Goal: Task Accomplishment & Management: Manage account settings

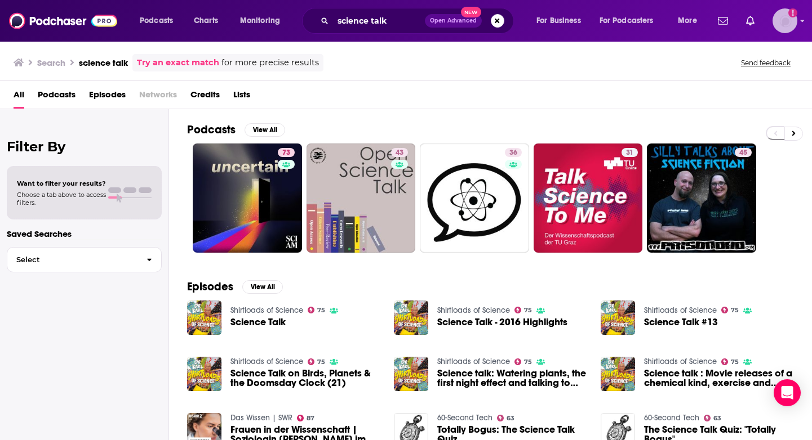
click at [794, 18] on img "Logged in as Lizmwetzel" at bounding box center [784, 20] width 25 height 25
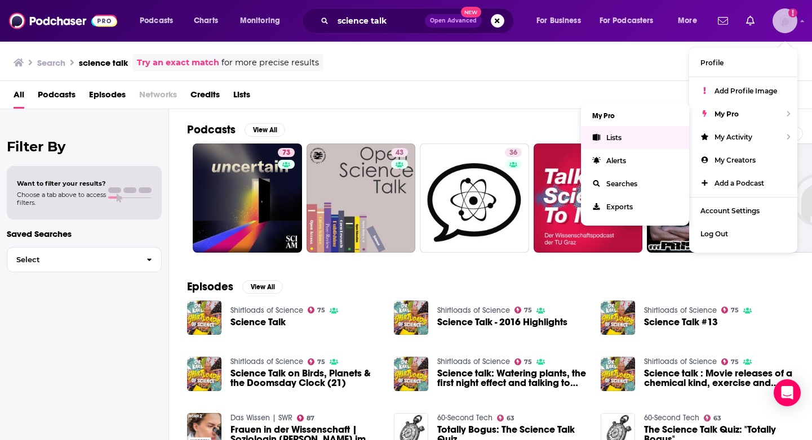
click at [629, 136] on link "Lists" at bounding box center [635, 137] width 108 height 23
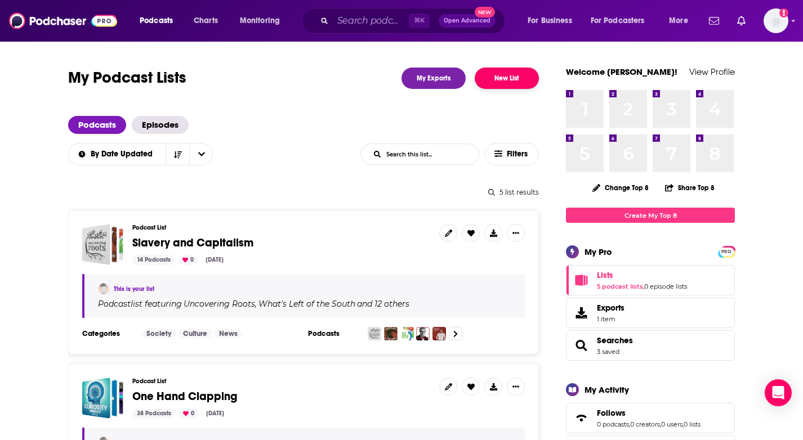
click at [505, 77] on button "New List" at bounding box center [507, 78] width 64 height 21
click at [513, 77] on button "New List" at bounding box center [507, 78] width 64 height 21
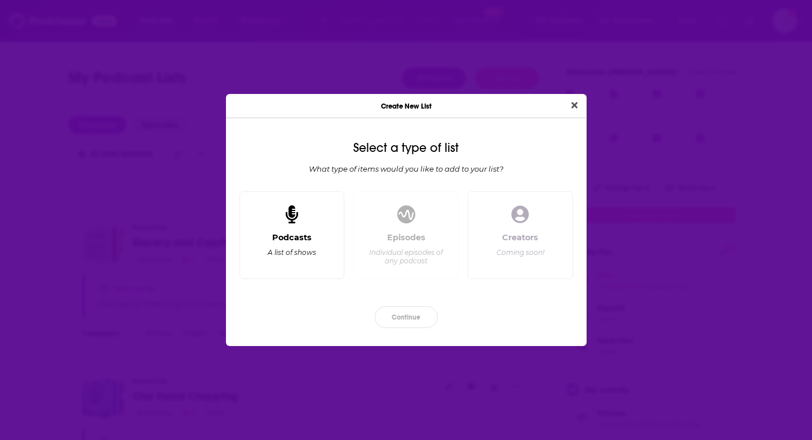
click at [302, 235] on div "Podcasts" at bounding box center [291, 238] width 39 height 10
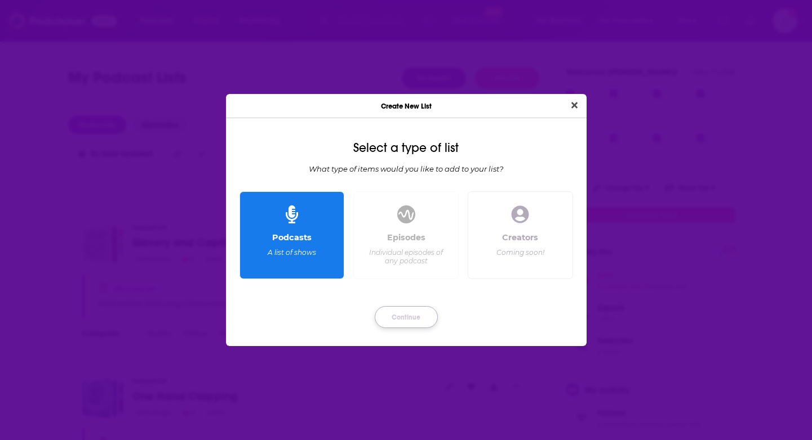
click at [421, 318] on button "Continue" at bounding box center [406, 317] width 63 height 22
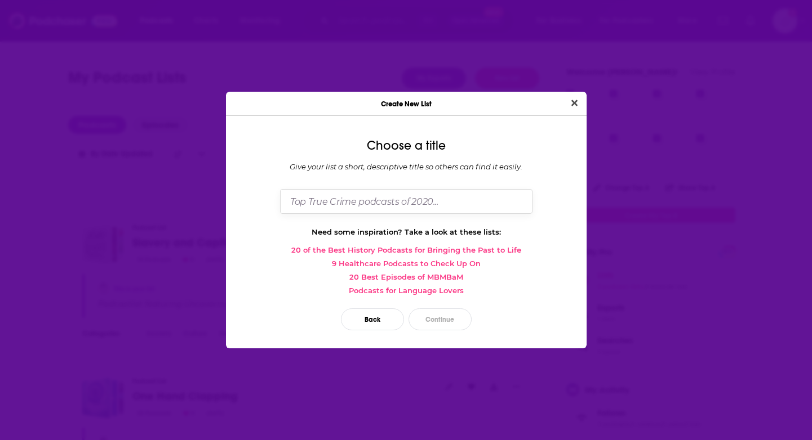
click at [440, 198] on input "Dialog" at bounding box center [406, 201] width 252 height 24
type input "Slow Violence"
click at [424, 320] on button "Continue" at bounding box center [439, 320] width 63 height 22
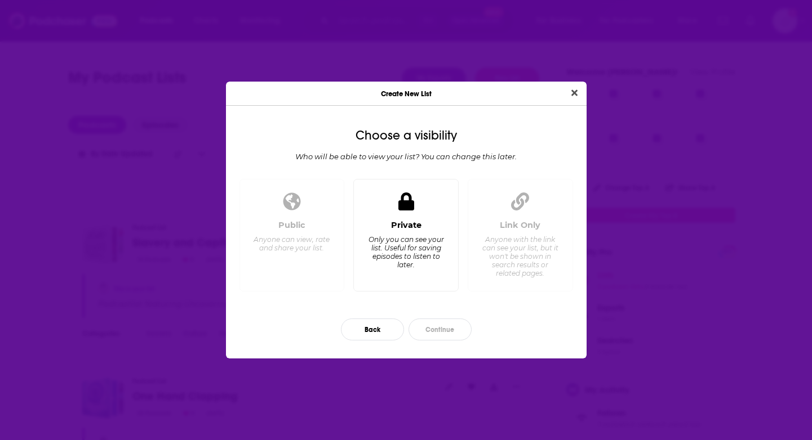
click at [399, 228] on div "Private" at bounding box center [406, 225] width 30 height 10
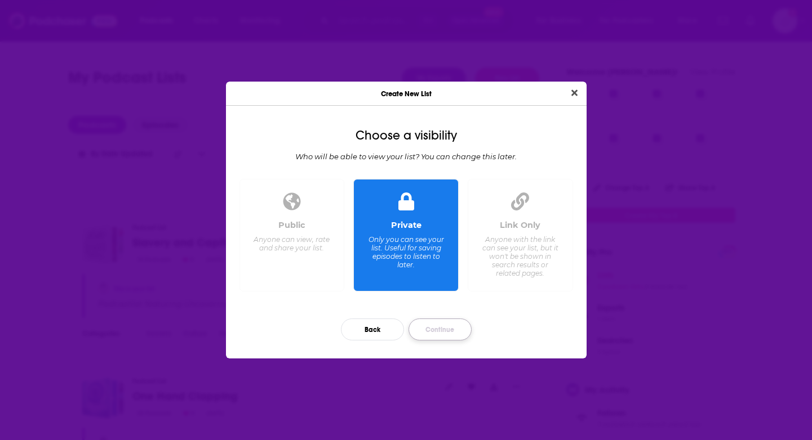
click at [444, 327] on button "Continue" at bounding box center [439, 330] width 63 height 22
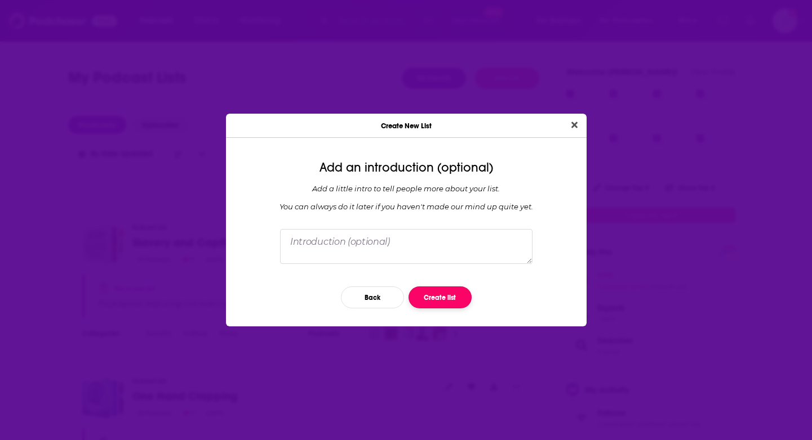
click at [445, 299] on button "Create list" at bounding box center [439, 298] width 63 height 22
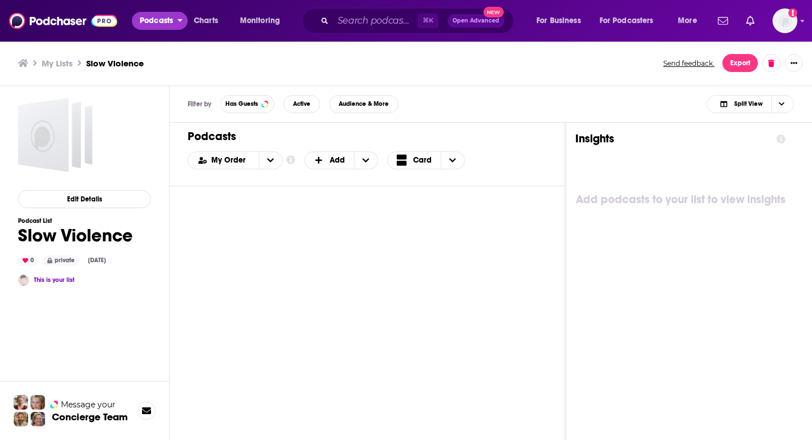
click at [168, 24] on span "Podcasts" at bounding box center [156, 21] width 33 height 16
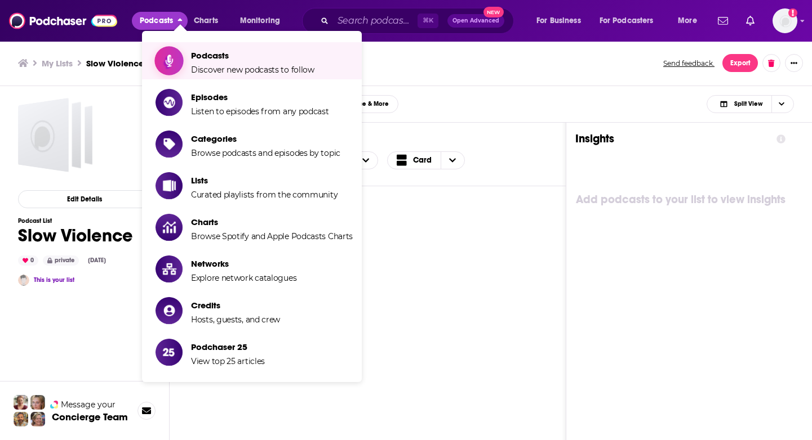
click at [201, 64] on span "Podcasts Discover new podcasts to follow" at bounding box center [252, 61] width 123 height 28
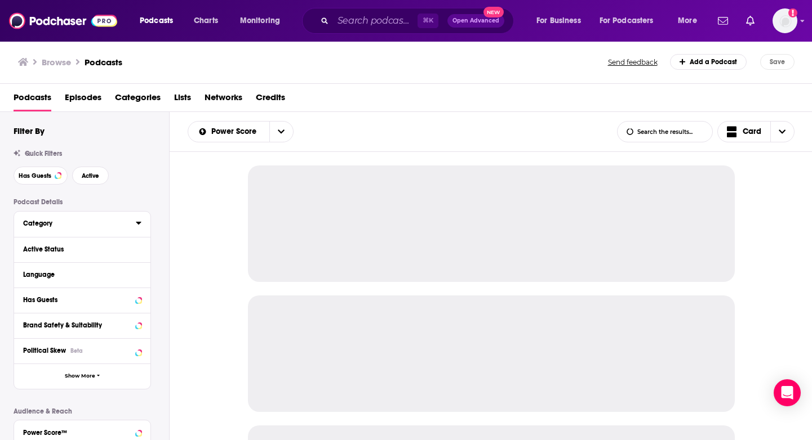
click at [125, 222] on div "Category" at bounding box center [75, 224] width 105 height 8
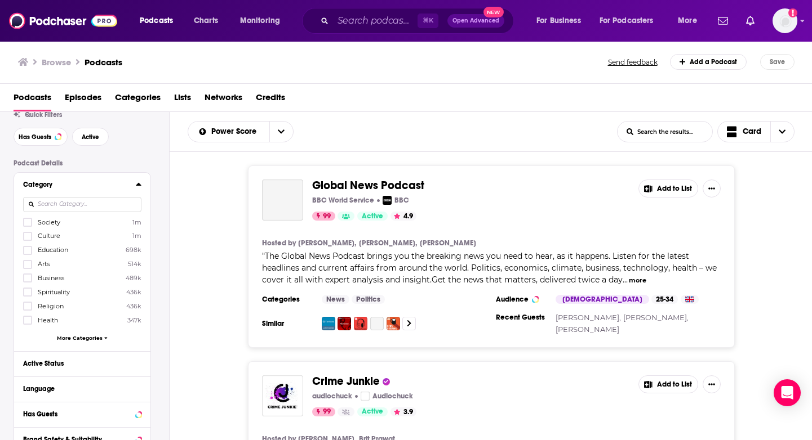
scroll to position [39, 0]
click at [65, 253] on span "Education" at bounding box center [53, 250] width 30 height 8
click at [28, 253] on input "multiSelectOption-education-2" at bounding box center [28, 253] width 0 height 0
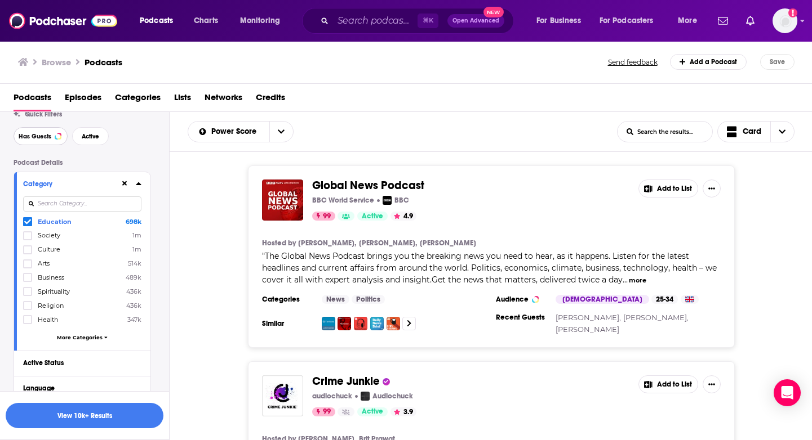
click at [48, 140] on span "Has Guests" at bounding box center [35, 136] width 33 height 6
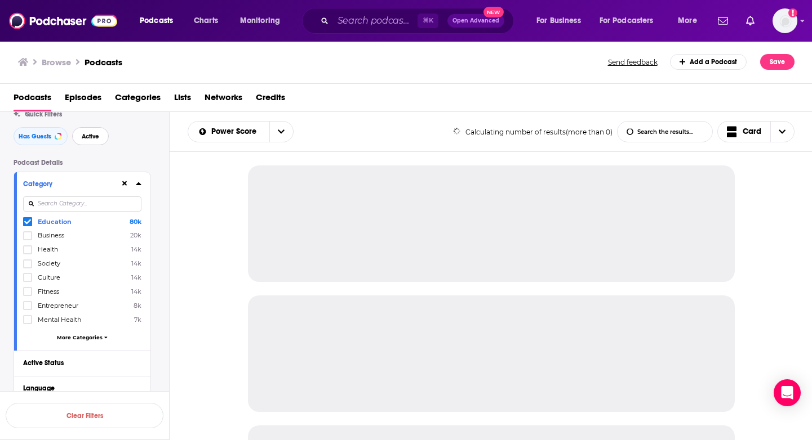
click at [101, 136] on button "Active" at bounding box center [90, 136] width 37 height 18
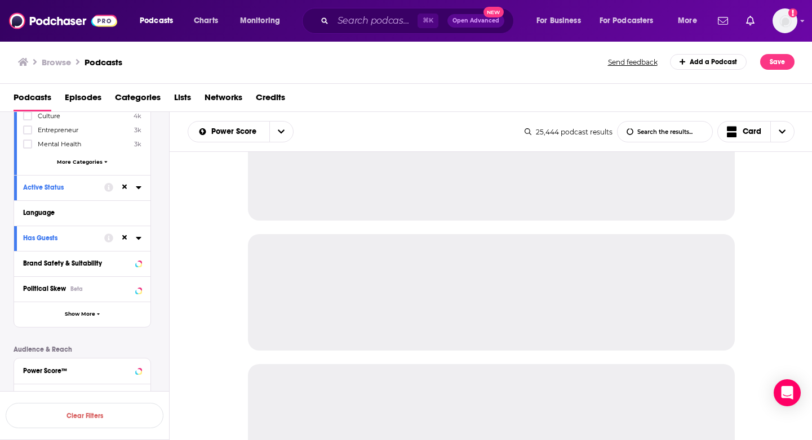
scroll to position [216, 0]
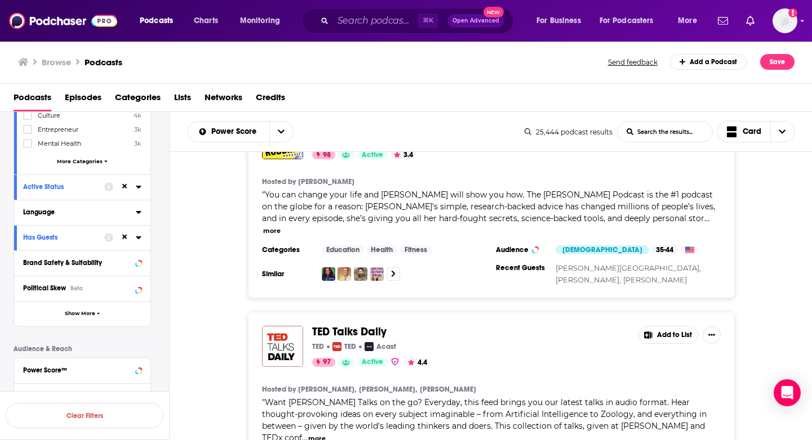
click at [113, 208] on div "Language" at bounding box center [75, 212] width 105 height 8
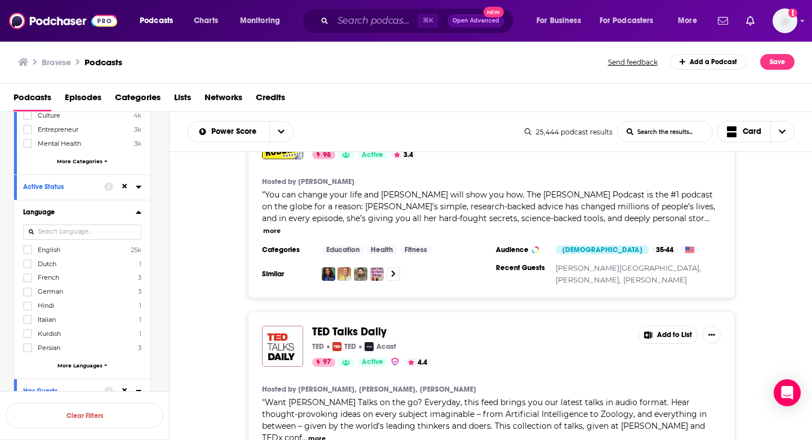
click at [32, 248] on div at bounding box center [28, 250] width 11 height 10
click at [28, 253] on input "multiSelectOption-en-0" at bounding box center [28, 253] width 0 height 0
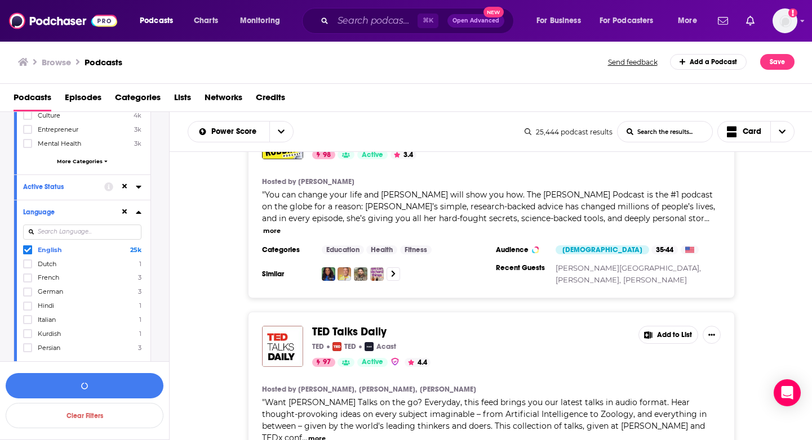
click at [136, 215] on icon at bounding box center [139, 212] width 6 height 9
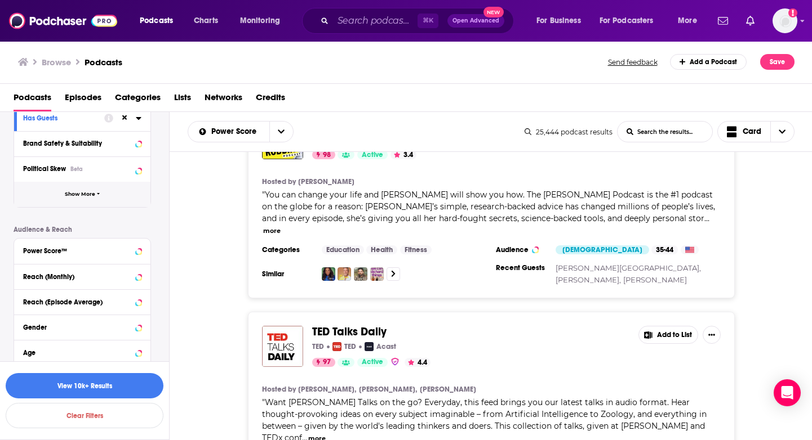
scroll to position [339, 0]
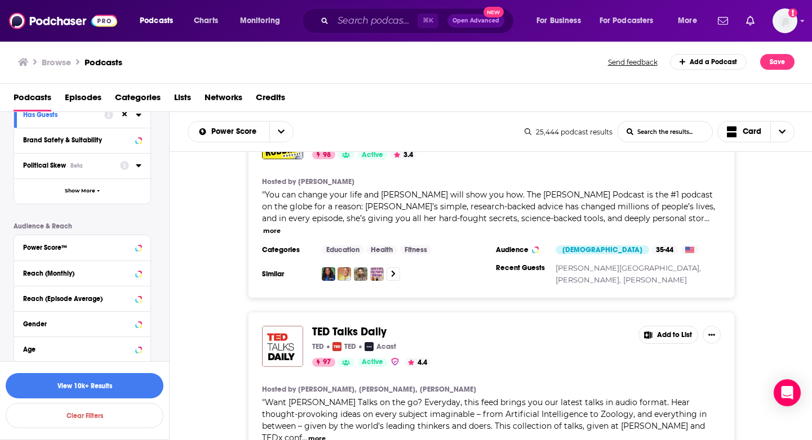
click at [95, 168] on div "Political Skew Beta" at bounding box center [68, 166] width 90 height 8
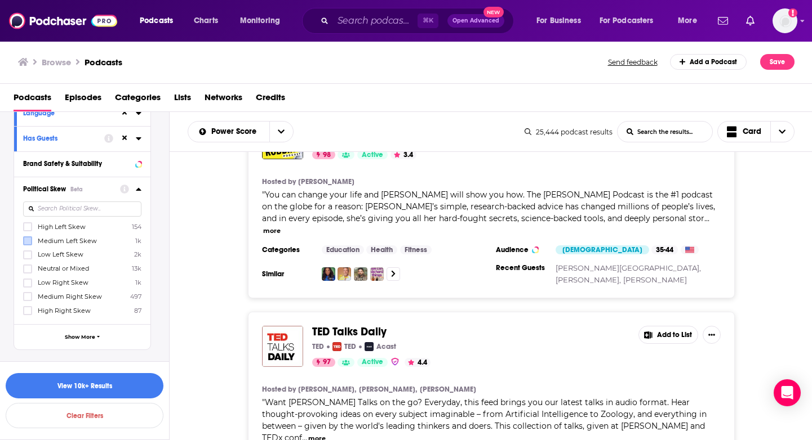
scroll to position [317, 0]
click at [24, 226] on label at bounding box center [27, 225] width 9 height 9
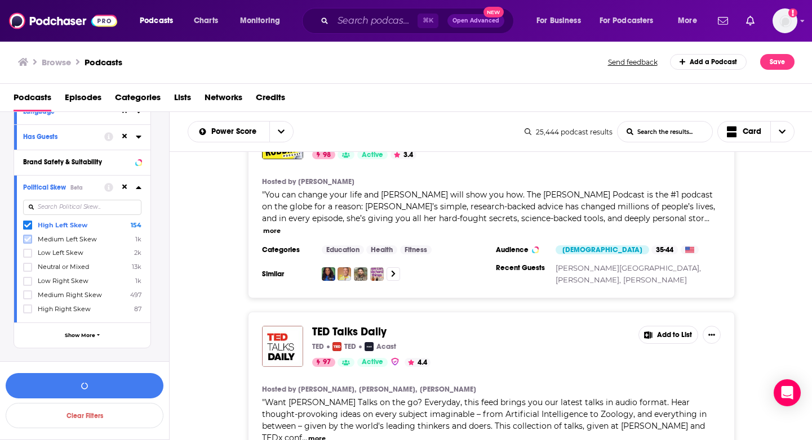
click at [26, 239] on icon at bounding box center [27, 239] width 7 height 5
click at [26, 253] on icon at bounding box center [27, 253] width 7 height 5
click at [28, 268] on icon at bounding box center [27, 267] width 7 height 7
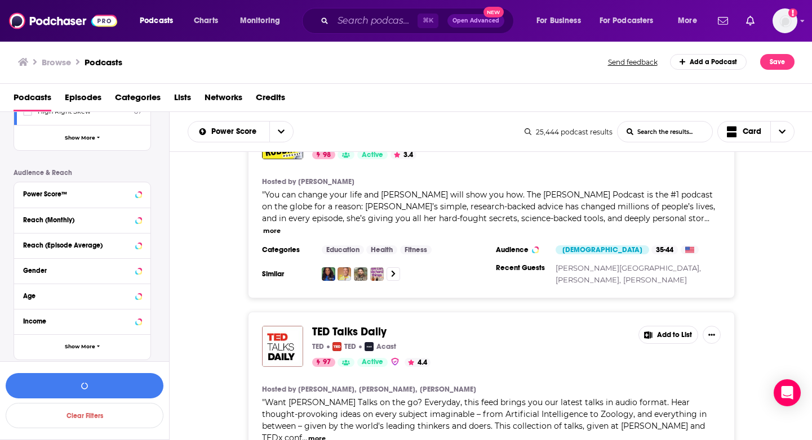
scroll to position [515, 0]
click at [92, 384] on button "View 10k+ Results" at bounding box center [85, 385] width 158 height 25
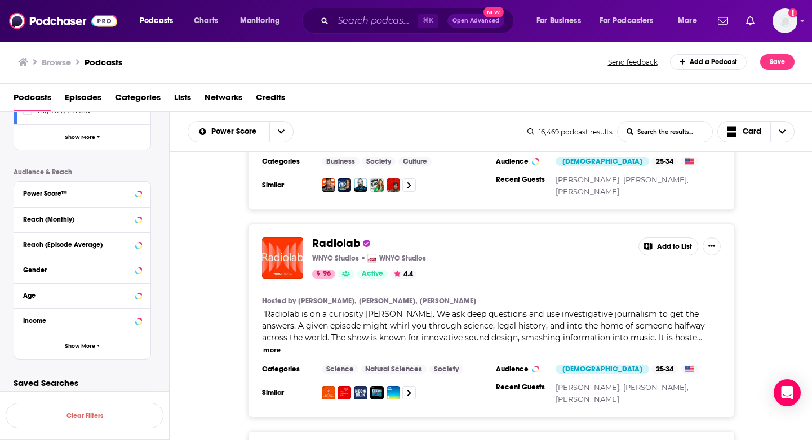
scroll to position [555, 0]
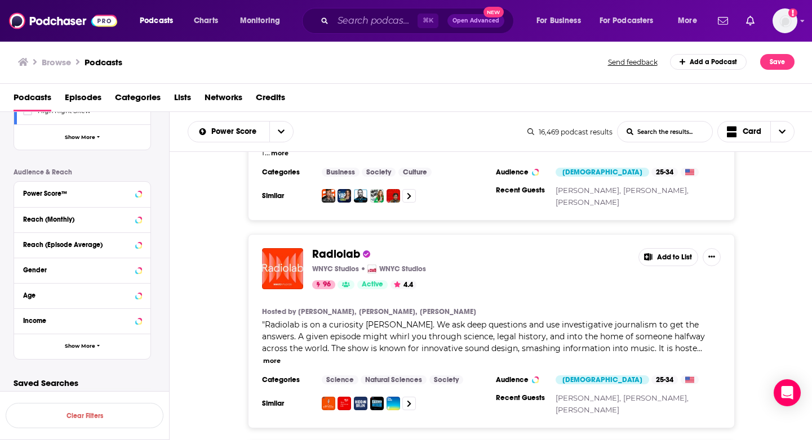
click at [676, 248] on button "Add to List" at bounding box center [668, 257] width 60 height 18
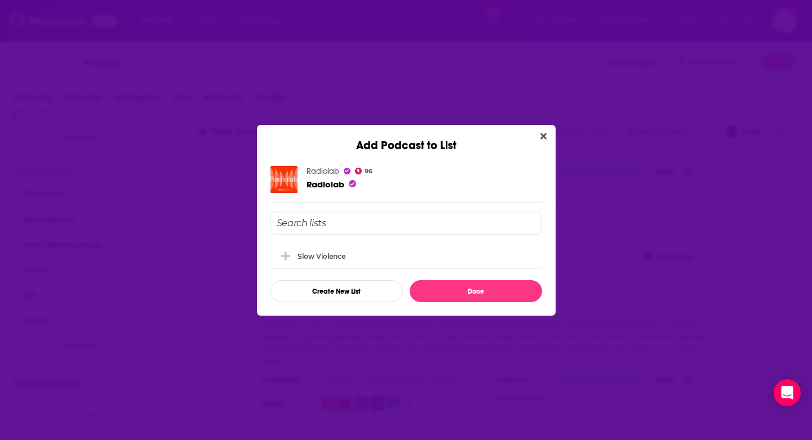
click at [385, 222] on input "Add Podcast To List" at bounding box center [405, 223] width 271 height 23
click at [328, 251] on div "Slow Violence" at bounding box center [405, 255] width 271 height 25
click at [418, 258] on div "Slow Violence" at bounding box center [405, 255] width 271 height 25
click at [288, 255] on icon "Add Podcast To List" at bounding box center [285, 255] width 8 height 8
click at [475, 295] on button "Done" at bounding box center [475, 291] width 132 height 22
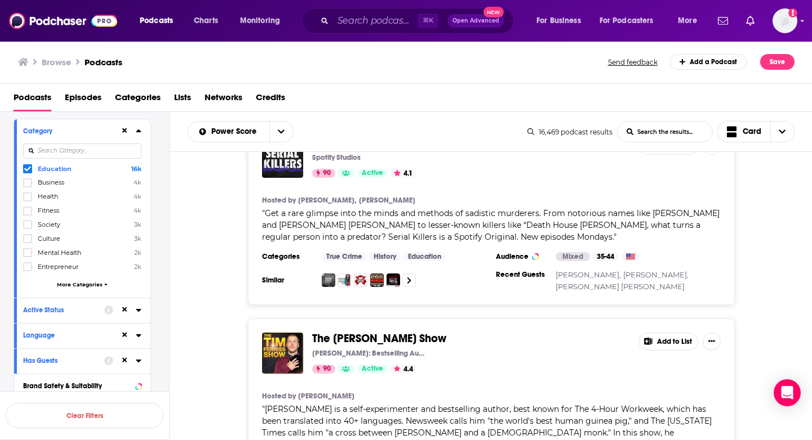
scroll to position [1723, 0]
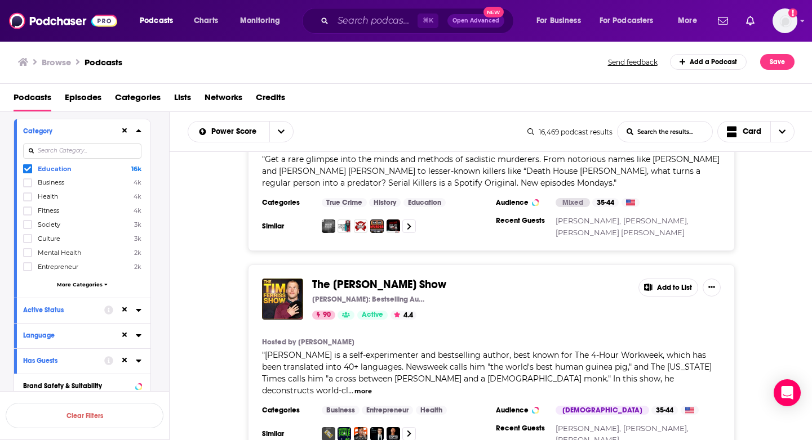
click at [680, 279] on button "Add to List" at bounding box center [668, 288] width 60 height 18
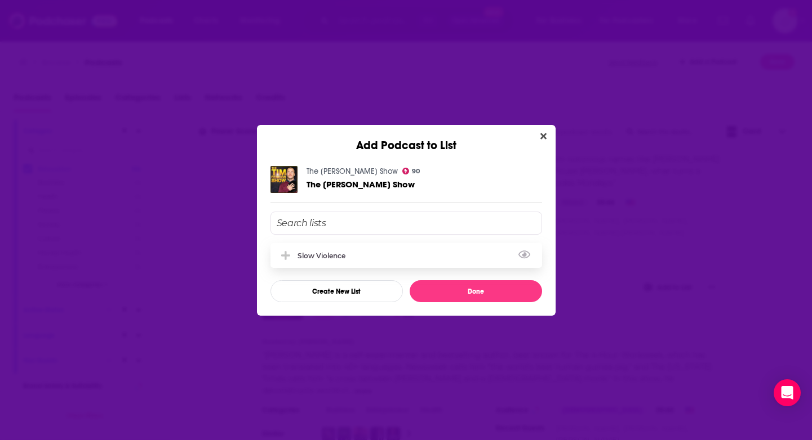
click at [419, 259] on div "Slow Violence" at bounding box center [405, 255] width 271 height 25
click at [452, 288] on button "Done" at bounding box center [475, 291] width 132 height 22
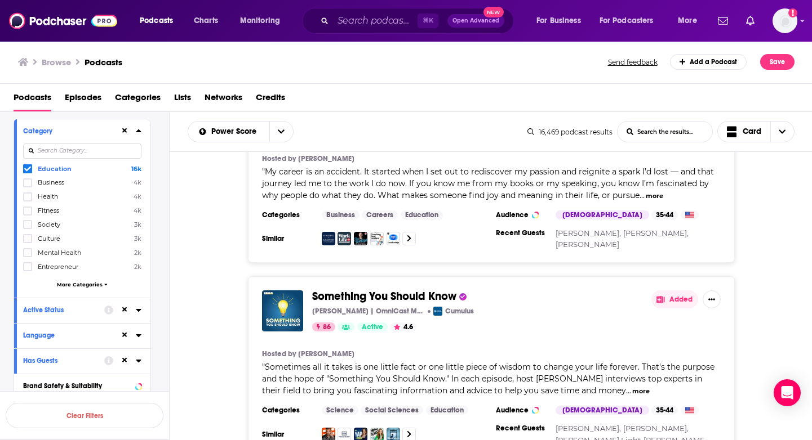
scroll to position [3088, 0]
click at [668, 290] on button "Added" at bounding box center [674, 299] width 47 height 18
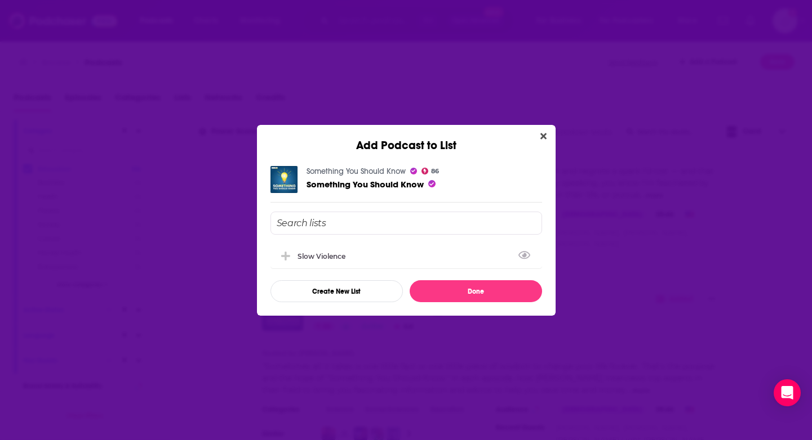
click at [448, 228] on input "Add Podcast To List" at bounding box center [405, 223] width 271 height 23
click at [544, 135] on icon "Close" at bounding box center [543, 136] width 6 height 6
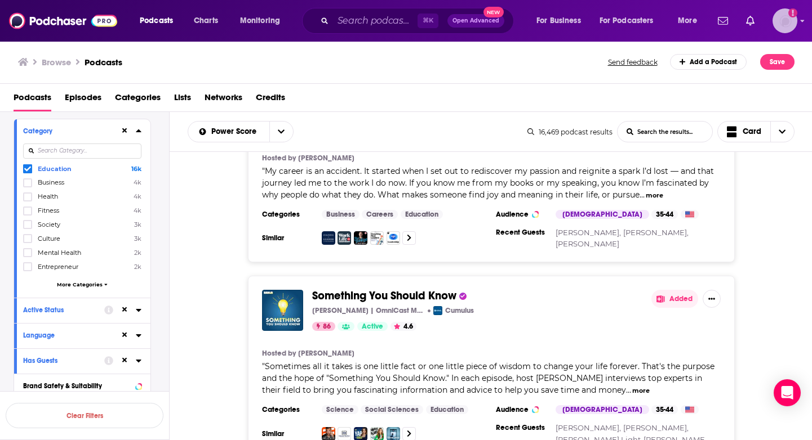
click at [790, 21] on img "Logged in as Lizmwetzel" at bounding box center [784, 20] width 25 height 25
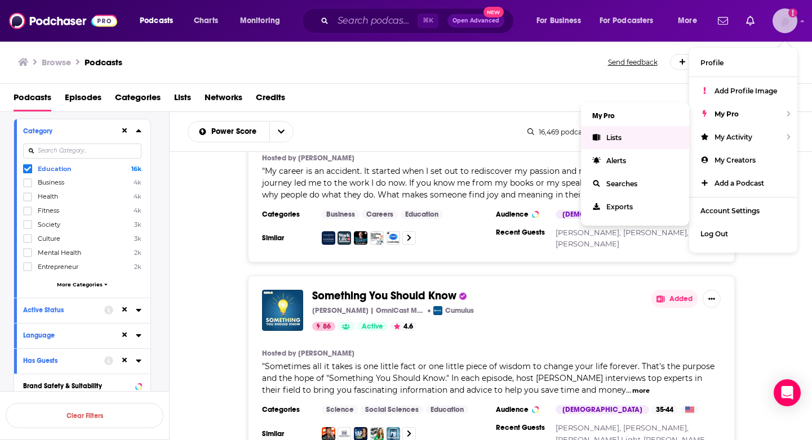
click at [633, 140] on link "Lists" at bounding box center [635, 137] width 108 height 23
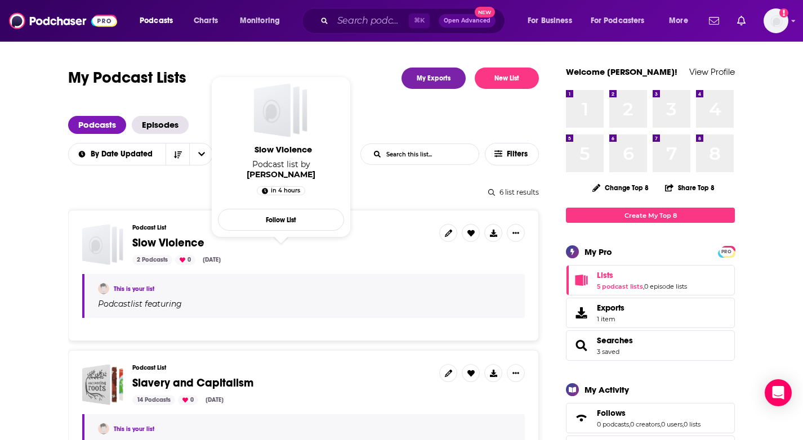
click at [180, 240] on span "Slow Violence" at bounding box center [168, 243] width 72 height 14
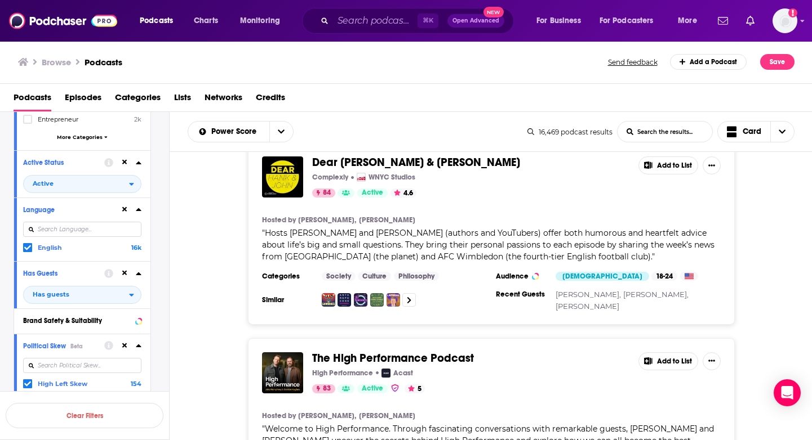
scroll to position [4657, 0]
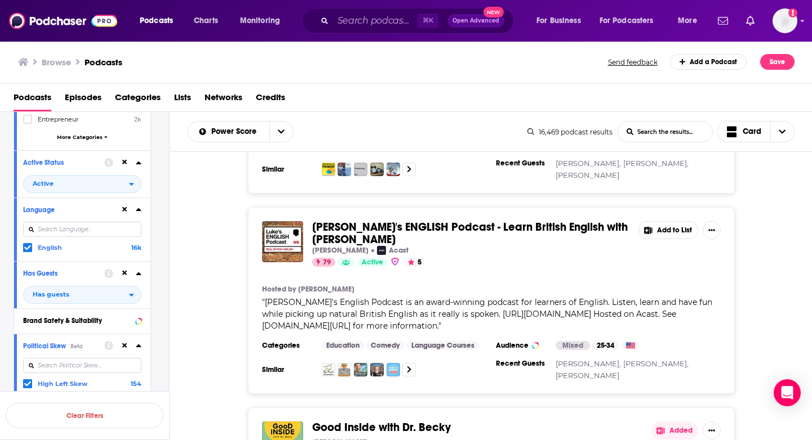
scroll to position [9515, 0]
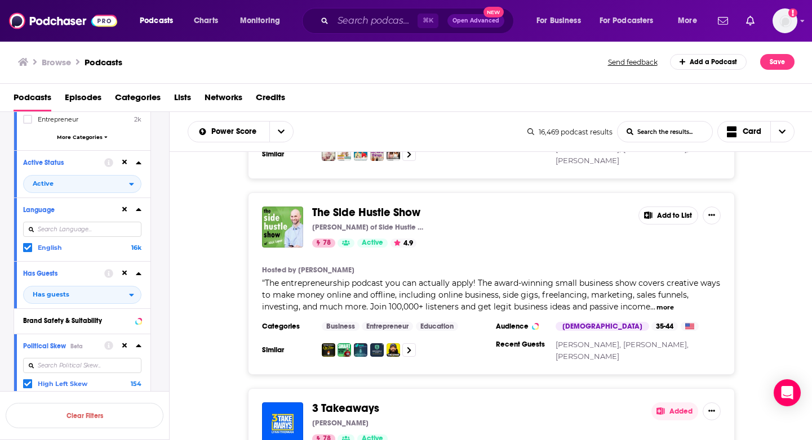
scroll to position [9948, 0]
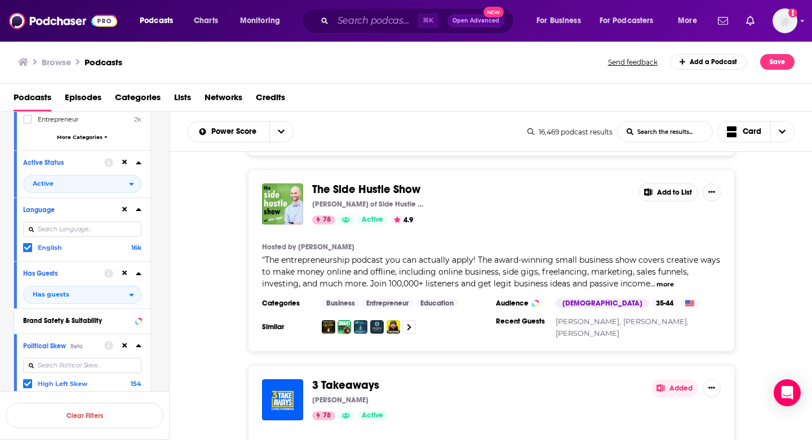
click at [670, 380] on button "Added" at bounding box center [674, 389] width 47 height 18
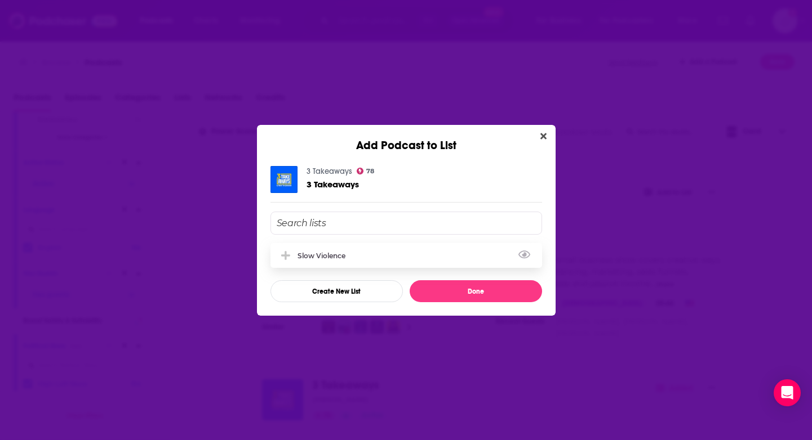
click at [371, 256] on div "Slow Violence" at bounding box center [405, 255] width 271 height 25
click at [444, 288] on button "Done" at bounding box center [475, 291] width 132 height 22
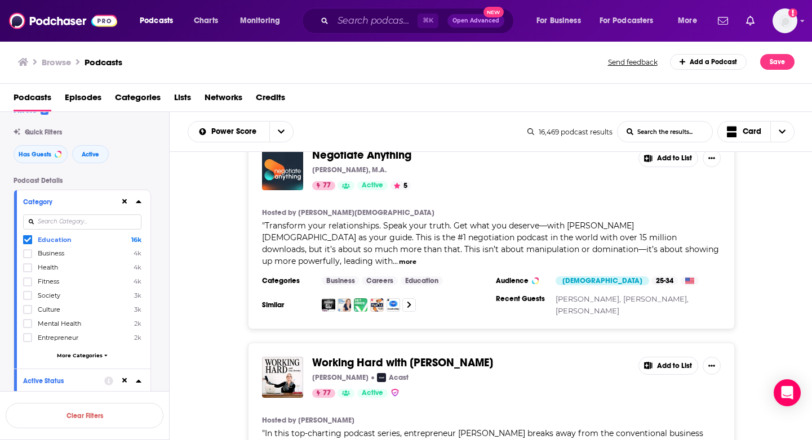
scroll to position [144, 0]
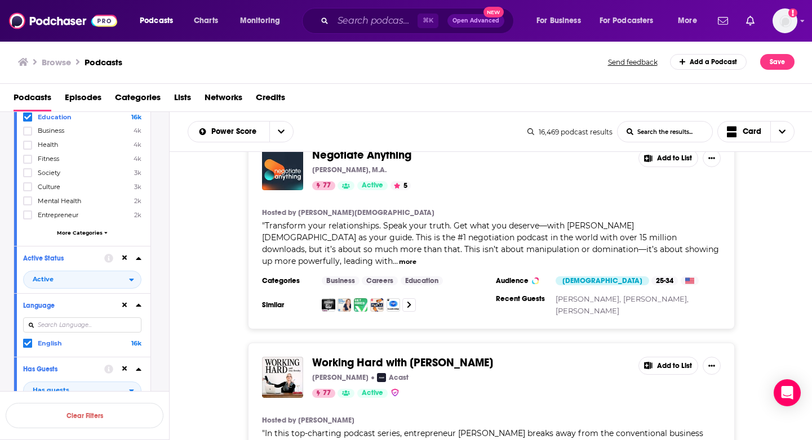
click at [86, 234] on span "More Categories" at bounding box center [80, 233] width 46 height 6
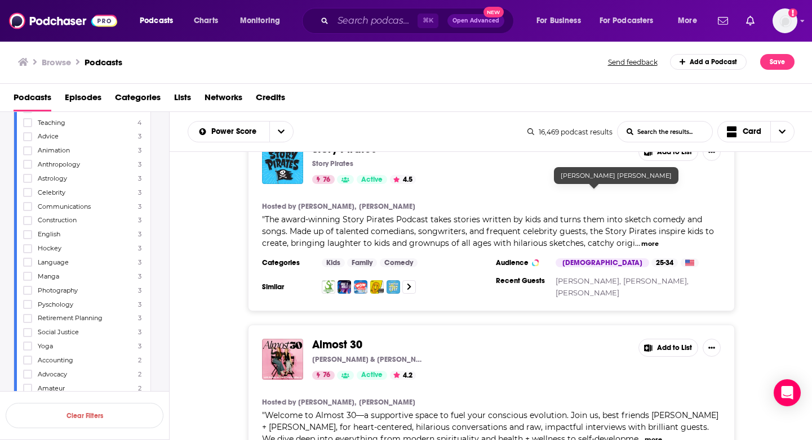
scroll to position [14367, 0]
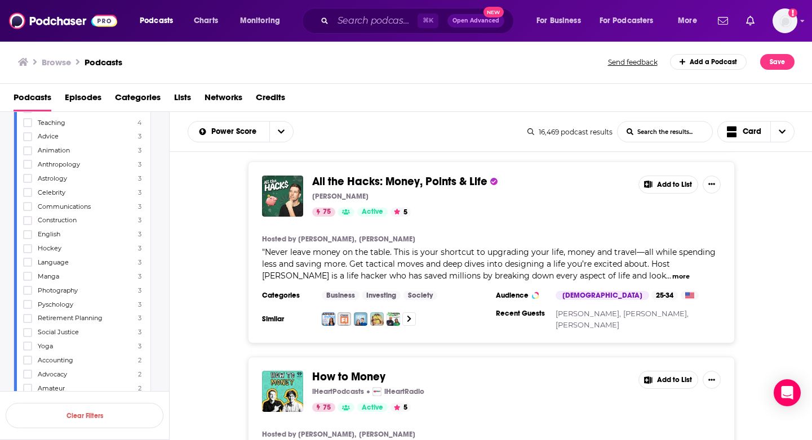
scroll to position [17128, 0]
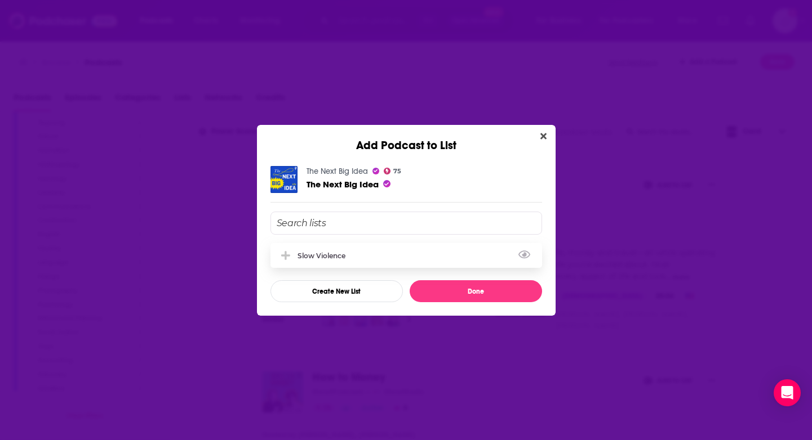
click at [447, 265] on div "Slow Violence" at bounding box center [405, 255] width 271 height 25
click at [457, 291] on button "Done" at bounding box center [475, 291] width 132 height 22
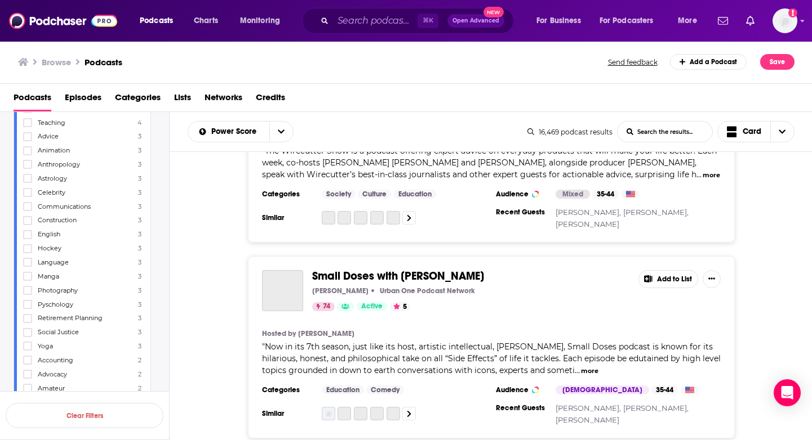
scroll to position [19202, 0]
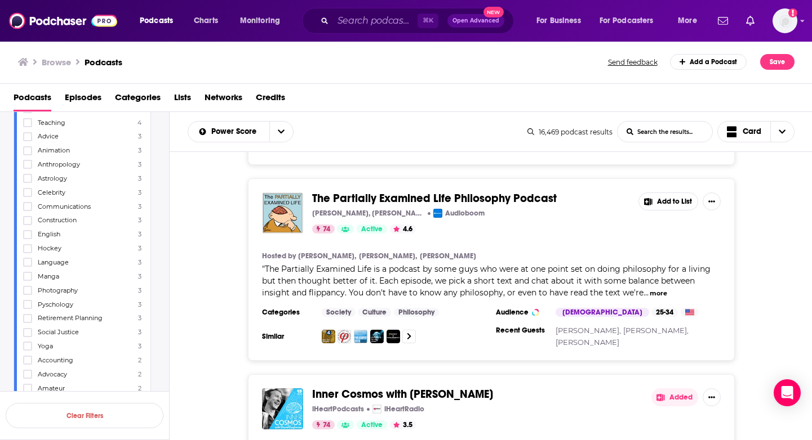
scroll to position [20359, 0]
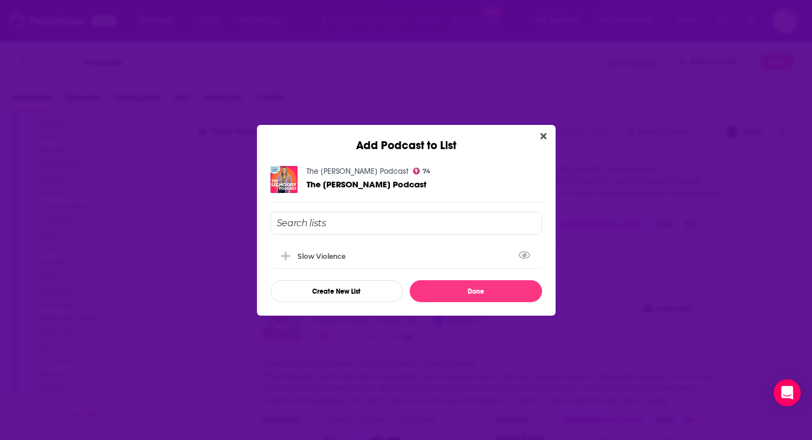
click at [433, 217] on input "Add Podcast To List" at bounding box center [405, 223] width 271 height 23
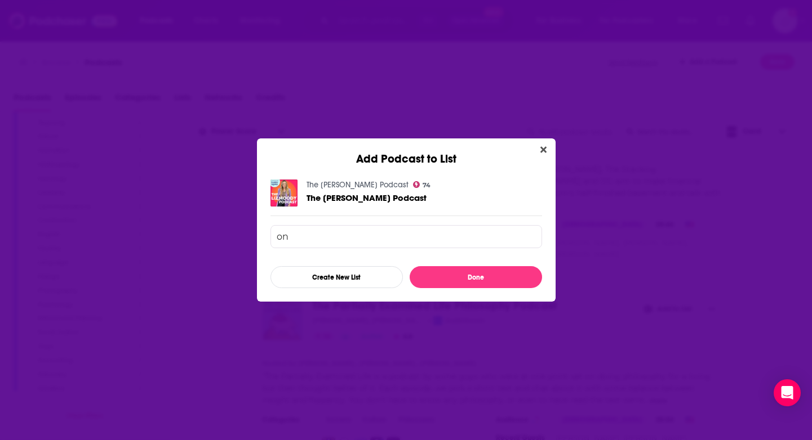
type input "o"
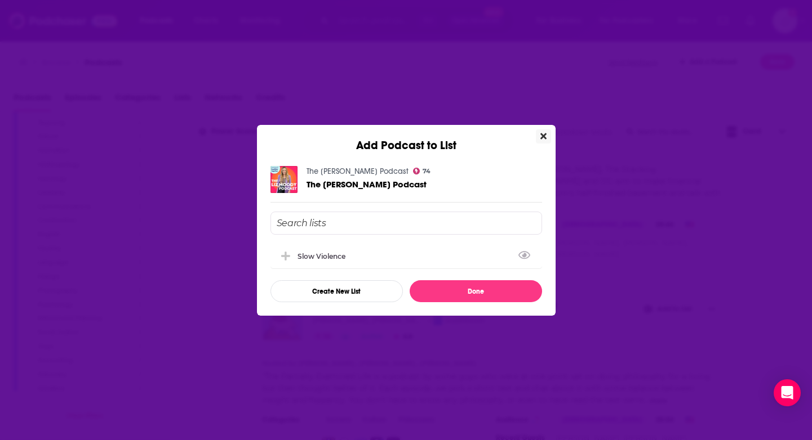
click at [538, 135] on button "Close" at bounding box center [543, 137] width 15 height 14
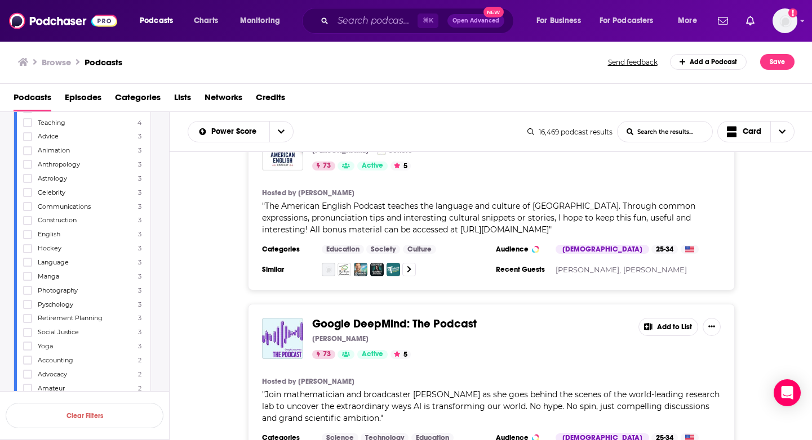
scroll to position [22528, 0]
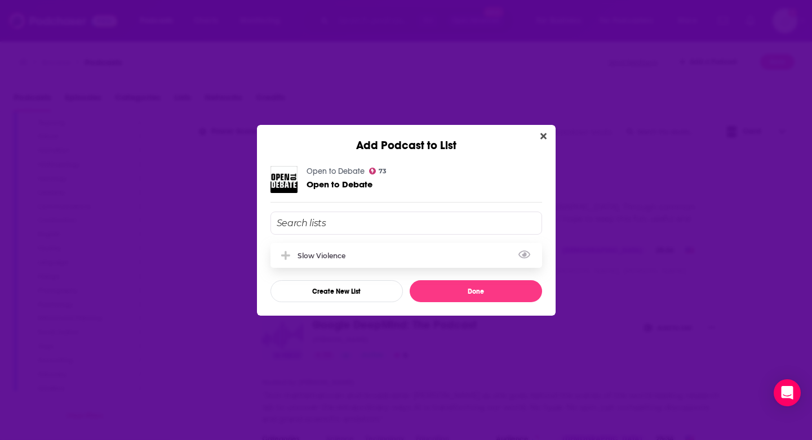
click at [398, 250] on div "Slow Violence" at bounding box center [405, 255] width 271 height 25
click at [455, 290] on button "Done" at bounding box center [475, 291] width 132 height 22
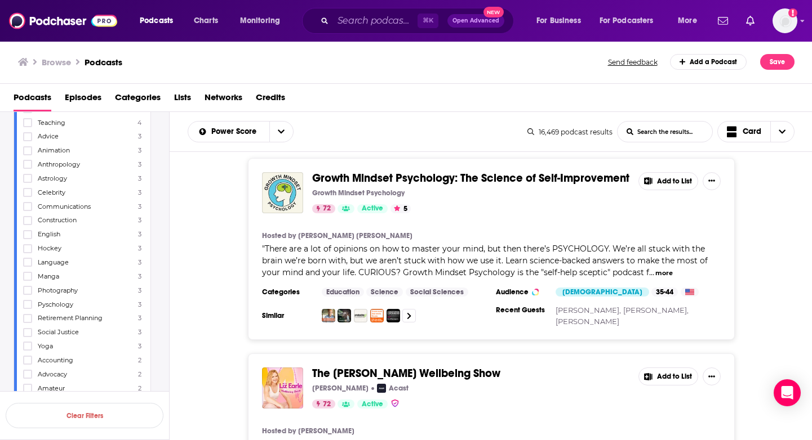
scroll to position [24049, 0]
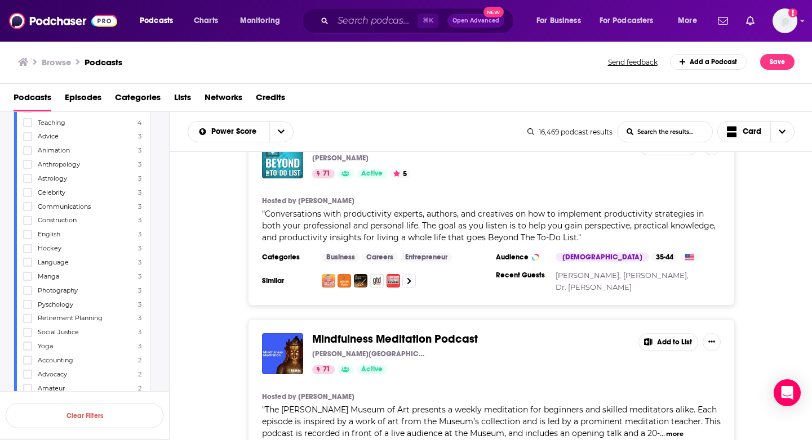
scroll to position [28812, 0]
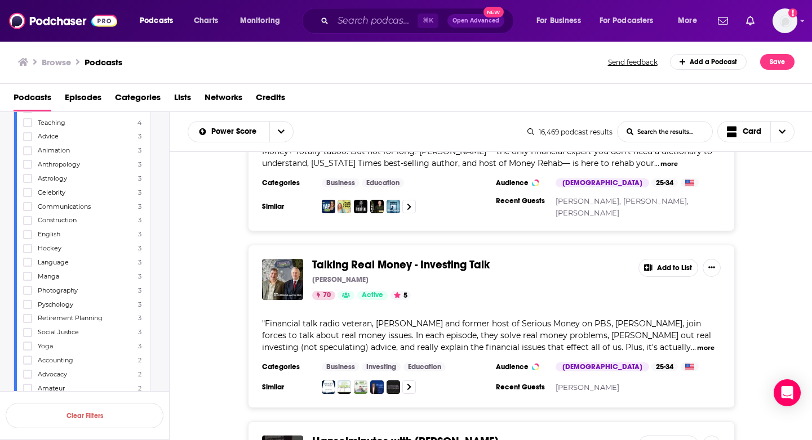
scroll to position [33621, 0]
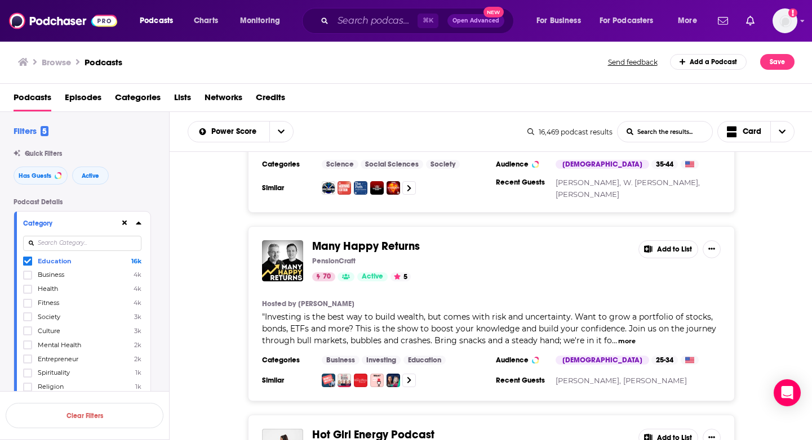
scroll to position [34662, 0]
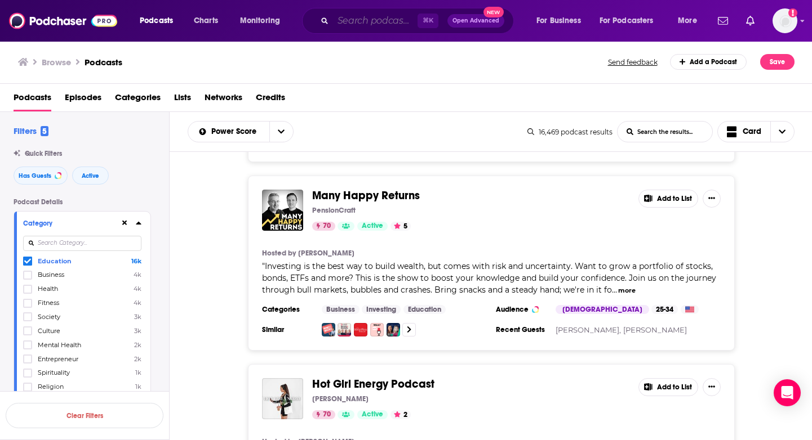
click at [380, 22] on input "Search podcasts, credits, & more..." at bounding box center [375, 21] width 84 height 18
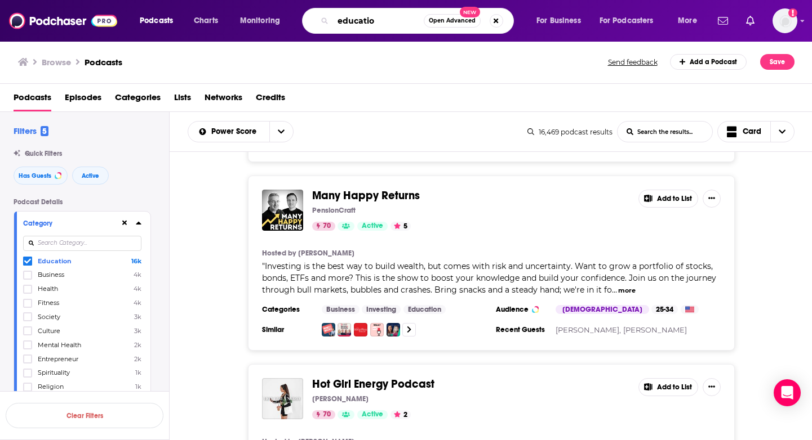
type input "education"
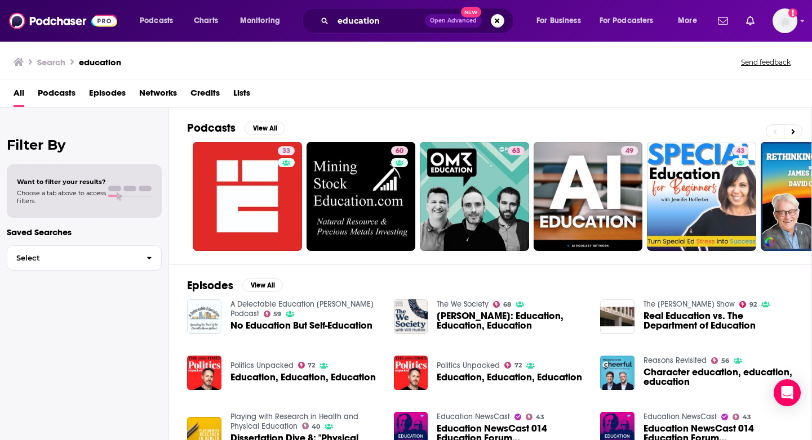
click at [114, 191] on span at bounding box center [114, 189] width 13 height 6
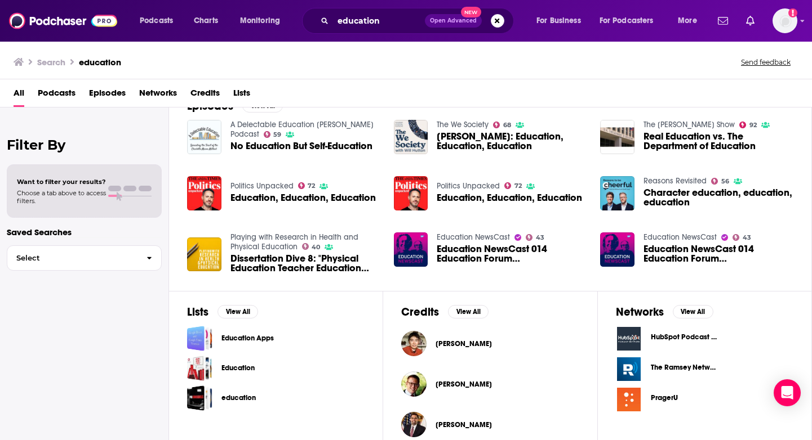
scroll to position [247, 0]
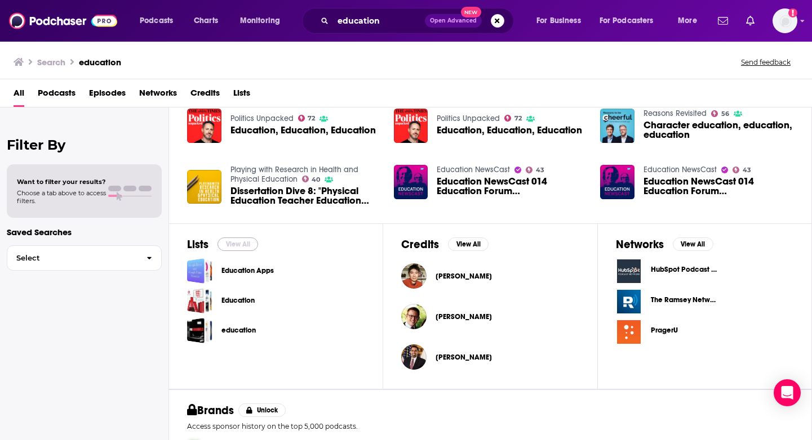
click at [234, 243] on button "View All" at bounding box center [237, 245] width 41 height 14
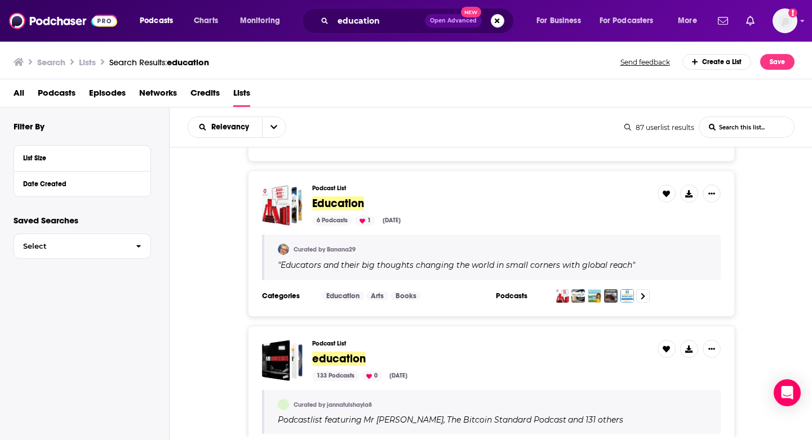
scroll to position [192, 0]
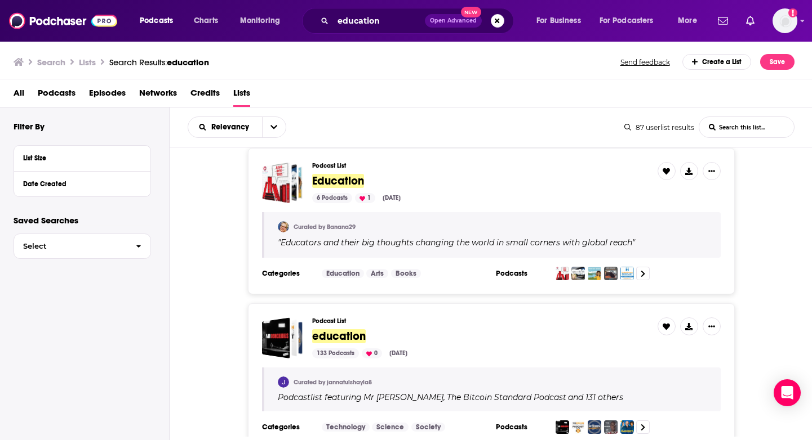
click at [345, 188] on span "Education" at bounding box center [338, 181] width 52 height 14
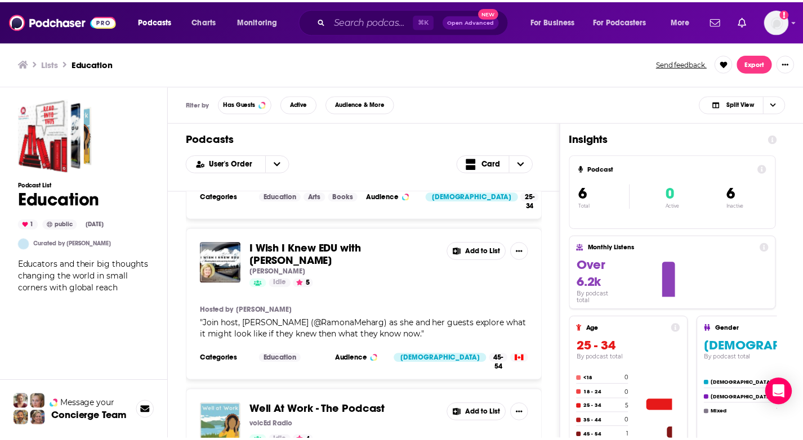
scroll to position [170, 0]
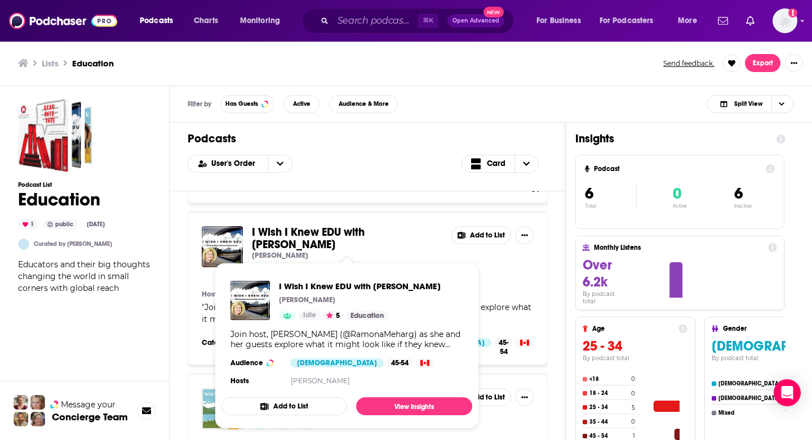
click at [364, 230] on span "I Wish I Knew EDU with [PERSON_NAME]" at bounding box center [308, 238] width 113 height 26
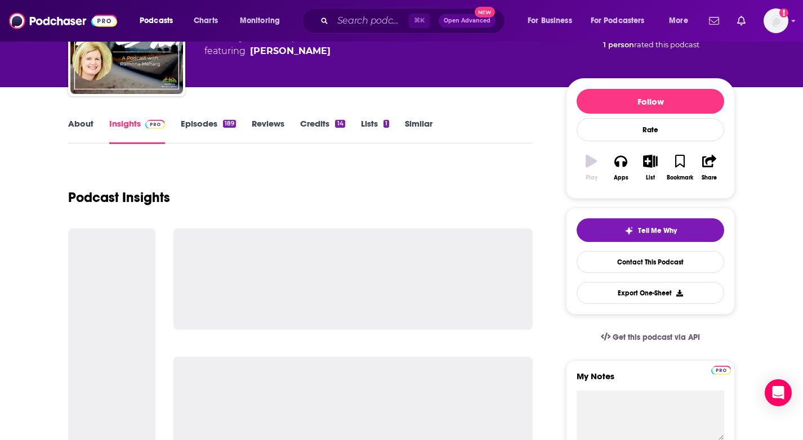
scroll to position [124, 0]
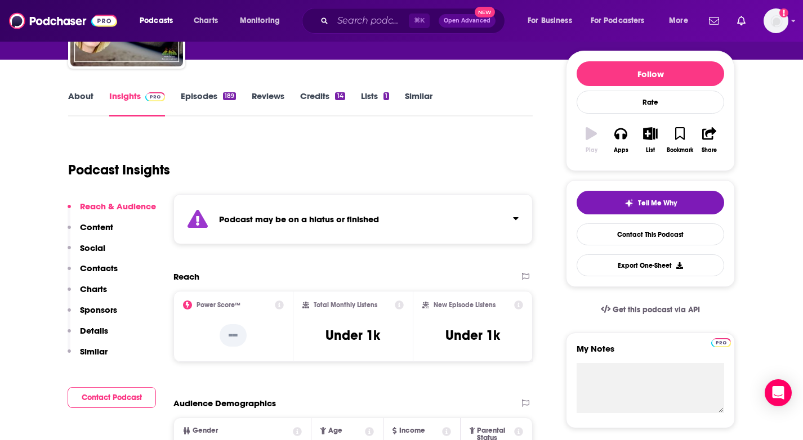
click at [92, 97] on link "About" at bounding box center [80, 104] width 25 height 26
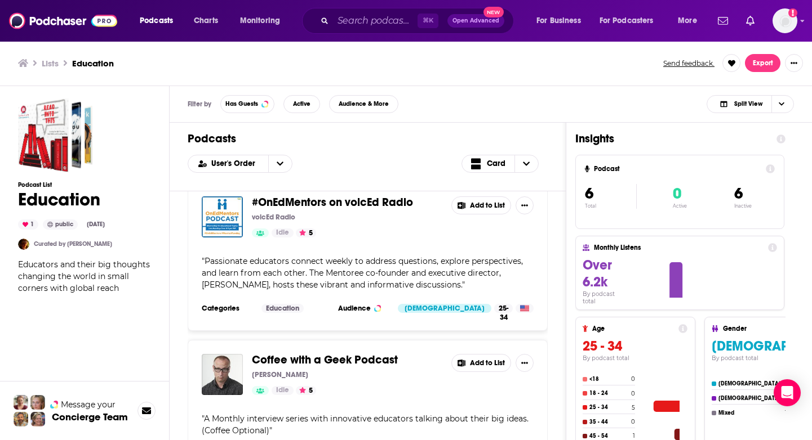
scroll to position [716, 0]
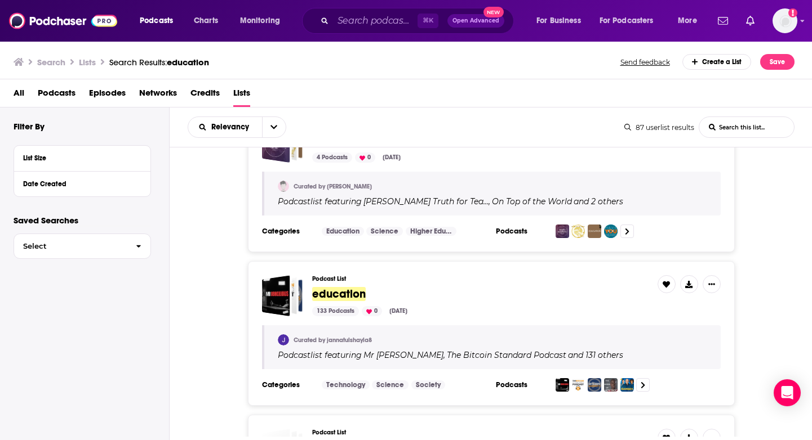
scroll to position [390, 0]
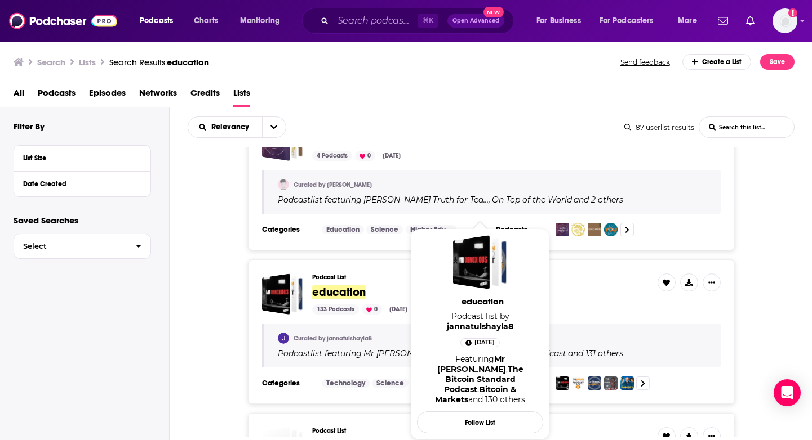
click at [346, 300] on span "education" at bounding box center [339, 293] width 54 height 14
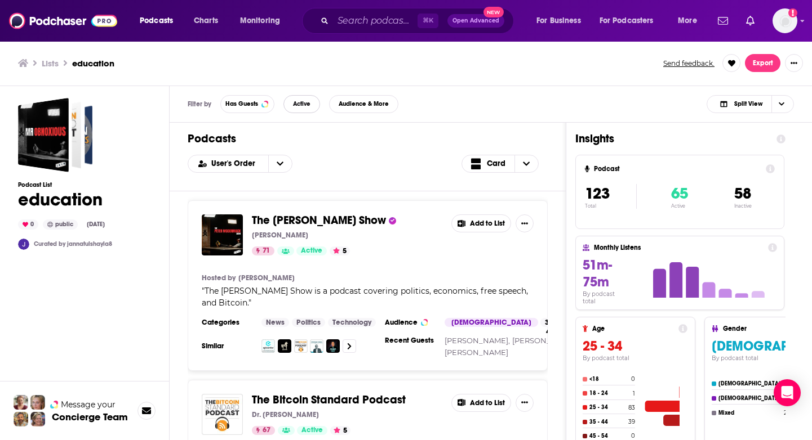
click at [309, 101] on span "Active" at bounding box center [301, 104] width 17 height 6
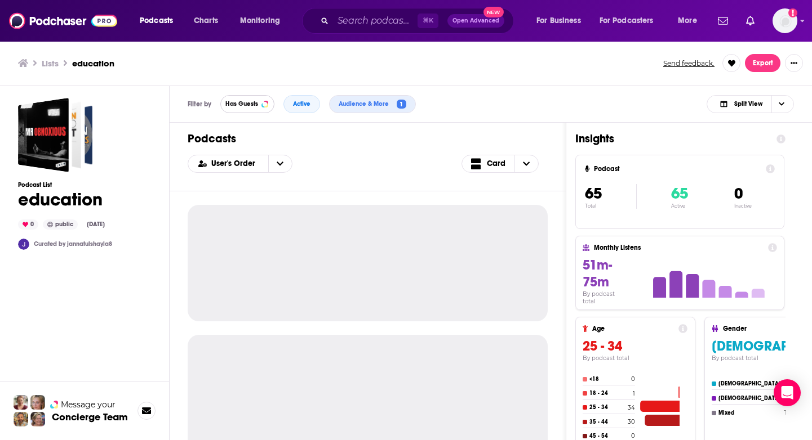
click at [242, 106] on span "Has Guests" at bounding box center [241, 104] width 33 height 6
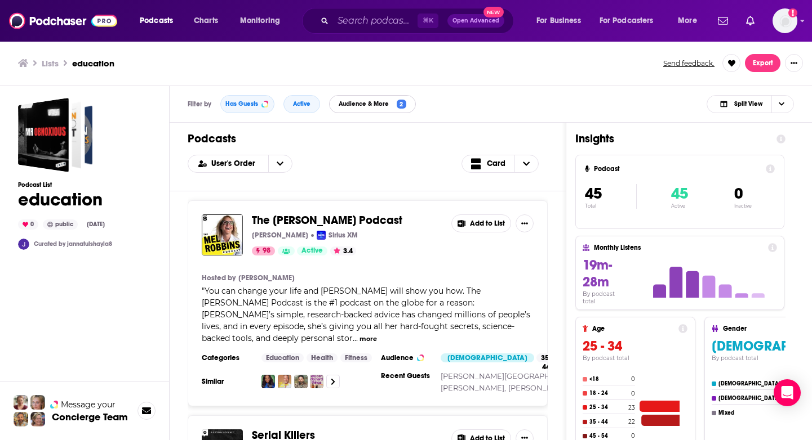
click at [402, 106] on span "2" at bounding box center [402, 105] width 10 height 10
click at [634, 81] on div "Filters Podcast Details Category Active Status Active Language Has Guests Has g…" at bounding box center [406, 220] width 812 height 440
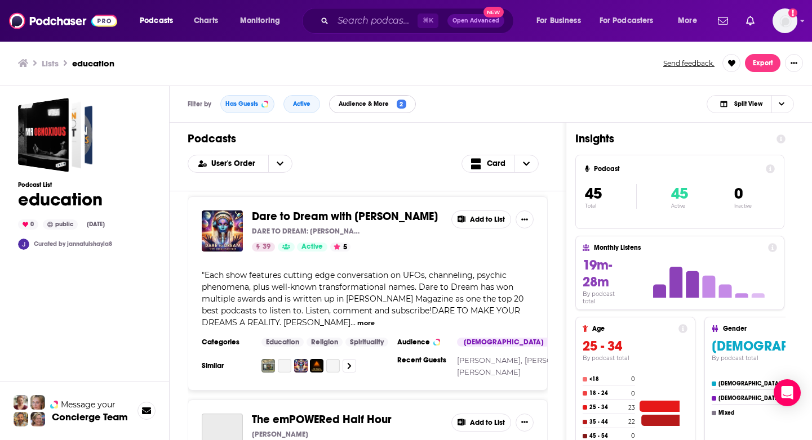
scroll to position [2867, 0]
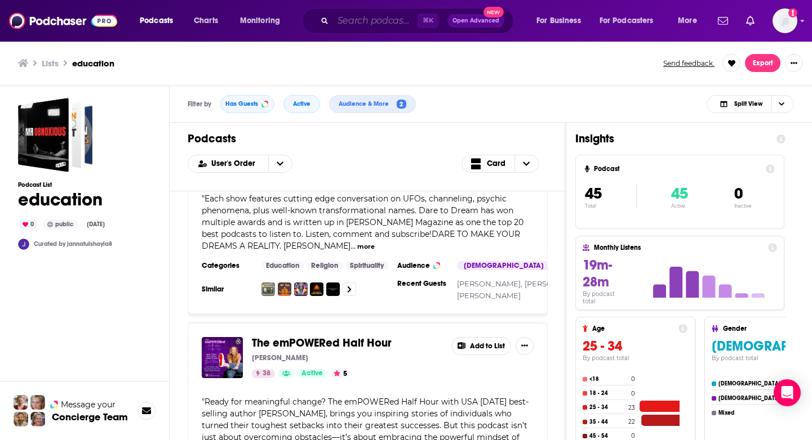
click at [382, 24] on input "Search podcasts, credits, & more..." at bounding box center [375, 21] width 84 height 18
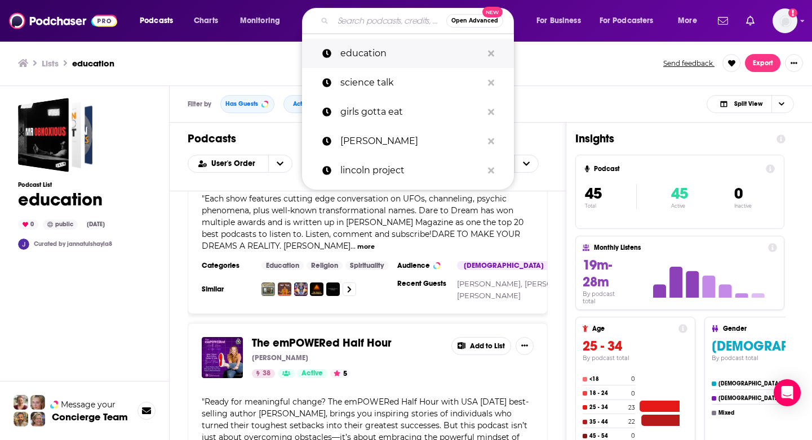
click at [378, 48] on p "education" at bounding box center [411, 53] width 142 height 29
type input "education"
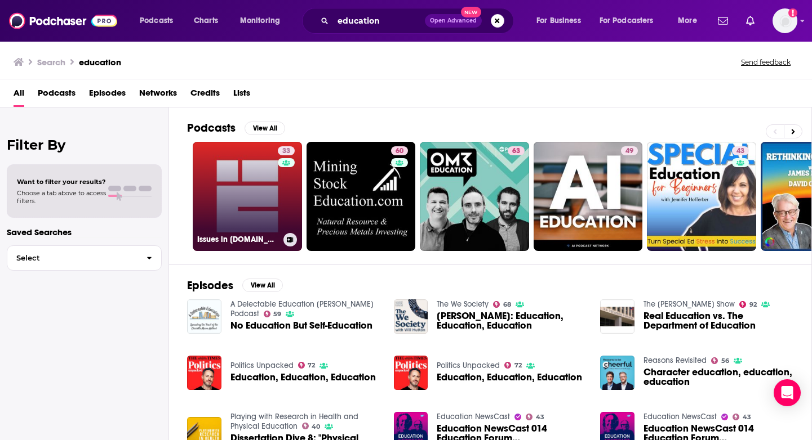
click at [279, 212] on div "33" at bounding box center [288, 189] width 20 height 87
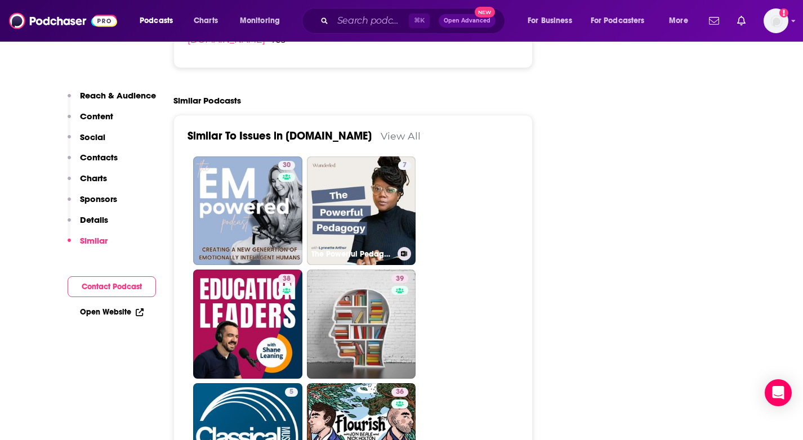
scroll to position [1895, 0]
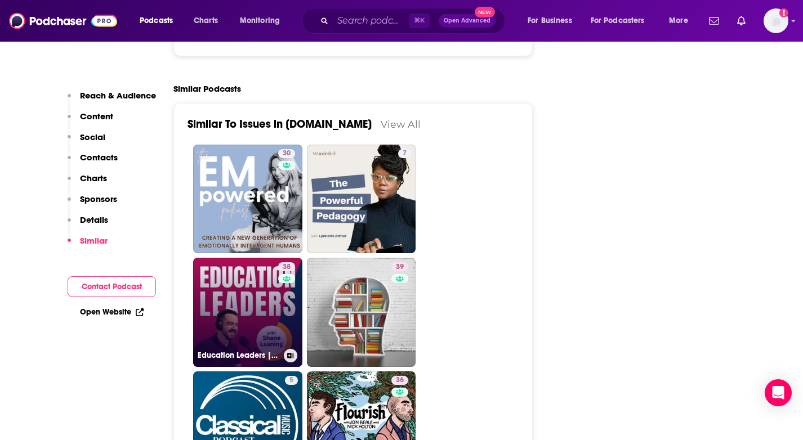
click at [243, 265] on link "38 Education Leaders | Strategic School Leadership" at bounding box center [247, 312] width 109 height 109
type input "[URL][DOMAIN_NAME]"
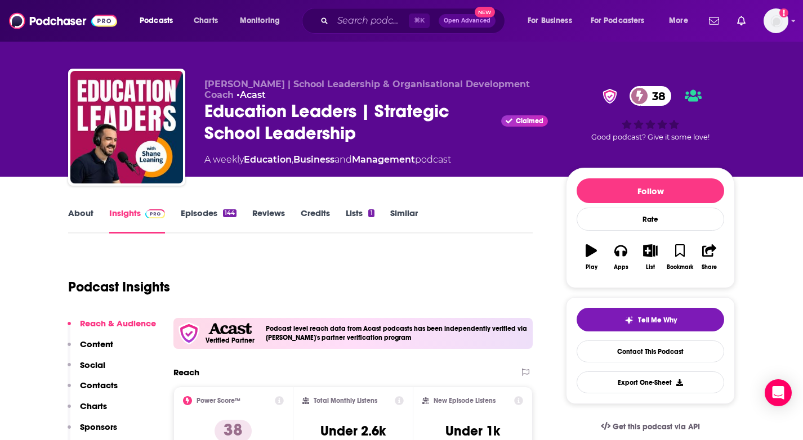
scroll to position [136, 0]
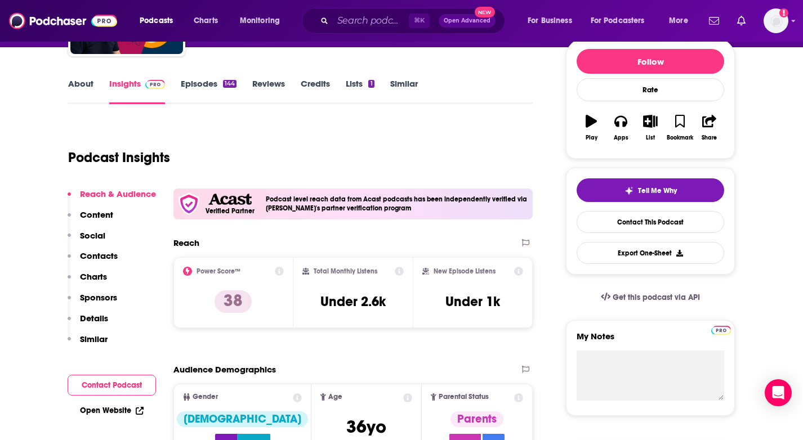
click at [86, 86] on link "About" at bounding box center [80, 91] width 25 height 26
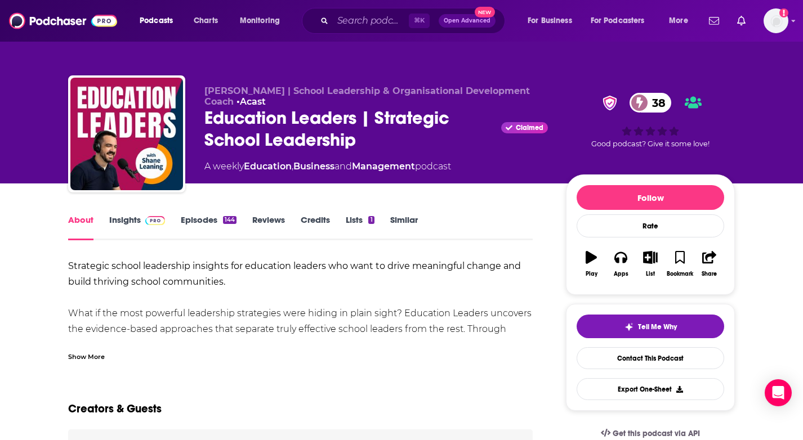
click at [85, 357] on div "Show More" at bounding box center [86, 356] width 37 height 11
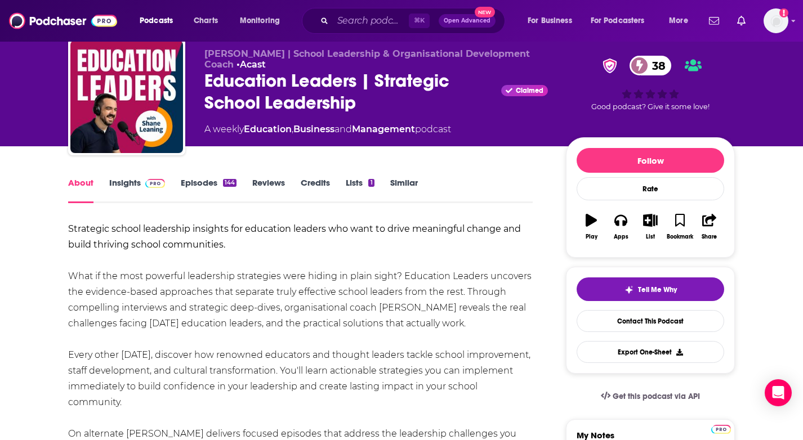
scroll to position [38, 0]
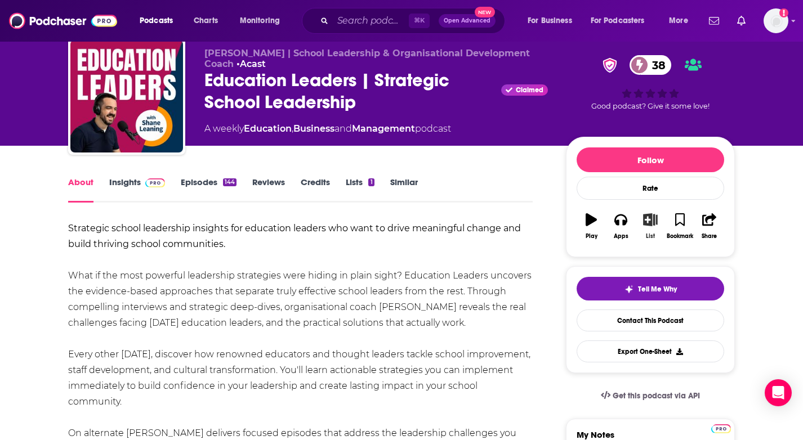
click at [657, 223] on icon "button" at bounding box center [651, 219] width 14 height 12
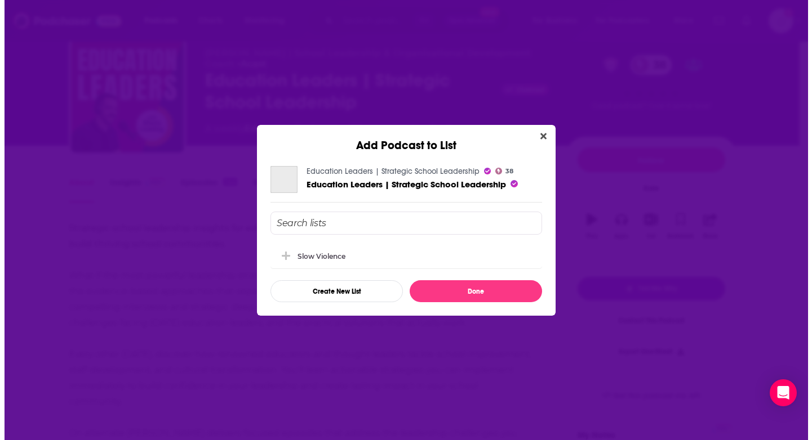
scroll to position [0, 0]
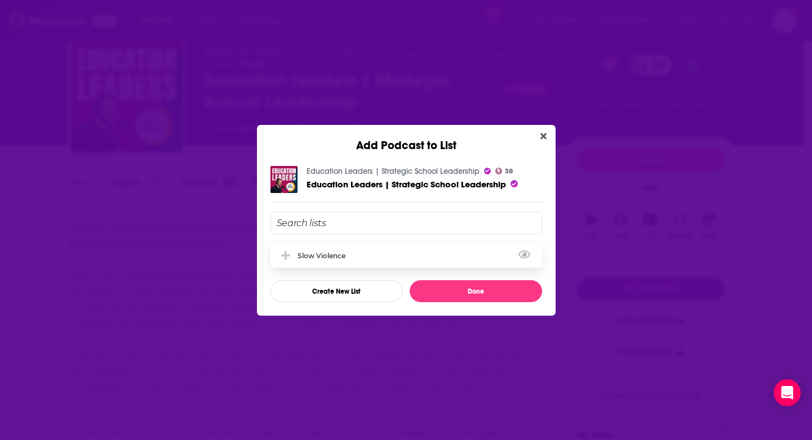
click at [385, 262] on div "Slow Violence" at bounding box center [405, 255] width 271 height 25
click at [484, 285] on button "Done" at bounding box center [475, 291] width 132 height 22
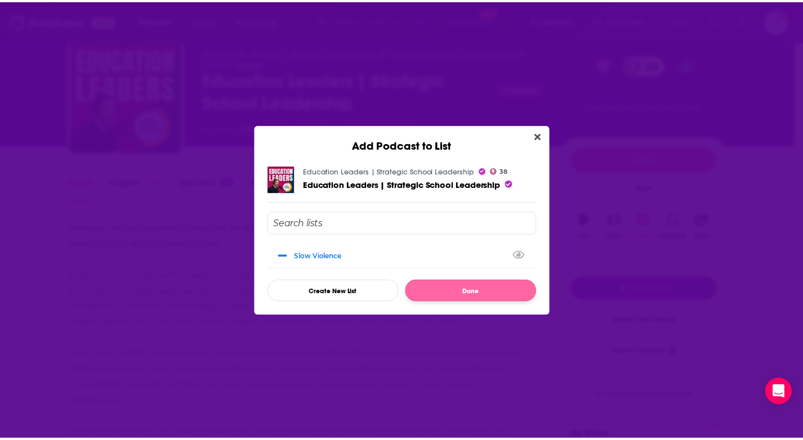
scroll to position [38, 0]
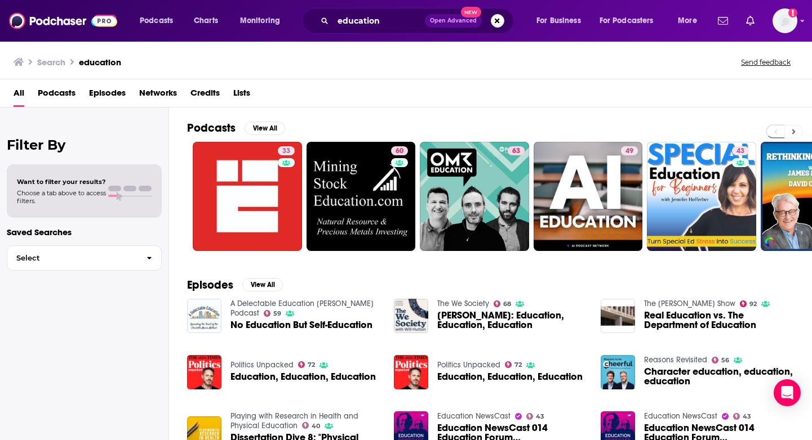
click at [796, 132] on button at bounding box center [793, 132] width 19 height 14
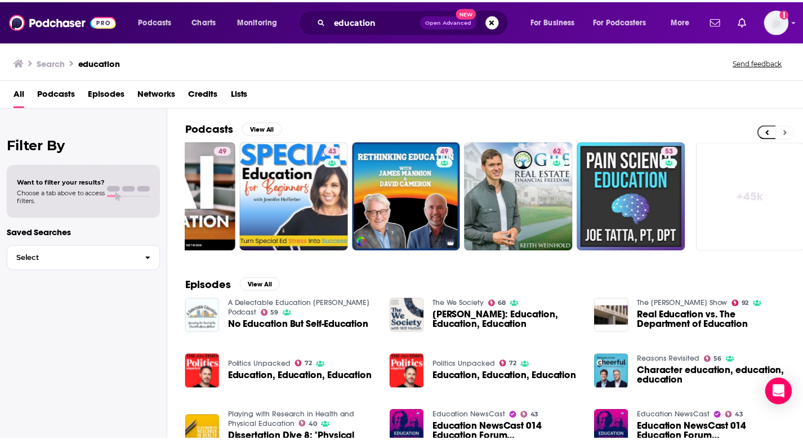
scroll to position [0, 410]
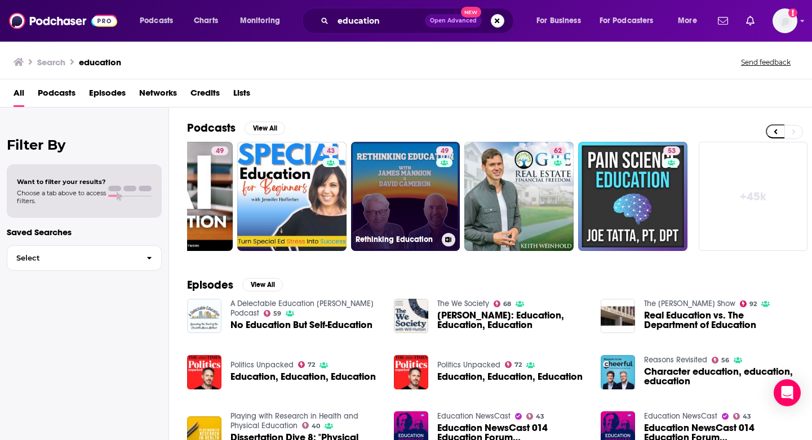
click at [433, 215] on link "49 Rethinking Education" at bounding box center [405, 196] width 109 height 109
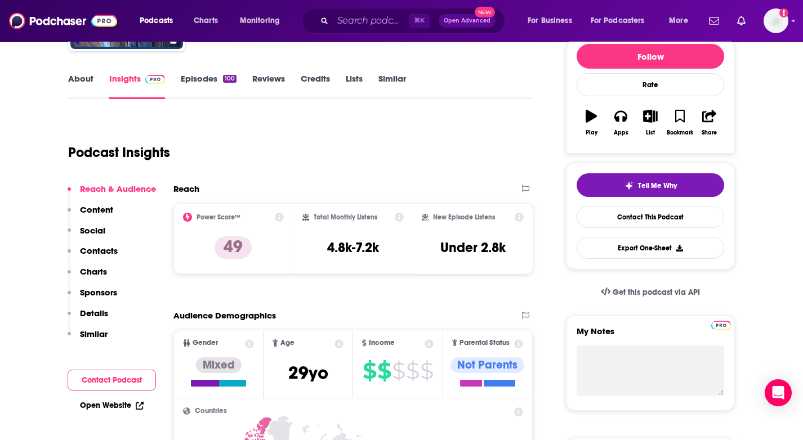
scroll to position [144, 0]
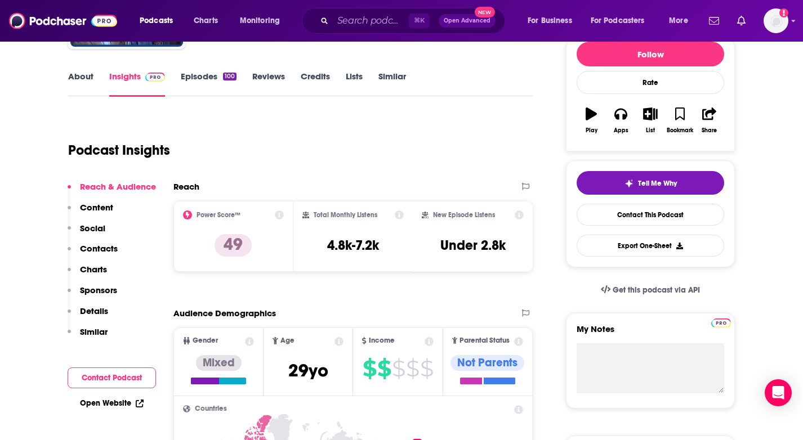
click at [86, 75] on link "About" at bounding box center [80, 84] width 25 height 26
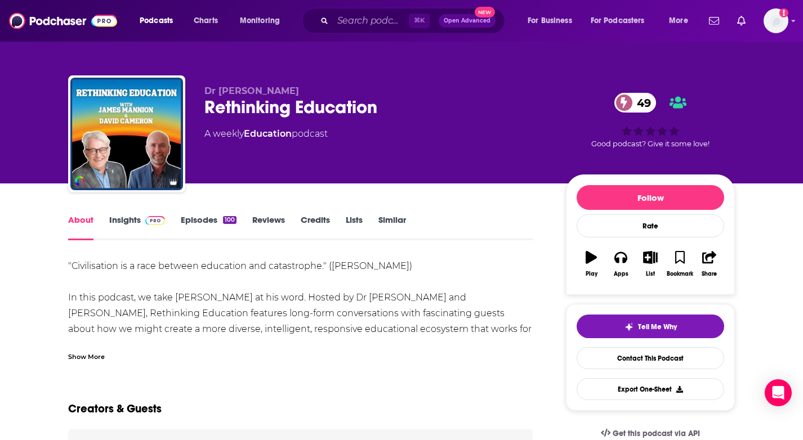
click at [91, 357] on div "Show More" at bounding box center [86, 356] width 37 height 11
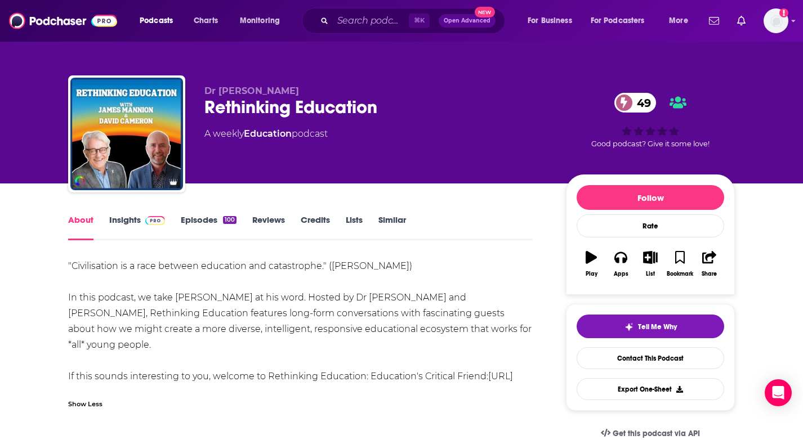
click at [123, 222] on link "Insights" at bounding box center [137, 228] width 56 height 26
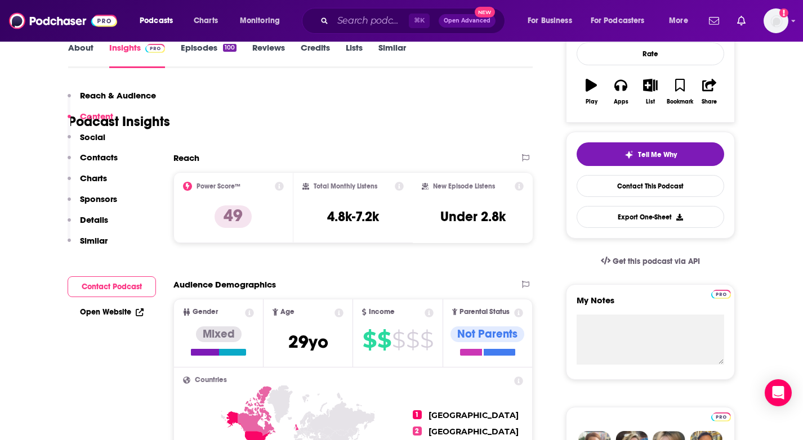
scroll to position [130, 0]
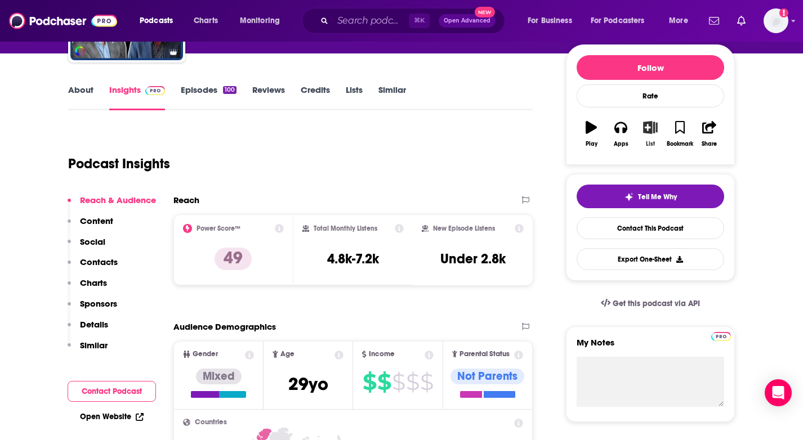
click at [659, 131] on button "List" at bounding box center [650, 134] width 29 height 41
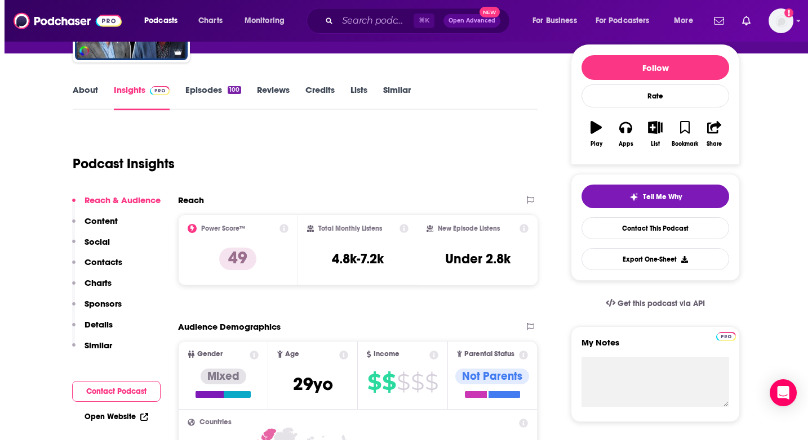
scroll to position [0, 0]
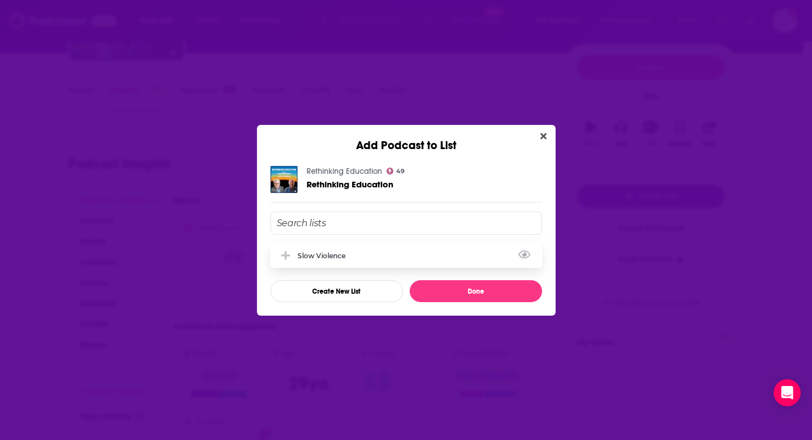
click at [442, 255] on div "Slow Violence" at bounding box center [405, 255] width 271 height 25
click at [467, 291] on button "Done" at bounding box center [475, 291] width 132 height 22
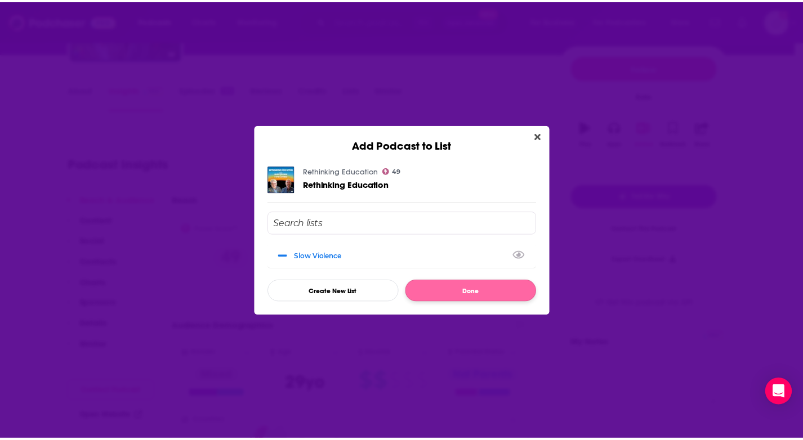
scroll to position [130, 0]
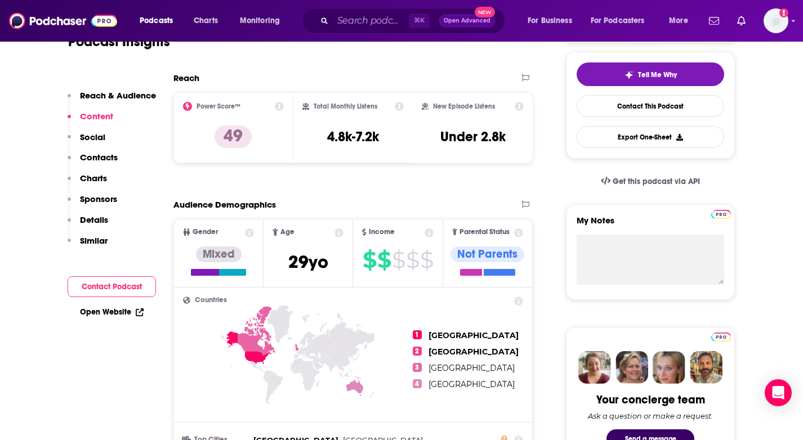
scroll to position [75, 0]
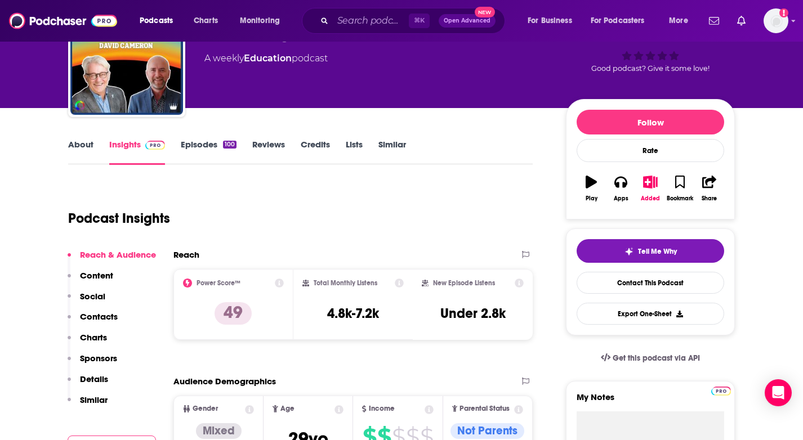
click at [84, 141] on link "About" at bounding box center [80, 152] width 25 height 26
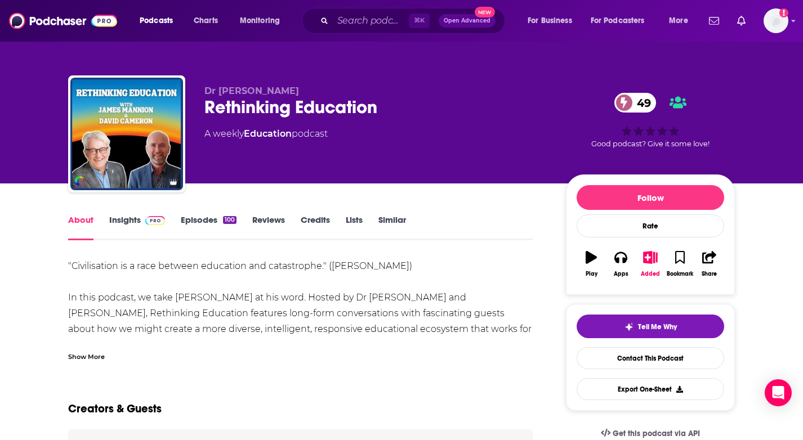
click at [89, 359] on div "Show More" at bounding box center [86, 356] width 37 height 11
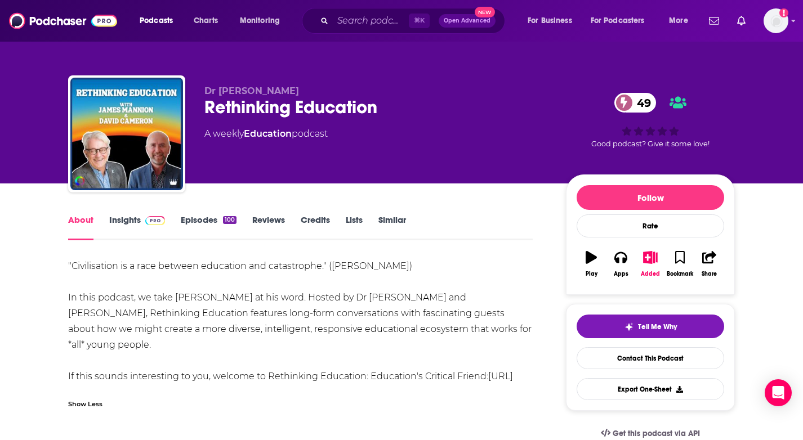
click at [109, 213] on div "About Insights Episodes 100 Reviews Credits Lists Similar" at bounding box center [300, 227] width 465 height 28
click at [112, 217] on link "Insights" at bounding box center [137, 228] width 56 height 26
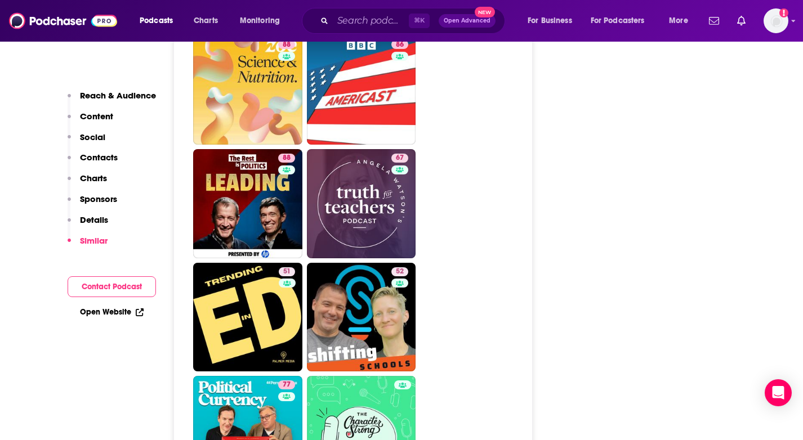
scroll to position [2194, 0]
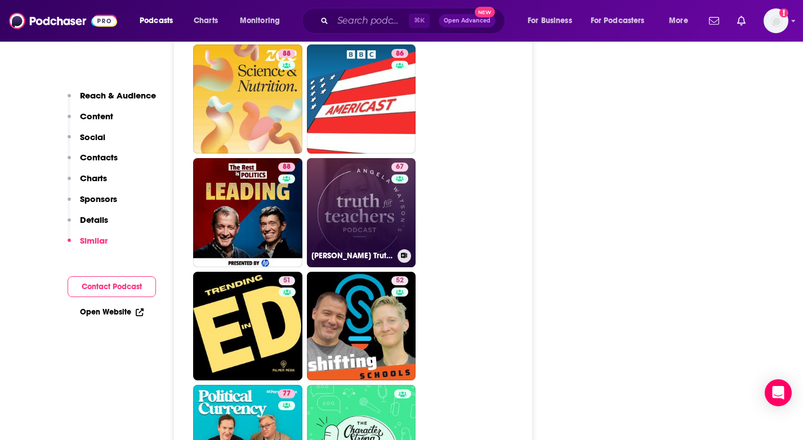
click at [339, 176] on link "67 Angela Watson's Truth for Teachers" at bounding box center [361, 212] width 109 height 109
type input "https://www.podchaser.com/podcasts/angela-watsons-truth-for-teach-50183"
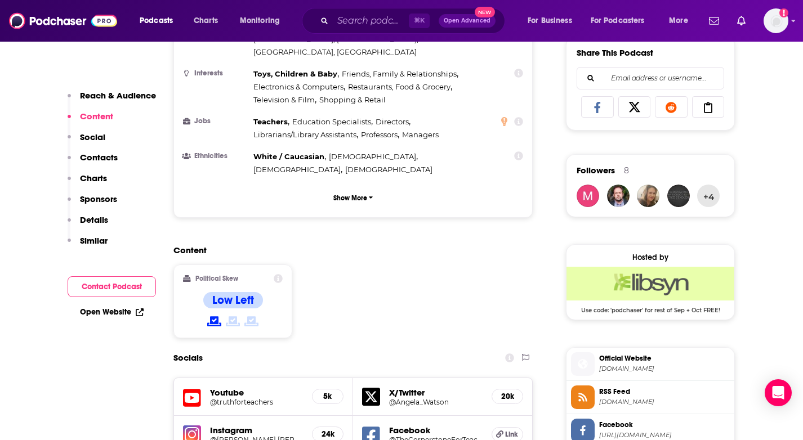
scroll to position [149, 0]
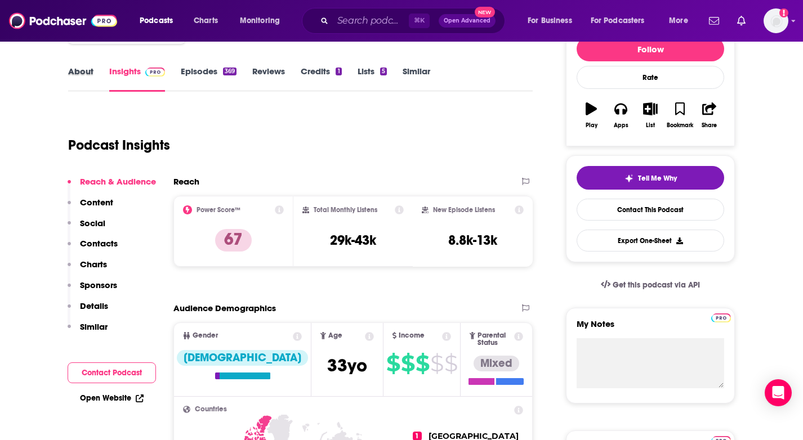
click at [93, 68] on div "About" at bounding box center [88, 79] width 41 height 26
click at [80, 72] on link "About" at bounding box center [80, 79] width 25 height 26
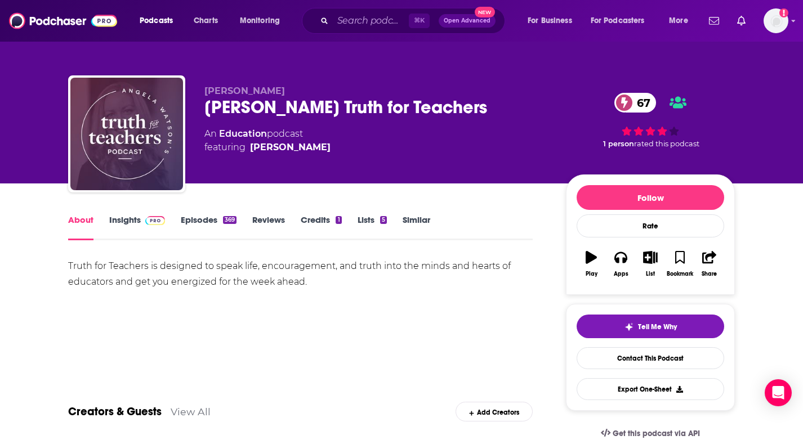
click at [124, 217] on link "Insights" at bounding box center [137, 228] width 56 height 26
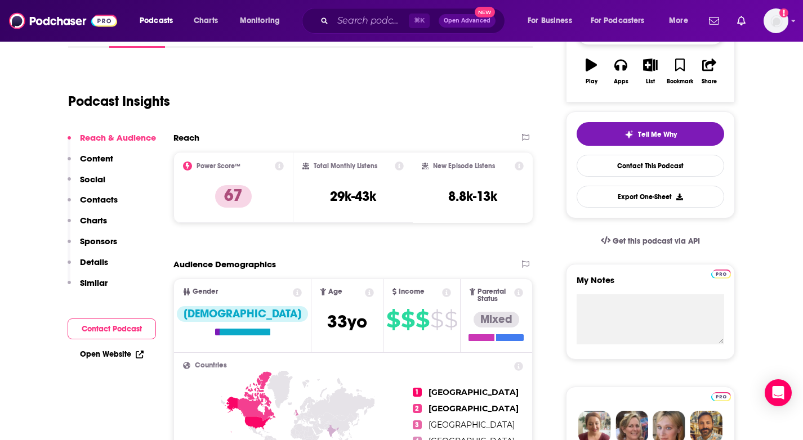
scroll to position [92, 0]
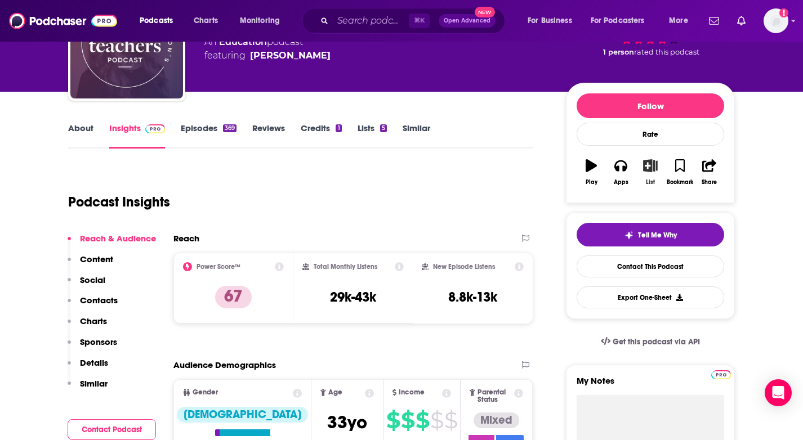
click at [655, 168] on icon "button" at bounding box center [650, 165] width 14 height 12
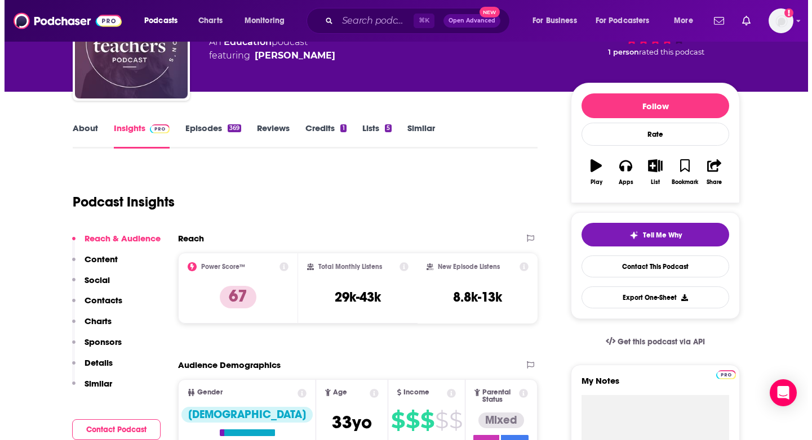
scroll to position [0, 0]
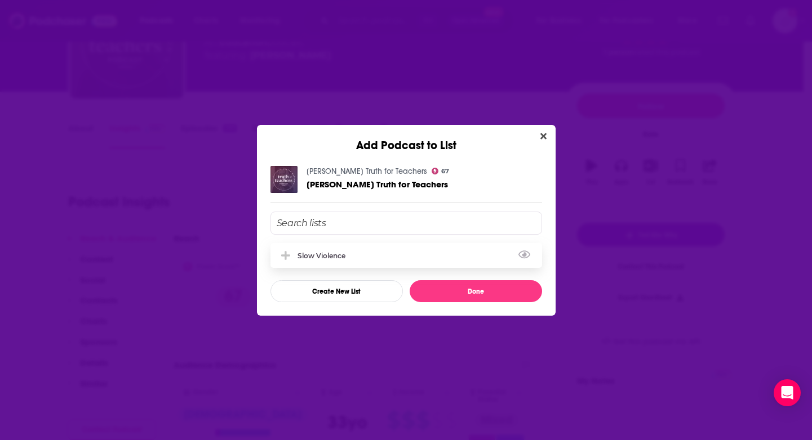
click at [400, 257] on div "Slow Violence" at bounding box center [405, 255] width 271 height 25
click at [475, 293] on button "Done" at bounding box center [475, 291] width 132 height 22
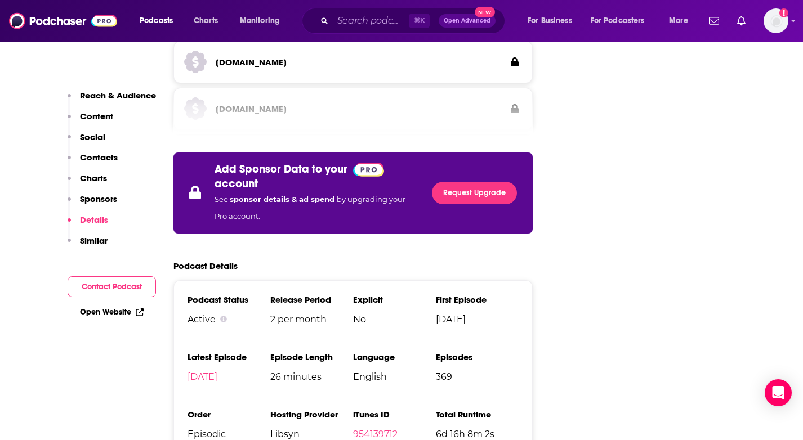
scroll to position [2088, 0]
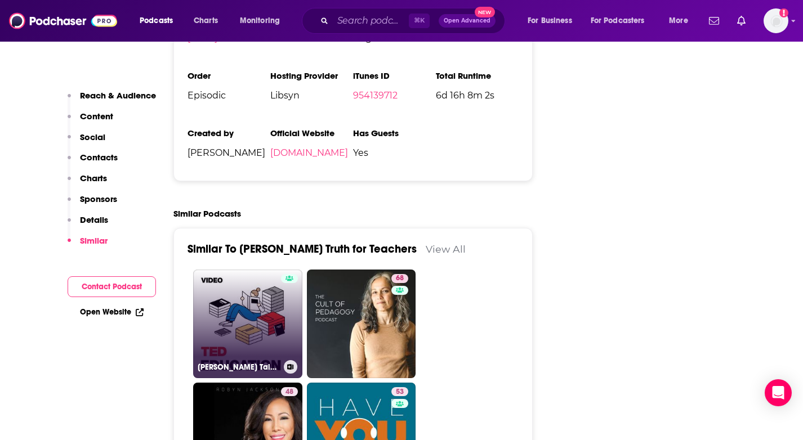
click at [259, 270] on link "TED Talks Education" at bounding box center [247, 324] width 109 height 109
type input "https://www.podchaser.com/podcasts/ted-talks-education-2270"
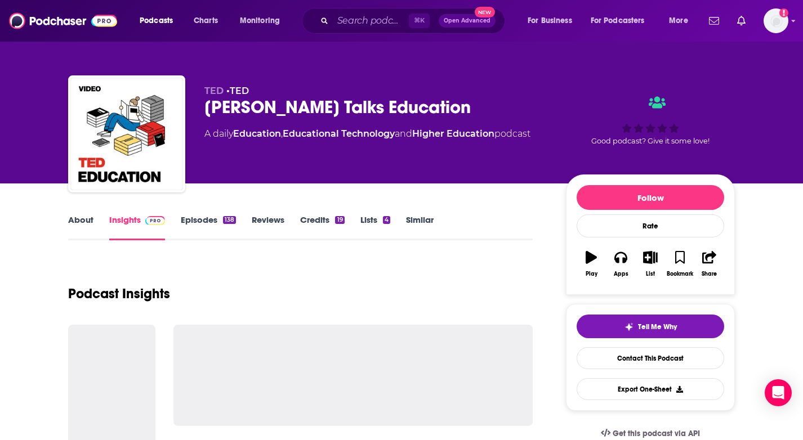
click at [78, 221] on link "About" at bounding box center [80, 228] width 25 height 26
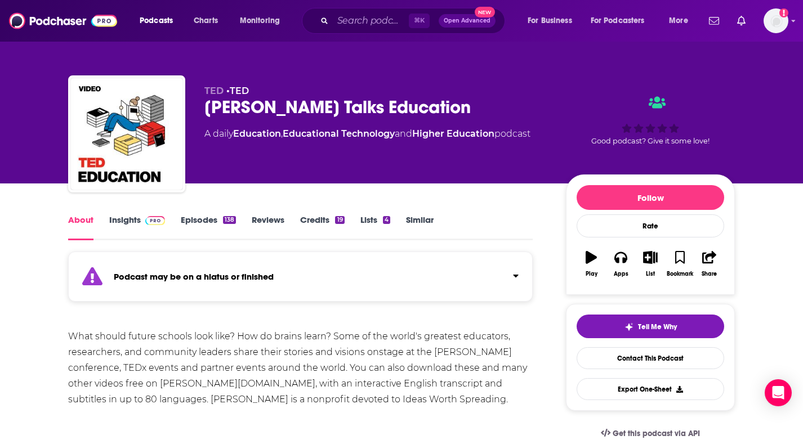
click at [123, 216] on link "Insights" at bounding box center [137, 228] width 56 height 26
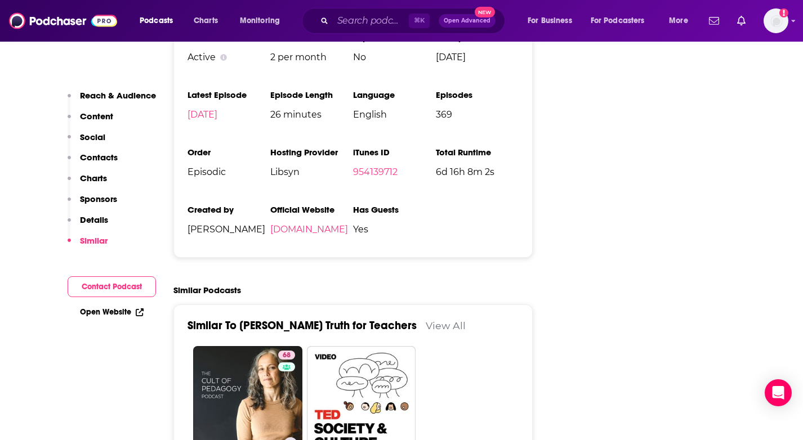
scroll to position [2049, 0]
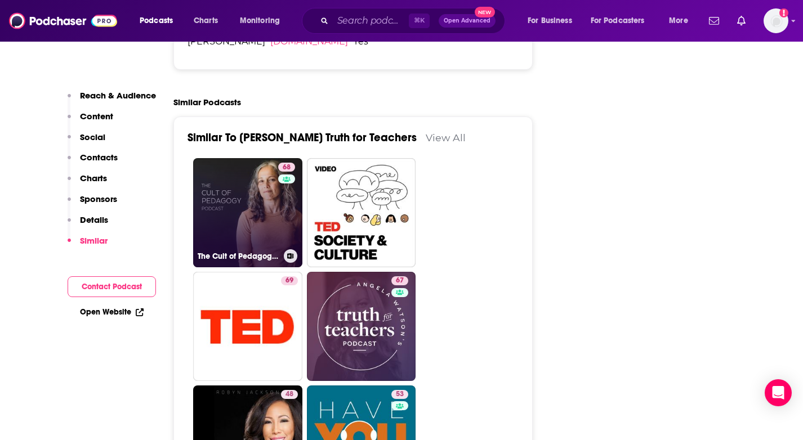
click at [247, 158] on link "68 The Cult of Pedagogy Podcast" at bounding box center [247, 212] width 109 height 109
type input "https://www.podchaser.com/podcasts/the-cult-of-pedagogy-podcast-103720"
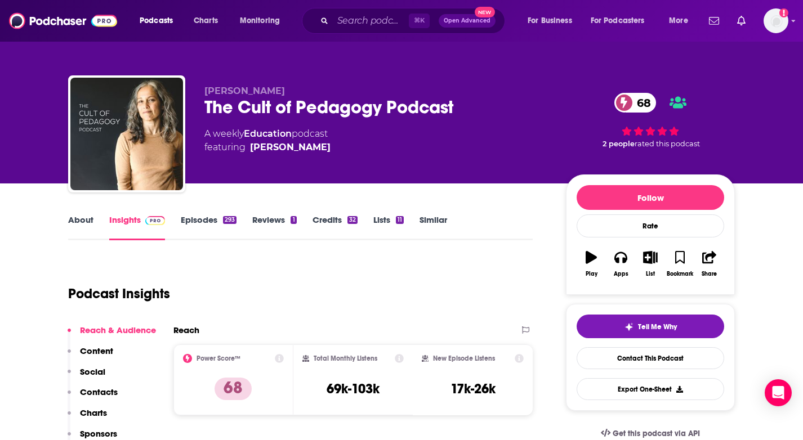
click at [81, 224] on link "About" at bounding box center [80, 228] width 25 height 26
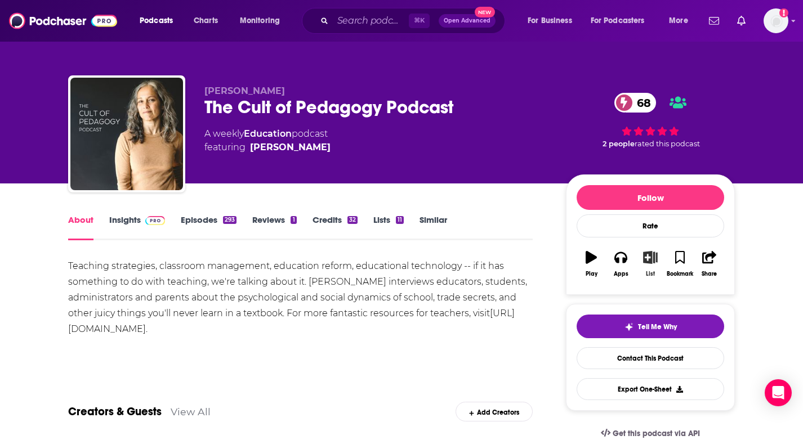
click at [656, 263] on icon "button" at bounding box center [650, 257] width 14 height 12
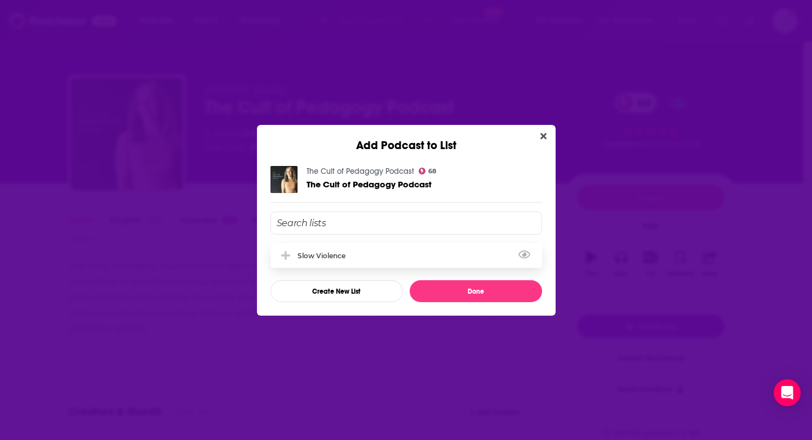
click at [439, 259] on div "Slow Violence" at bounding box center [405, 255] width 271 height 25
click at [461, 292] on button "Done" at bounding box center [475, 291] width 132 height 22
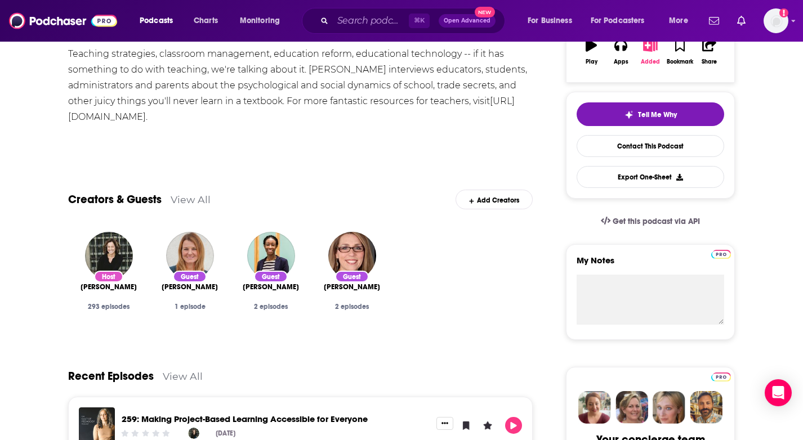
scroll to position [131, 0]
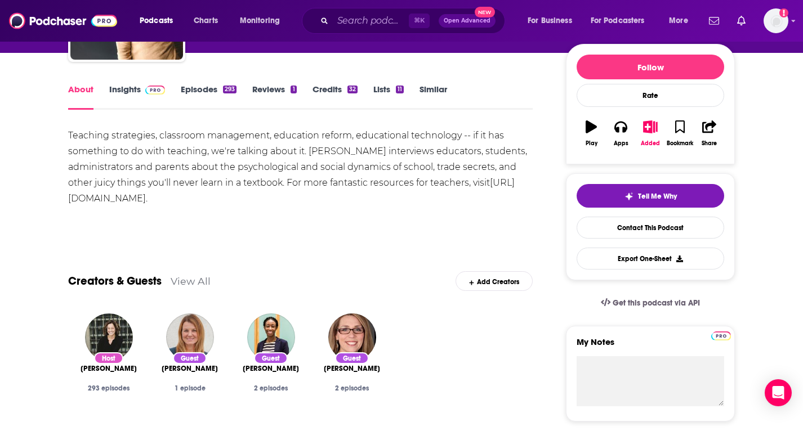
click at [141, 90] on span at bounding box center [153, 89] width 24 height 11
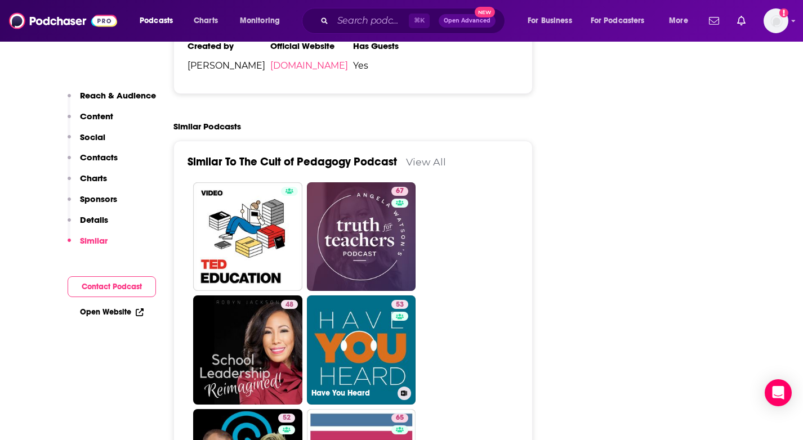
scroll to position [2226, 0]
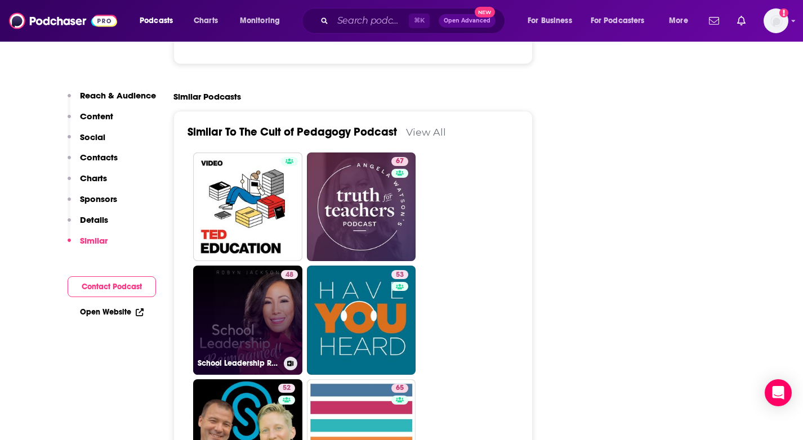
click at [248, 266] on link "48 School Leadership Reimagined" at bounding box center [247, 320] width 109 height 109
type input "https://www.podchaser.com/podcasts/school-leadership-reimagined-632934"
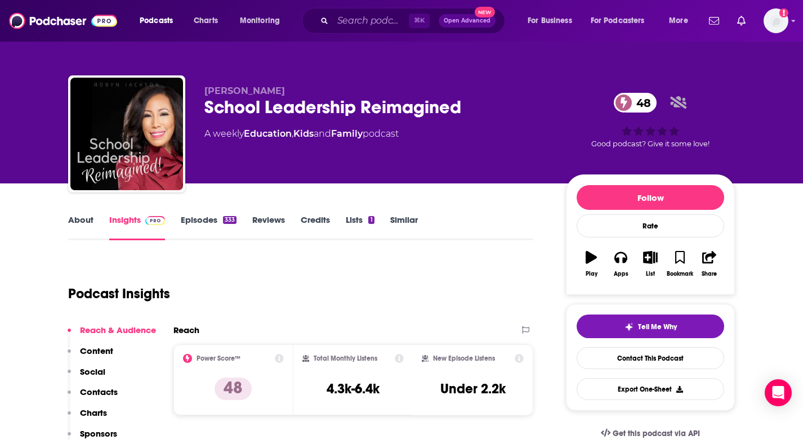
click at [79, 221] on link "About" at bounding box center [80, 228] width 25 height 26
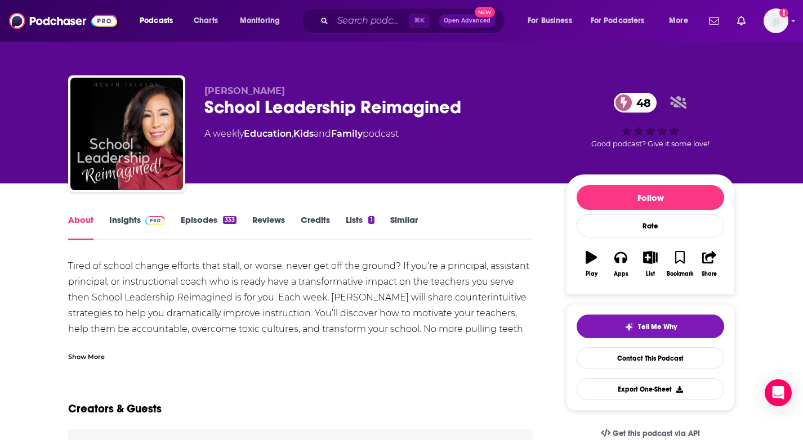
click at [99, 359] on div "Show More" at bounding box center [86, 356] width 37 height 11
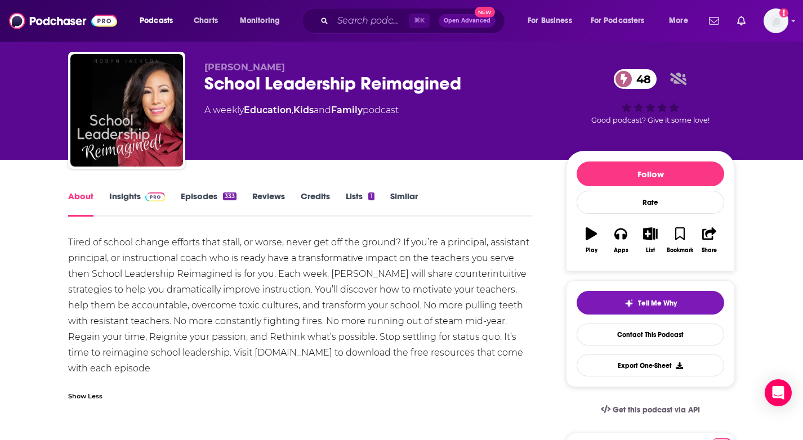
scroll to position [24, 0]
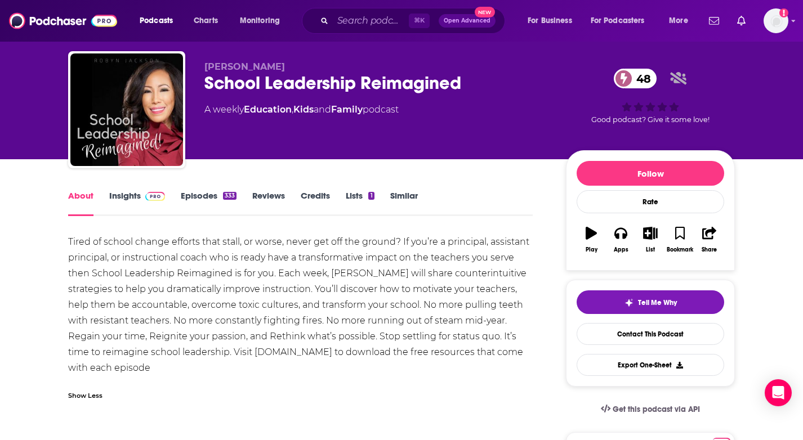
click at [135, 192] on link "Insights" at bounding box center [137, 203] width 56 height 26
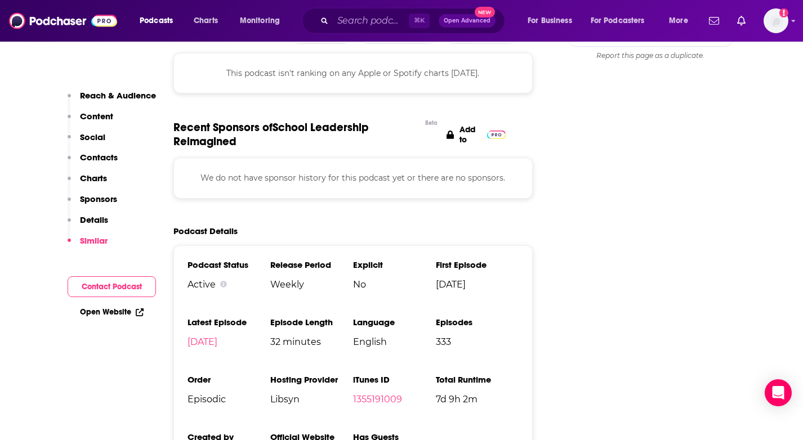
scroll to position [1221, 0]
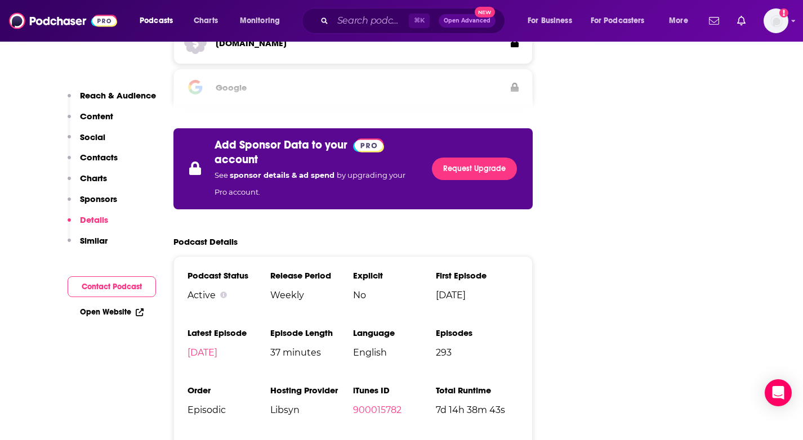
scroll to position [2091, 0]
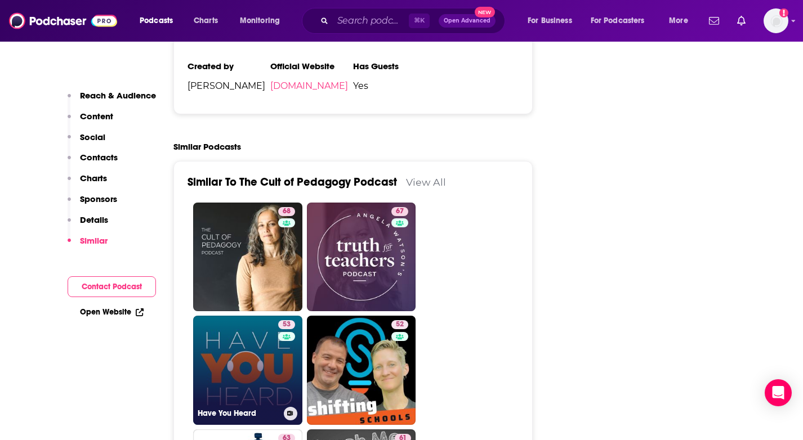
click at [262, 316] on link "53 Have You Heard" at bounding box center [247, 370] width 109 height 109
type input "https://www.podchaser.com/podcasts/have-you-heard-92872"
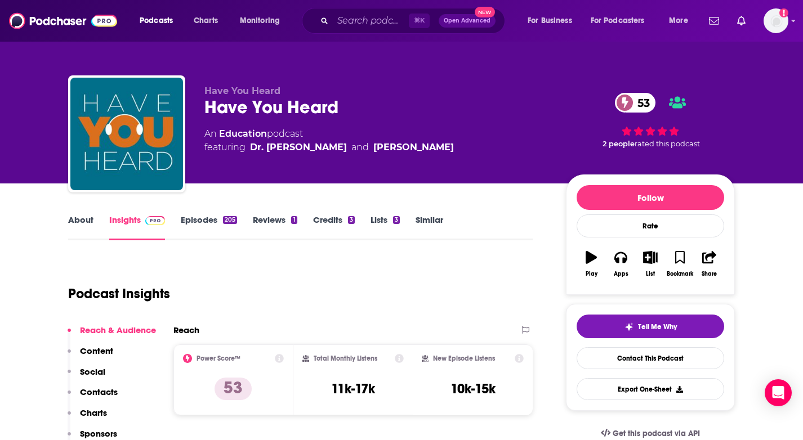
click at [75, 222] on link "About" at bounding box center [80, 228] width 25 height 26
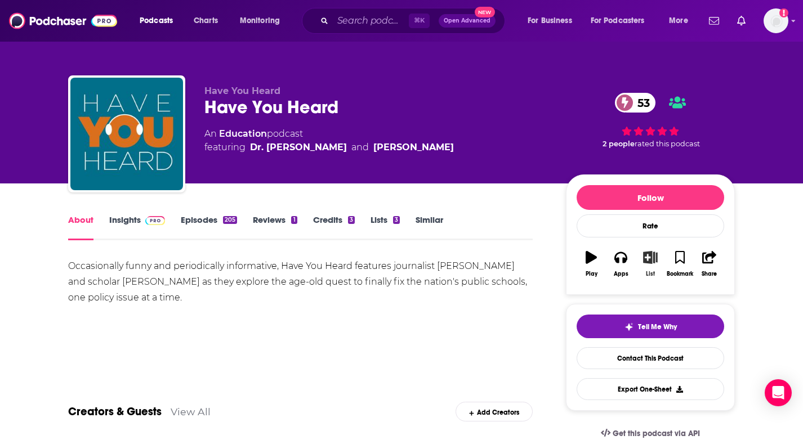
click at [657, 266] on button "List" at bounding box center [650, 264] width 29 height 41
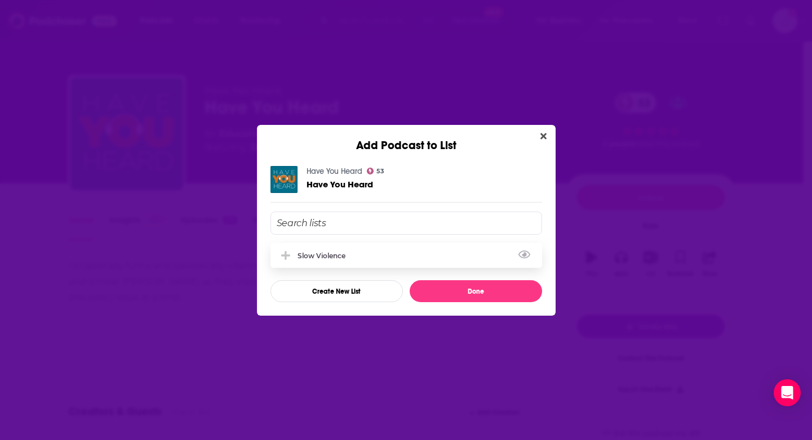
click at [432, 258] on div "Slow Violence" at bounding box center [405, 255] width 271 height 25
click at [480, 293] on button "Done" at bounding box center [475, 291] width 132 height 22
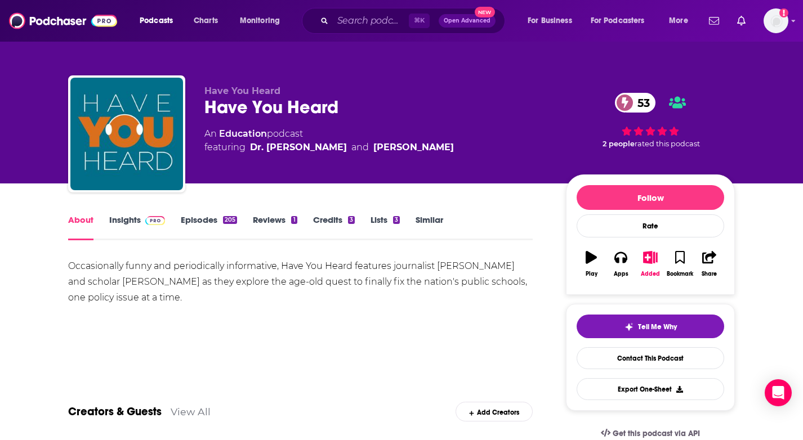
click at [124, 215] on link "Insights" at bounding box center [137, 228] width 56 height 26
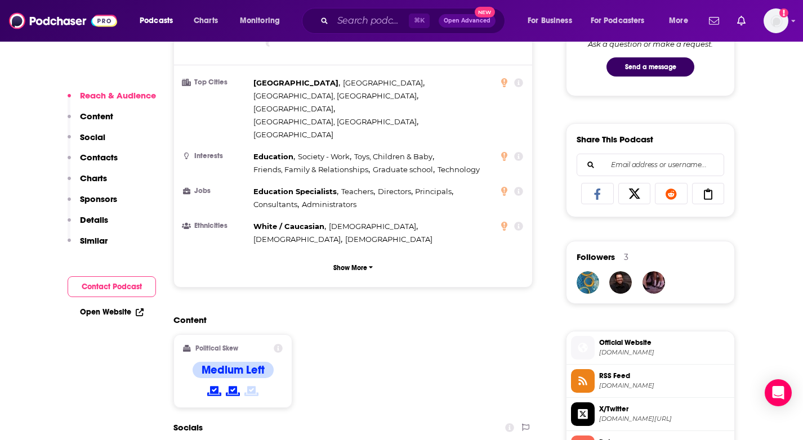
scroll to position [693, 0]
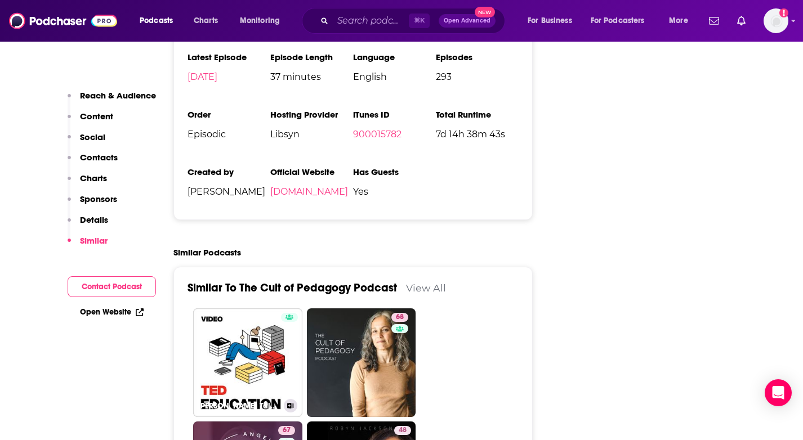
scroll to position [2188, 0]
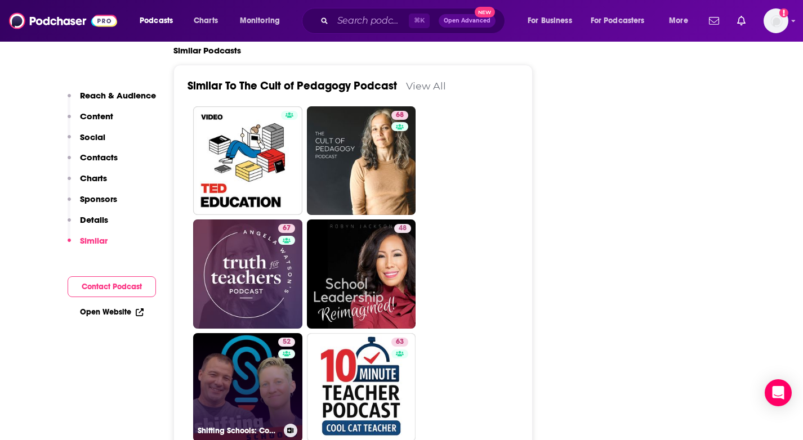
click at [268, 333] on link "52 Shifting Schools: Conversations for K12 Educators" at bounding box center [247, 387] width 109 height 109
type input "https://www.podchaser.com/podcasts/shifting-schools-conversations-591504"
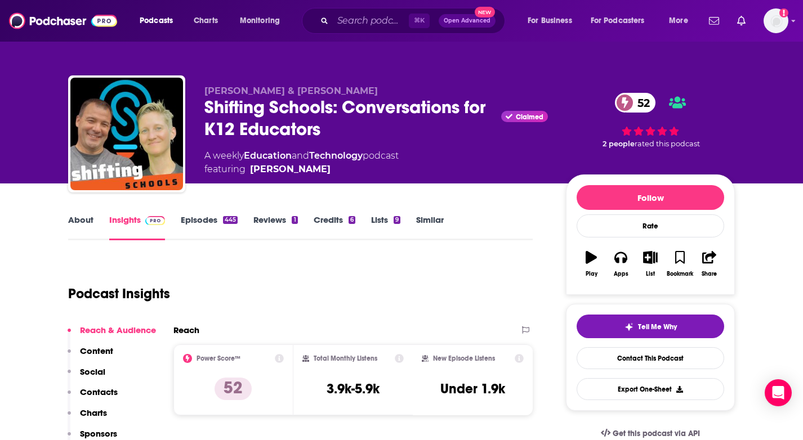
click at [90, 220] on link "About" at bounding box center [80, 228] width 25 height 26
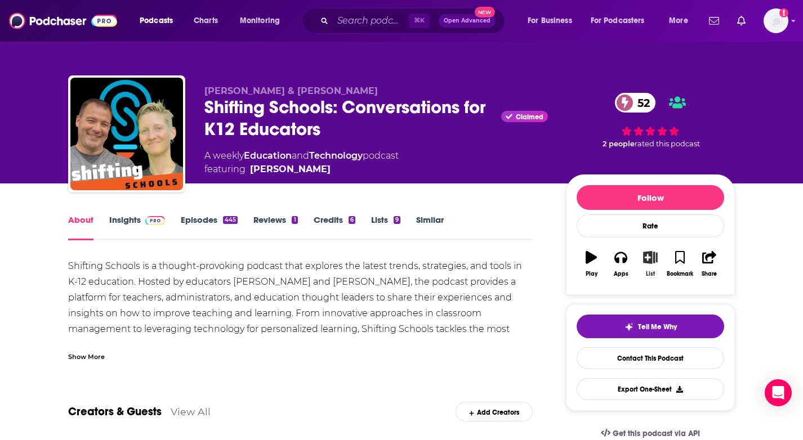
click at [647, 275] on div "List" at bounding box center [650, 274] width 9 height 7
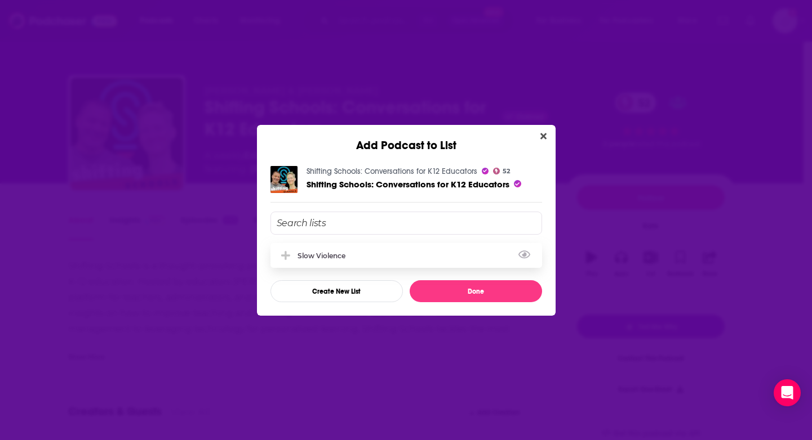
click at [390, 253] on div "Slow Violence" at bounding box center [405, 255] width 271 height 25
click at [473, 292] on button "Done" at bounding box center [475, 291] width 132 height 22
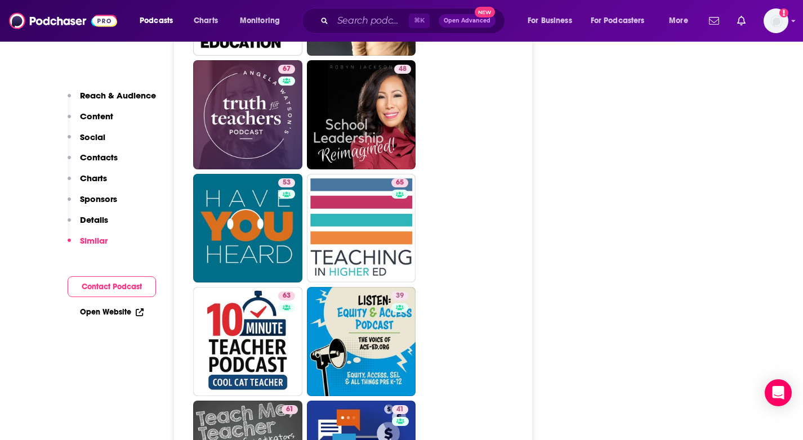
scroll to position [2542, 0]
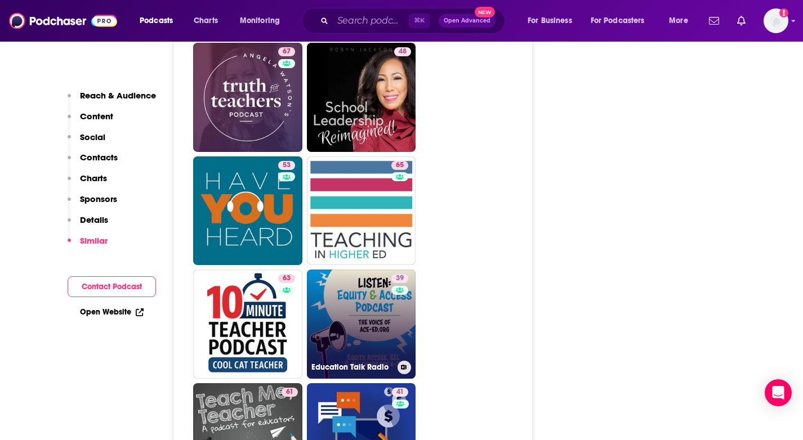
click at [367, 270] on link "39 Education Talk Radio" at bounding box center [361, 324] width 109 height 109
type input "https://www.podchaser.com/podcasts/education-talk-radio-117759"
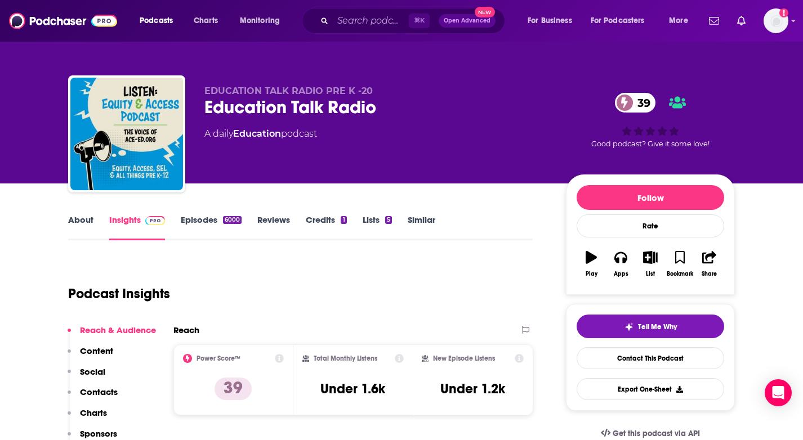
click at [90, 222] on link "About" at bounding box center [80, 228] width 25 height 26
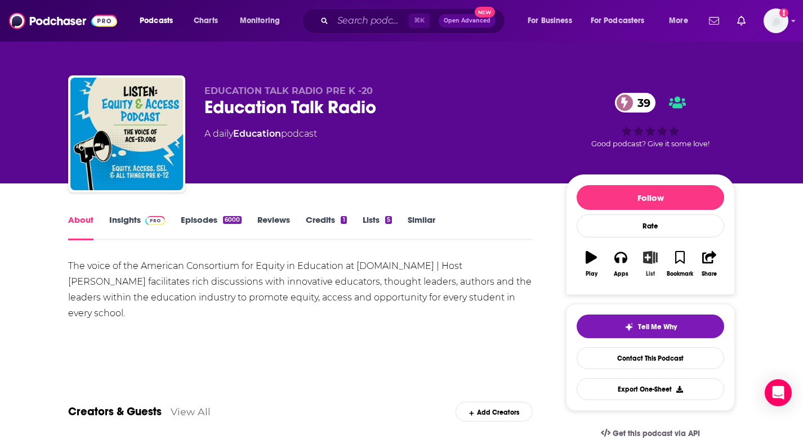
click at [653, 259] on icon "button" at bounding box center [651, 257] width 14 height 12
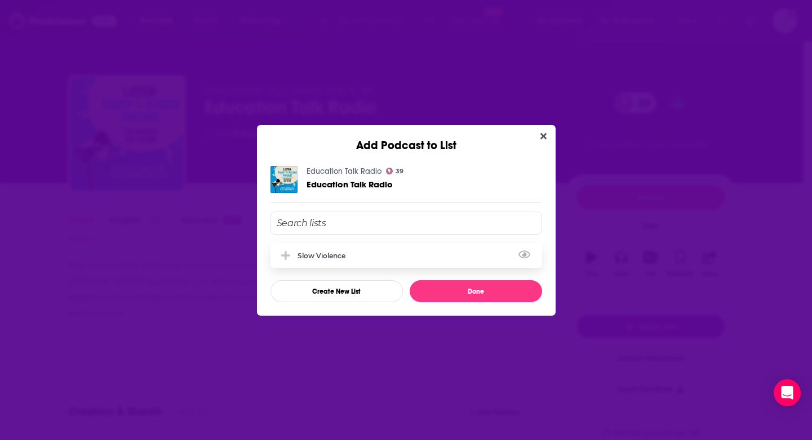
click at [390, 251] on div "Slow Violence" at bounding box center [405, 255] width 271 height 25
click at [470, 285] on button "Done" at bounding box center [475, 291] width 132 height 22
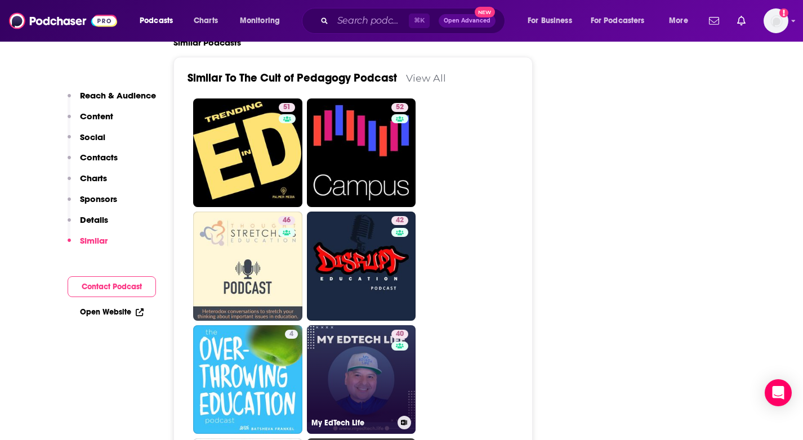
scroll to position [1985, 0]
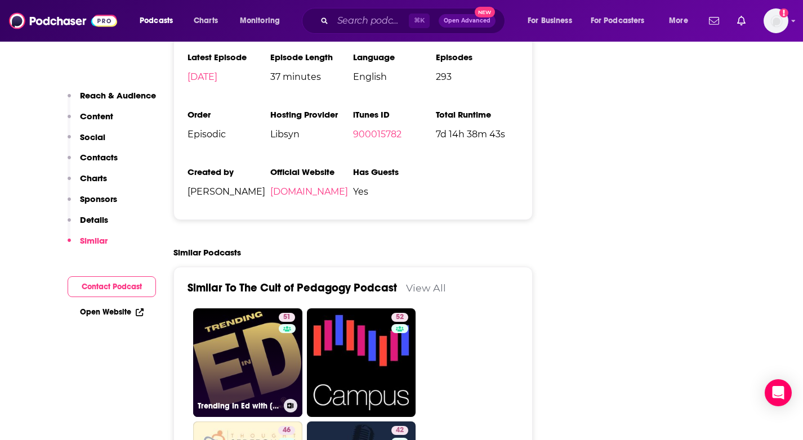
click at [239, 309] on link "51 Trending In Ed with Mike Palmer" at bounding box center [247, 363] width 109 height 109
type input "https://www.podchaser.com/podcasts/trending-in-ed-with-mike-palme-220398"
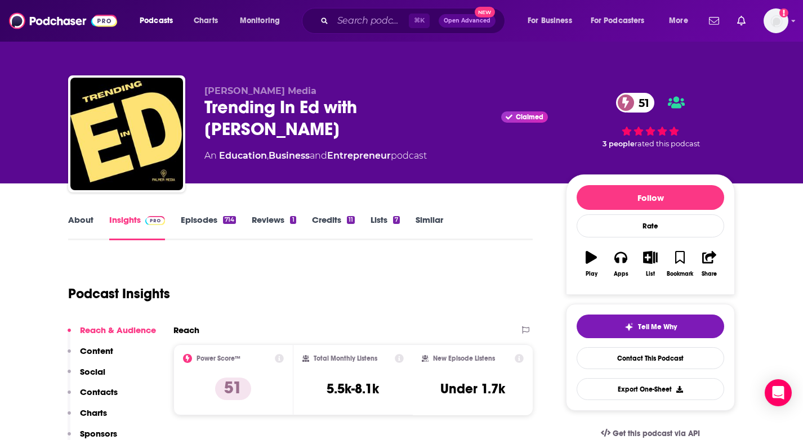
click at [74, 223] on link "About" at bounding box center [80, 228] width 25 height 26
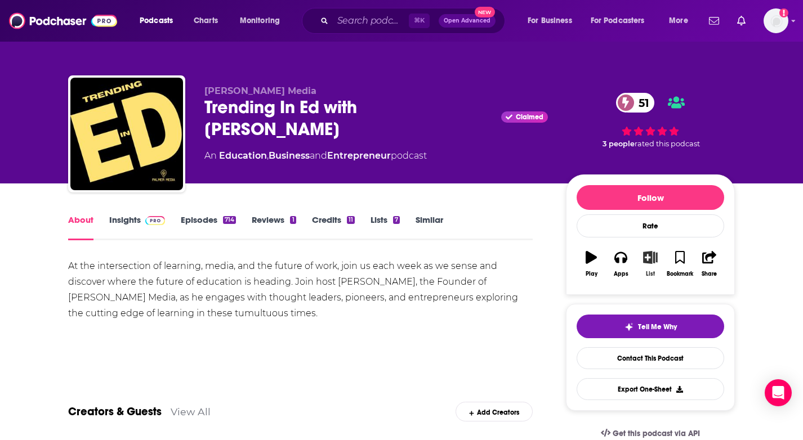
click at [648, 261] on icon "button" at bounding box center [651, 257] width 14 height 12
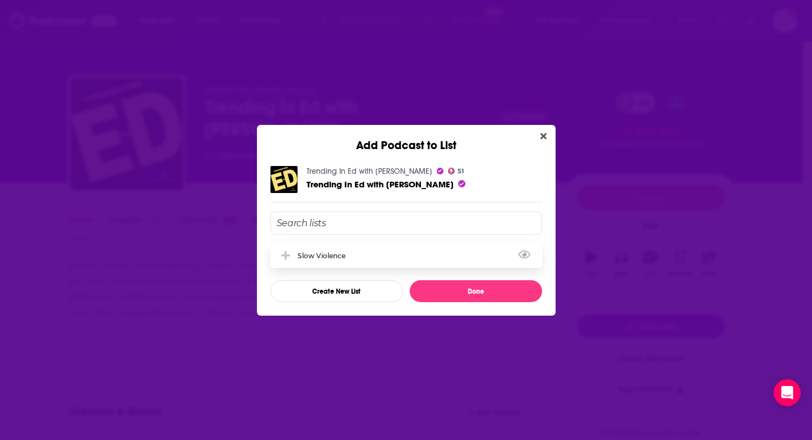
click at [308, 255] on div "Slow Violence" at bounding box center [324, 256] width 55 height 8
click at [486, 291] on button "Done" at bounding box center [475, 291] width 132 height 22
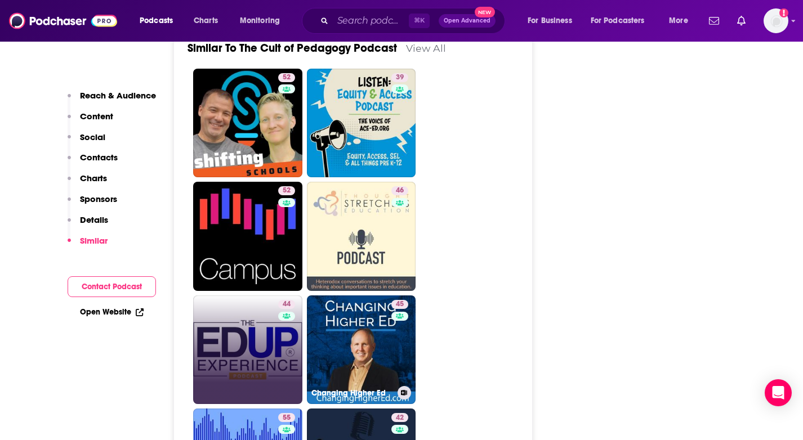
scroll to position [2246, 0]
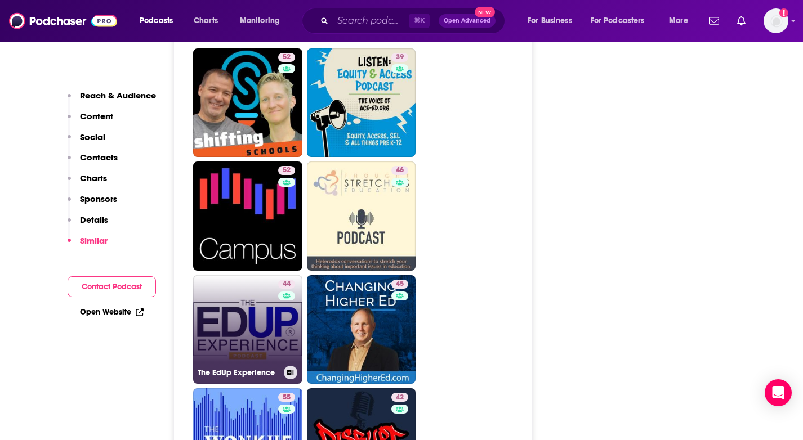
click at [280, 280] on div "44" at bounding box center [288, 323] width 20 height 87
type input "https://www.podchaser.com/podcasts/the-edup-experience-1432873"
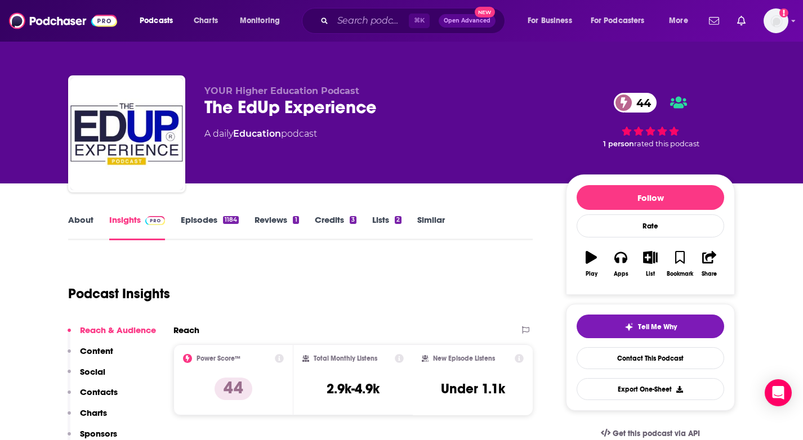
click at [72, 226] on link "About" at bounding box center [80, 228] width 25 height 26
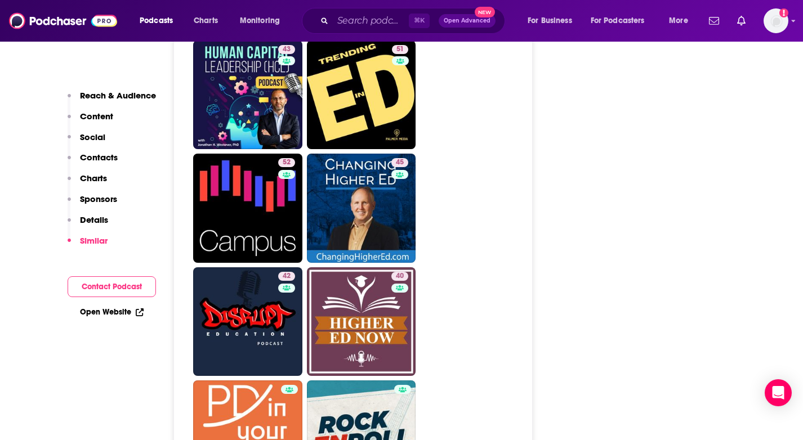
scroll to position [2290, 0]
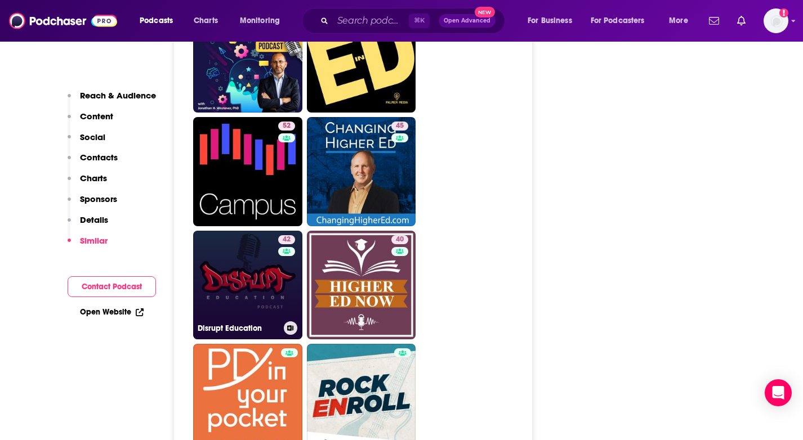
click at [261, 231] on link "42 Disrupt Education" at bounding box center [247, 285] width 109 height 109
type input "https://www.podchaser.com/podcasts/disrupt-education-690073"
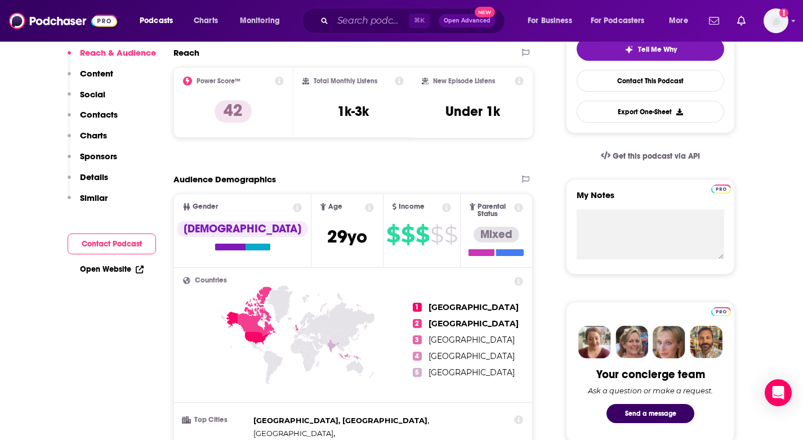
scroll to position [113, 0]
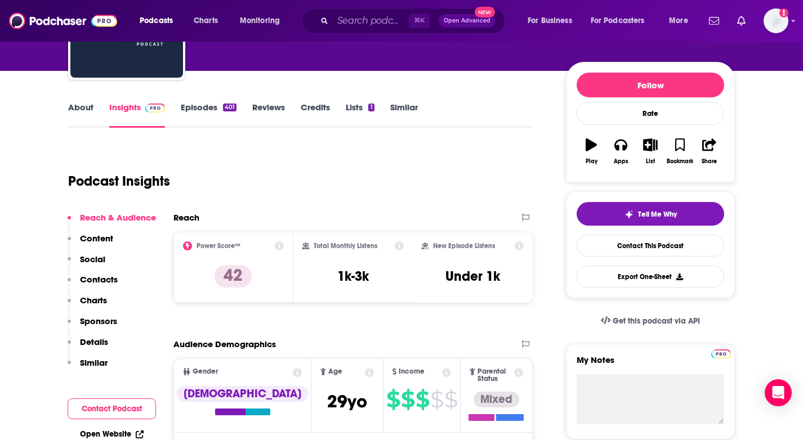
click at [88, 114] on link "About" at bounding box center [80, 115] width 25 height 26
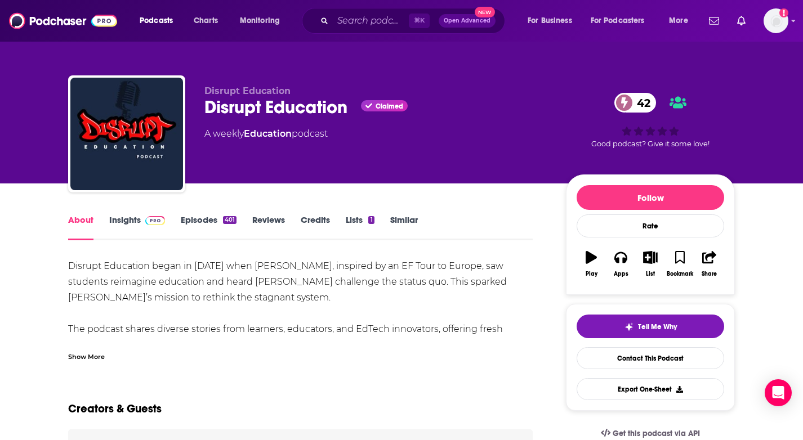
click at [93, 358] on div "Show More" at bounding box center [86, 356] width 37 height 11
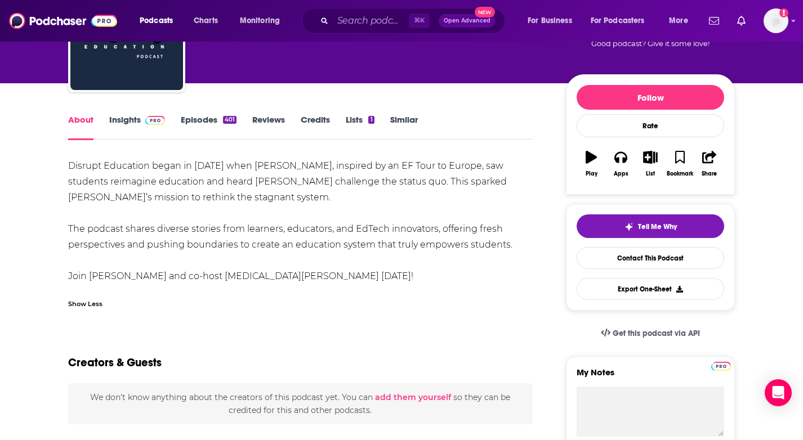
scroll to position [124, 0]
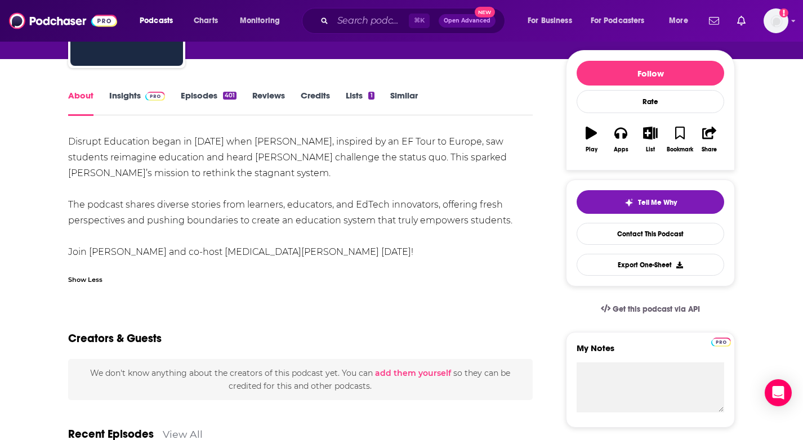
click at [201, 91] on link "Episodes 401" at bounding box center [209, 103] width 56 height 26
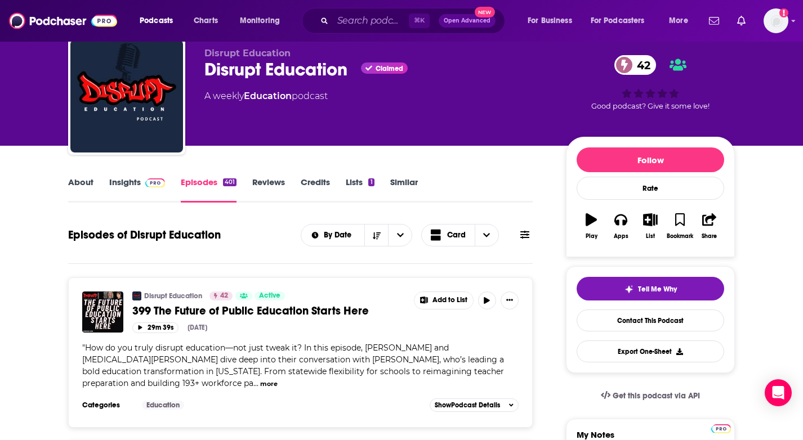
scroll to position [74, 0]
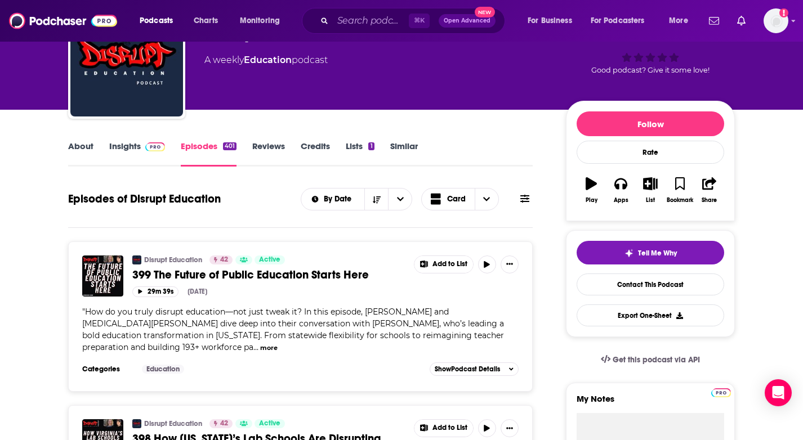
click at [278, 344] on button "more" at bounding box center [268, 349] width 17 height 10
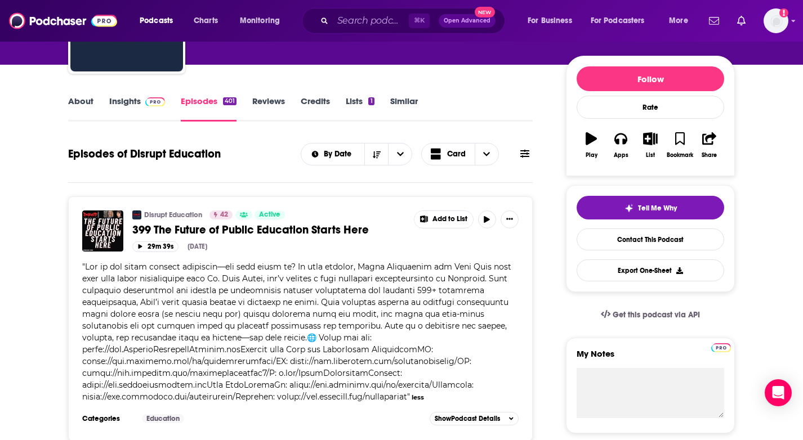
scroll to position [4, 0]
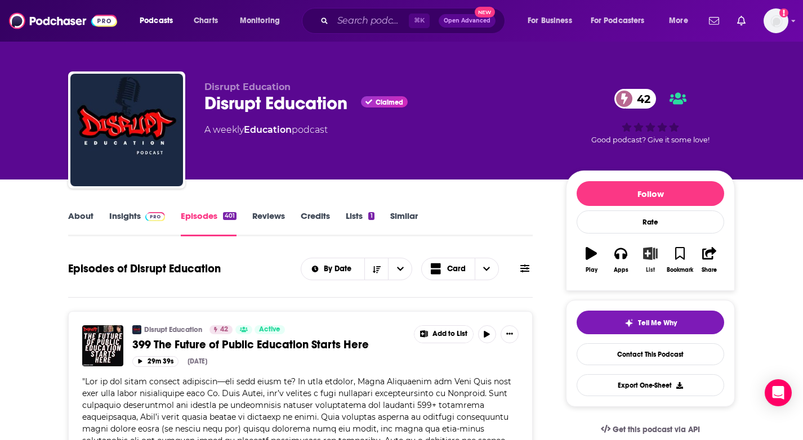
click at [655, 253] on icon "button" at bounding box center [650, 253] width 14 height 12
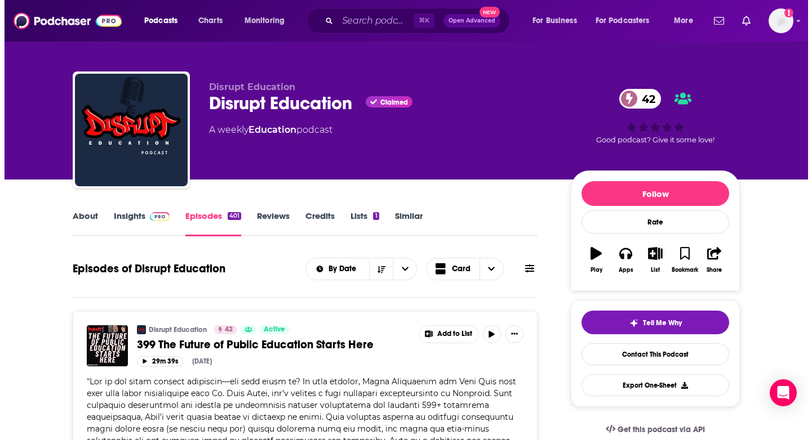
scroll to position [0, 0]
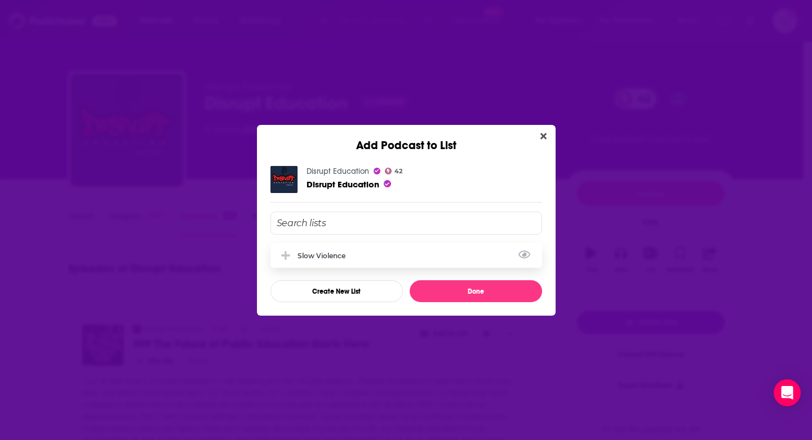
click at [378, 255] on div "Slow Violence" at bounding box center [405, 255] width 271 height 25
click at [471, 292] on button "Done" at bounding box center [475, 291] width 132 height 22
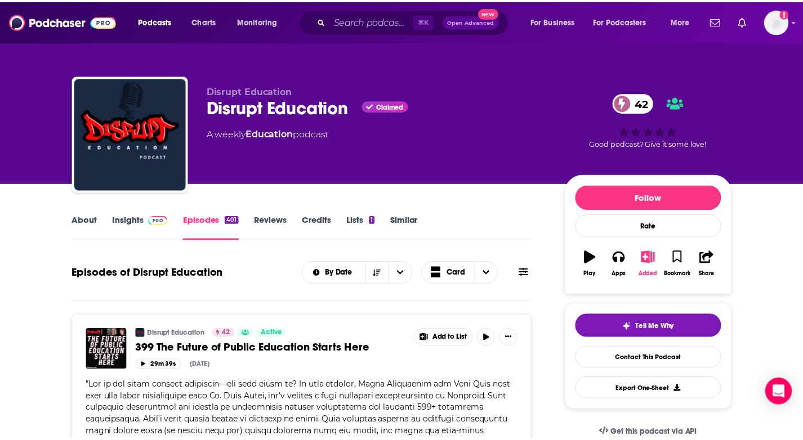
scroll to position [4, 0]
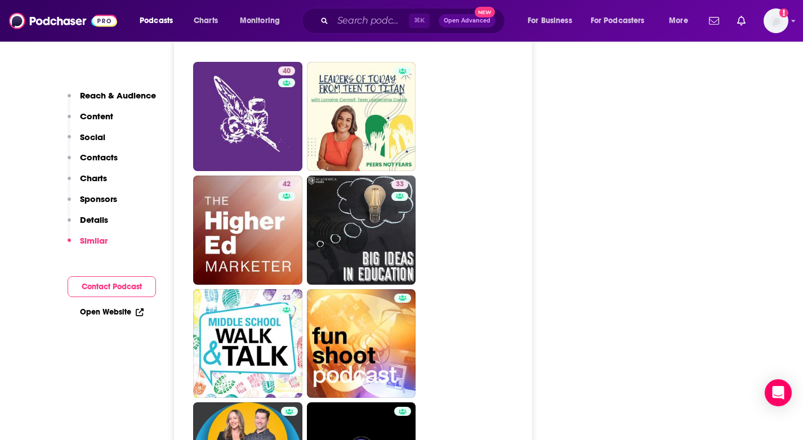
scroll to position [2857, 0]
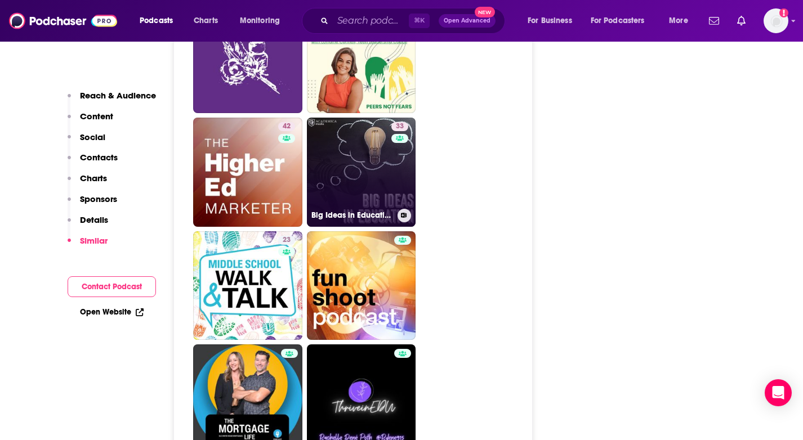
click at [394, 126] on div "33" at bounding box center [401, 165] width 20 height 87
type input "https://www.podchaser.com/podcasts/big-ideas-in-education-744600"
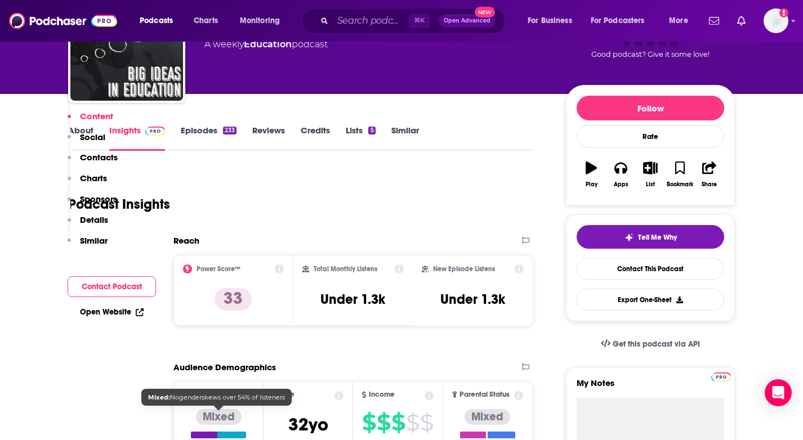
scroll to position [4, 0]
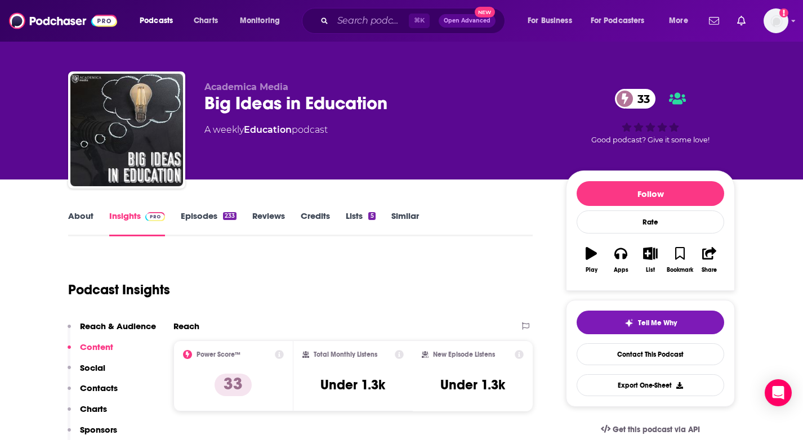
click at [84, 217] on link "About" at bounding box center [80, 224] width 25 height 26
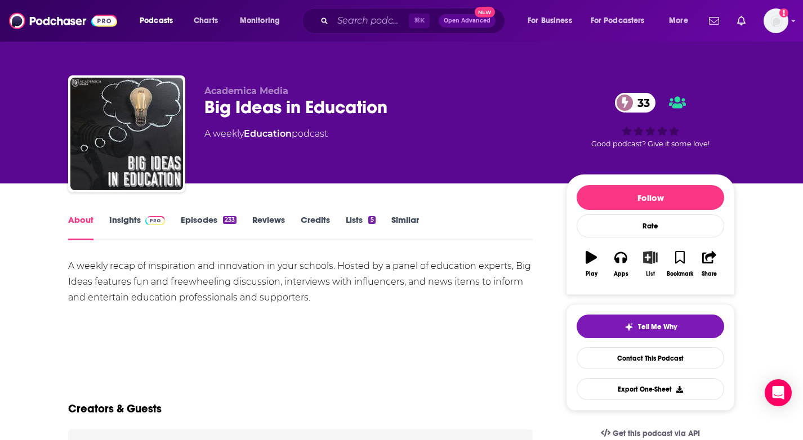
click at [651, 262] on icon "button" at bounding box center [651, 257] width 14 height 12
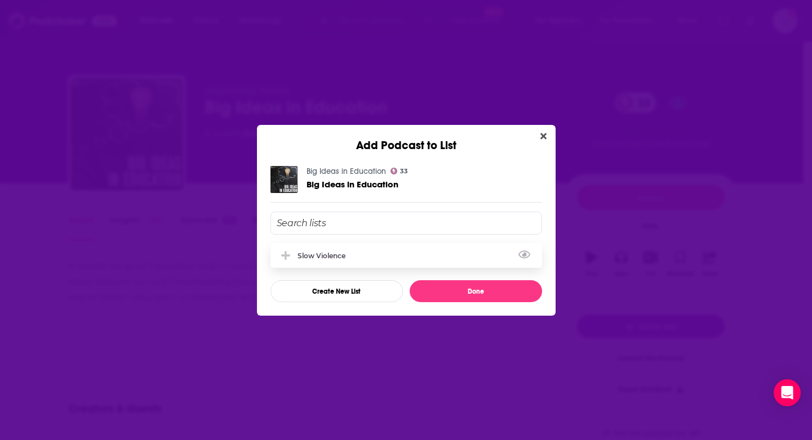
click at [377, 247] on div "Slow Violence" at bounding box center [405, 255] width 271 height 25
click at [456, 285] on button "Done" at bounding box center [475, 291] width 132 height 22
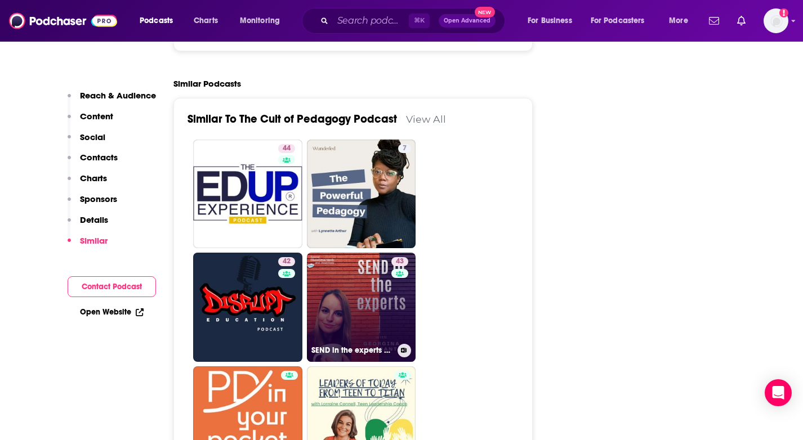
scroll to position [2072, 0]
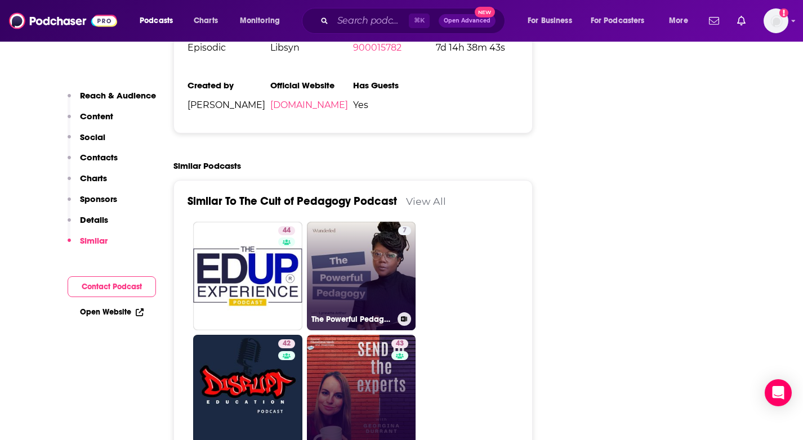
click at [361, 222] on link "7 The Powerful Pedagogy" at bounding box center [361, 276] width 109 height 109
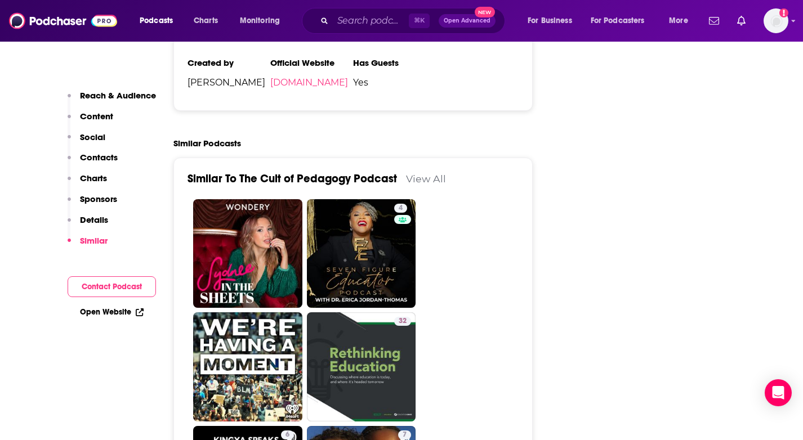
scroll to position [2096, 0]
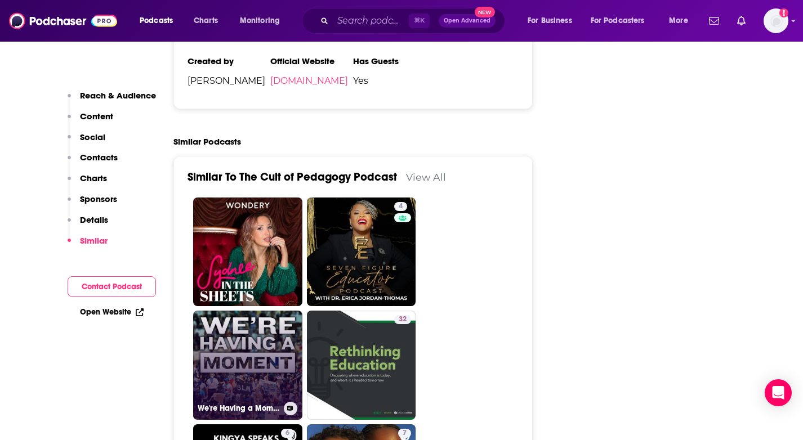
click at [236, 311] on link "We're Having a Moment" at bounding box center [247, 365] width 109 height 109
type input "https://www.podchaser.com/podcasts/were-having-a-moment-1301548"
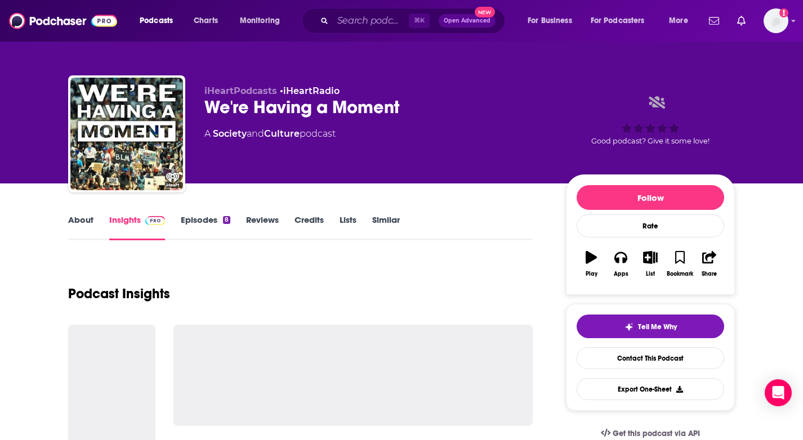
click at [86, 222] on link "About" at bounding box center [80, 228] width 25 height 26
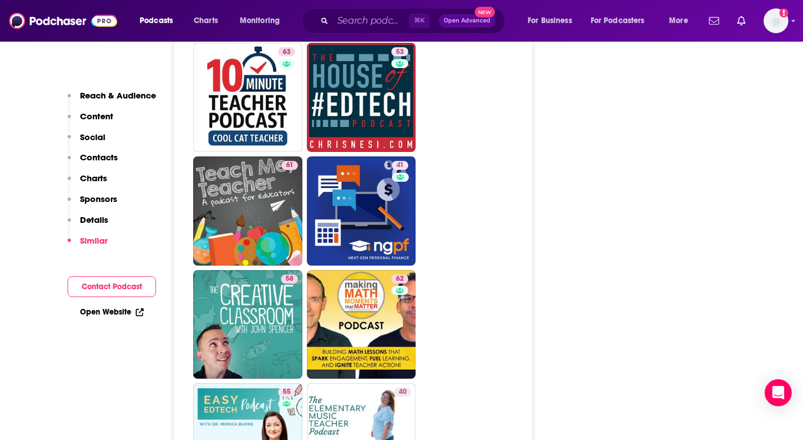
scroll to position [2678, 0]
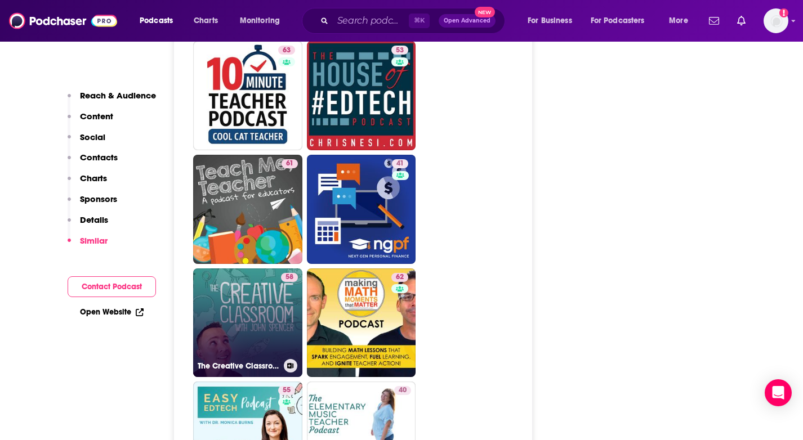
click at [255, 269] on link "58 The Creative Classroom with John Spencer" at bounding box center [247, 323] width 109 height 109
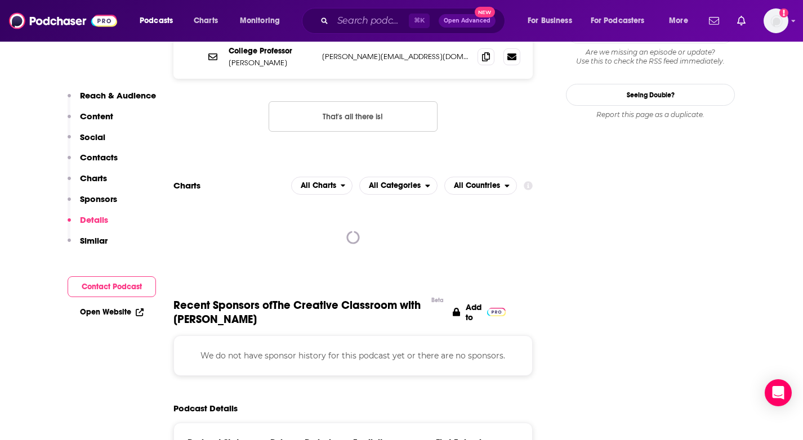
scroll to position [1298, 0]
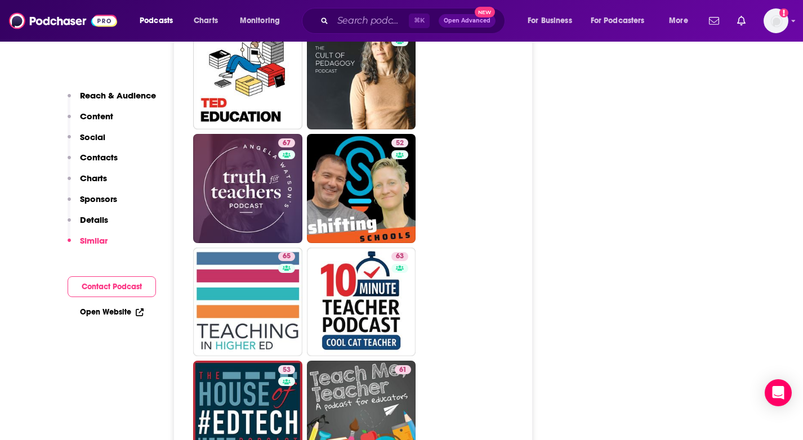
scroll to position [2499, 0]
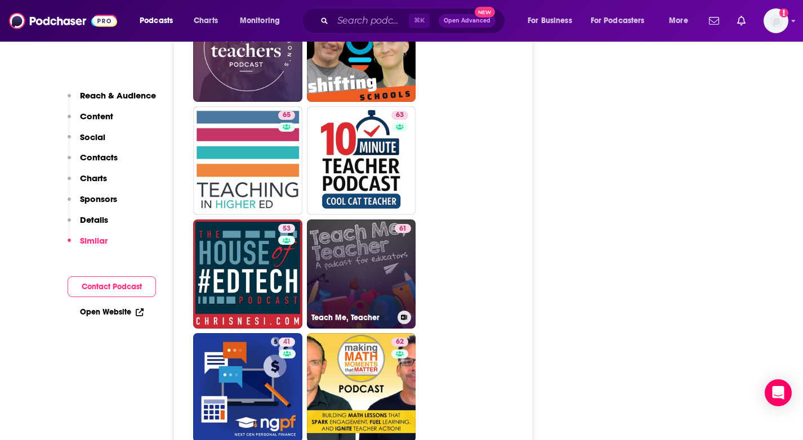
click at [374, 220] on link "61 Teach Me, Teacher" at bounding box center [361, 274] width 109 height 109
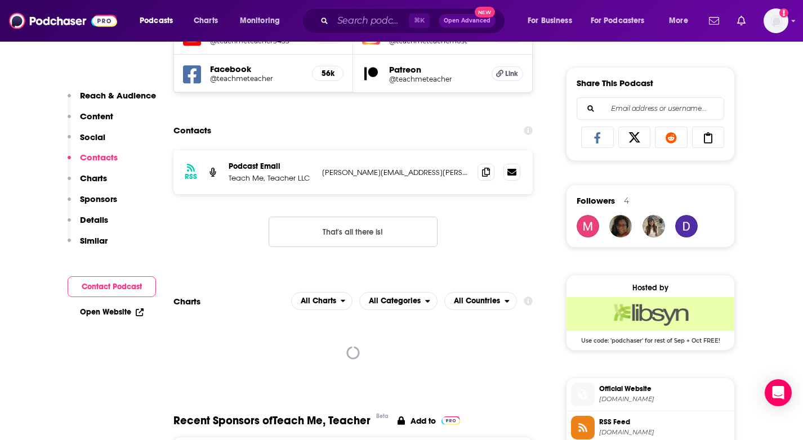
scroll to position [1039, 0]
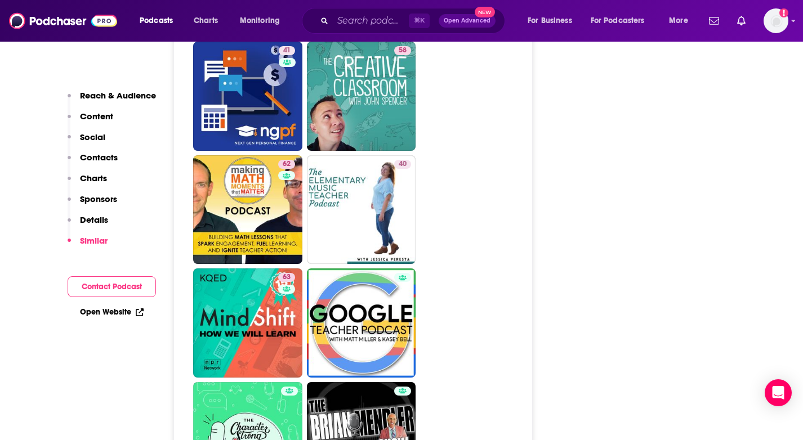
scroll to position [2803, 0]
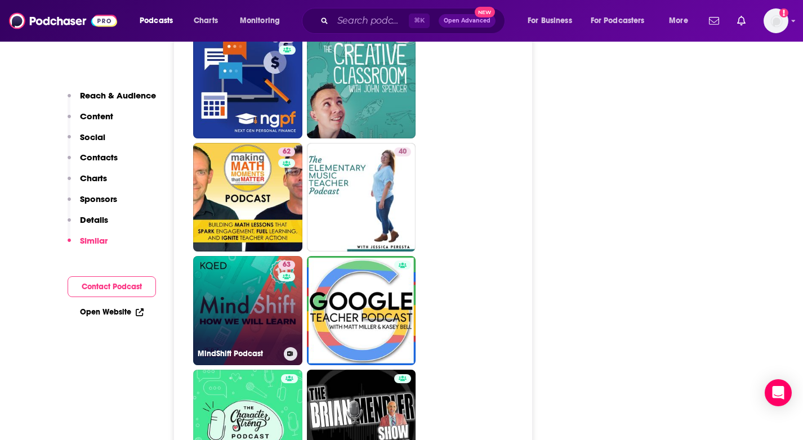
click at [274, 265] on link "63 MindShift Podcast" at bounding box center [247, 310] width 109 height 109
type input "https://www.podchaser.com/podcasts/mindshift-podcast-23973"
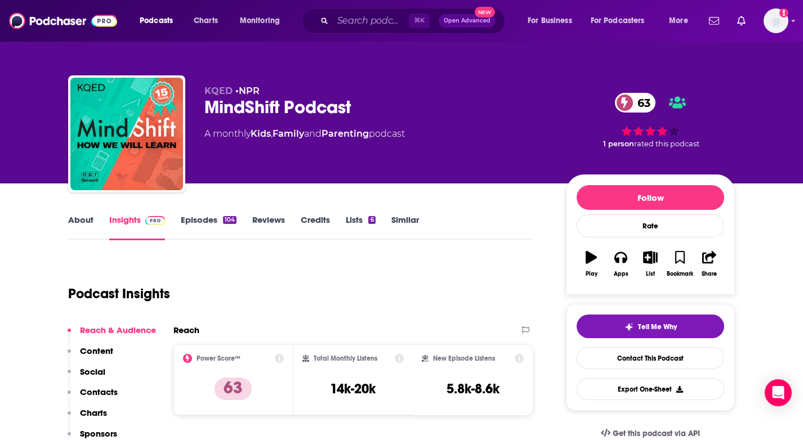
click at [83, 224] on link "About" at bounding box center [80, 228] width 25 height 26
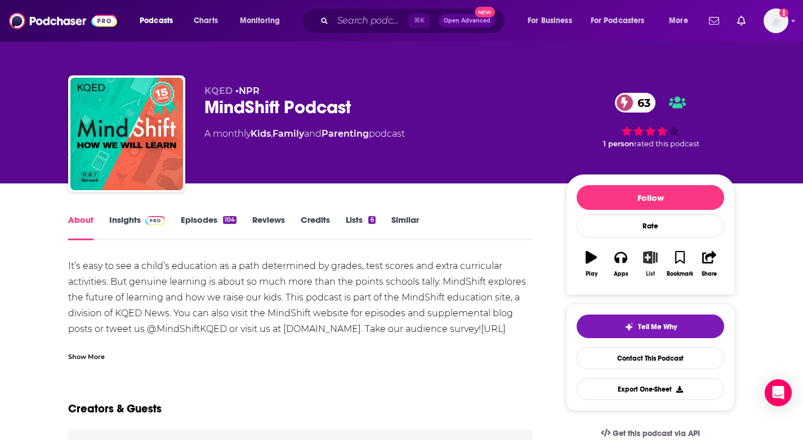
click at [647, 261] on icon "button" at bounding box center [650, 257] width 14 height 12
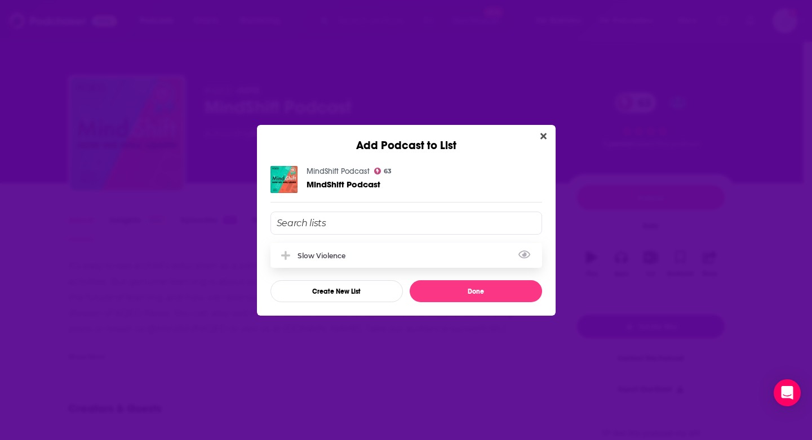
click at [430, 255] on div "Slow Violence" at bounding box center [405, 255] width 271 height 25
click at [485, 291] on button "Done" at bounding box center [475, 291] width 132 height 22
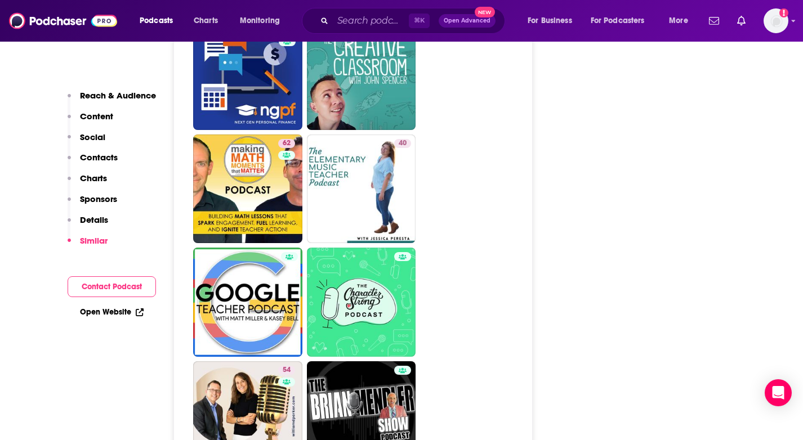
scroll to position [3020, 0]
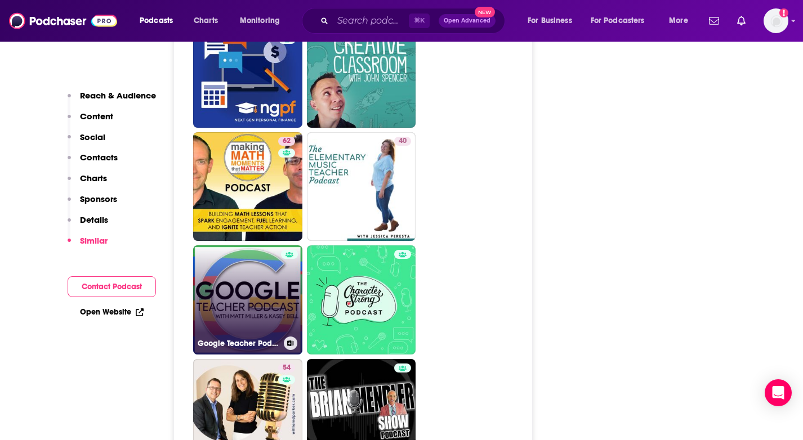
click at [260, 246] on link "Google Teacher Podcast" at bounding box center [247, 300] width 109 height 109
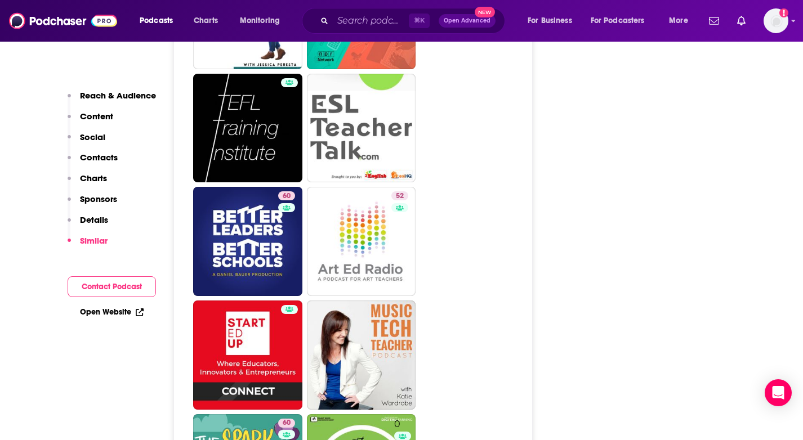
scroll to position [3085, 0]
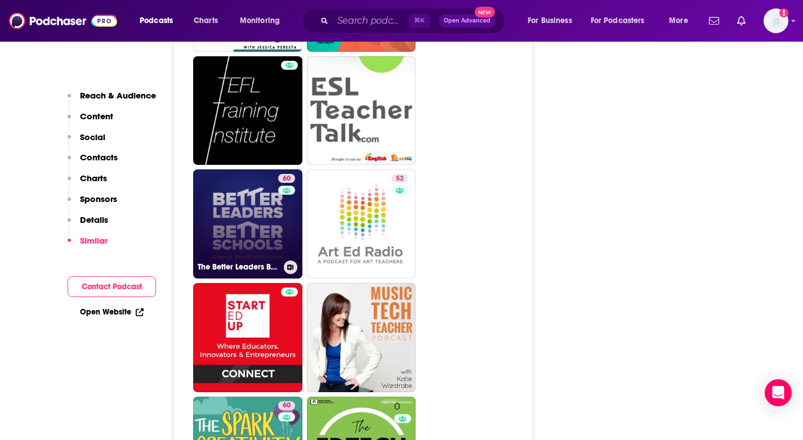
click at [215, 170] on link "60 The Better Leaders Better Schools Podcast with Daniel Bauer" at bounding box center [247, 224] width 109 height 109
type input "https://www.podchaser.com/podcasts/the-better-leaders-better-scho-9649"
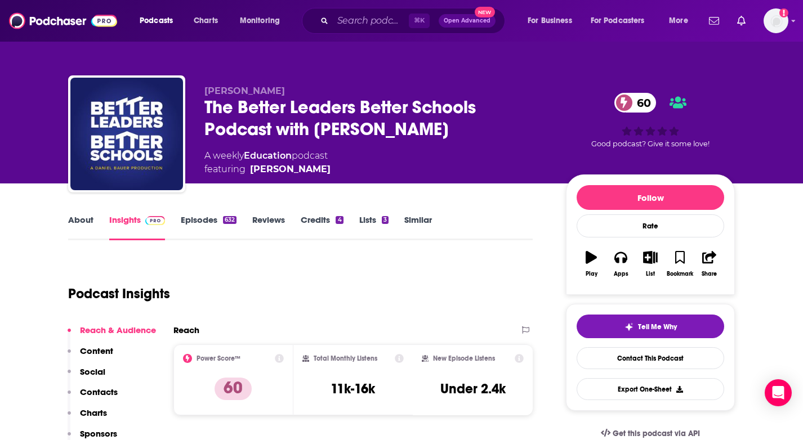
click at [89, 216] on link "About" at bounding box center [80, 228] width 25 height 26
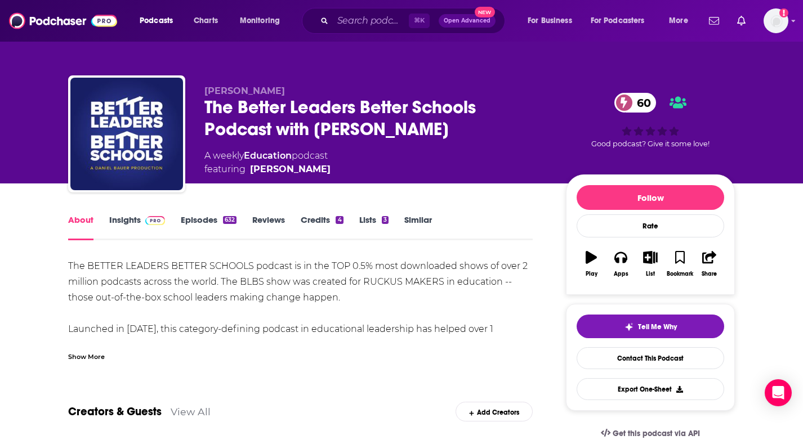
click at [99, 355] on div "Show More" at bounding box center [86, 356] width 37 height 11
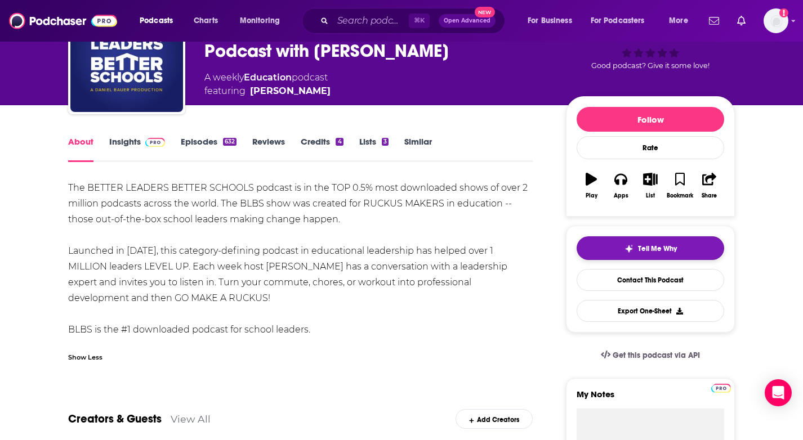
scroll to position [79, 0]
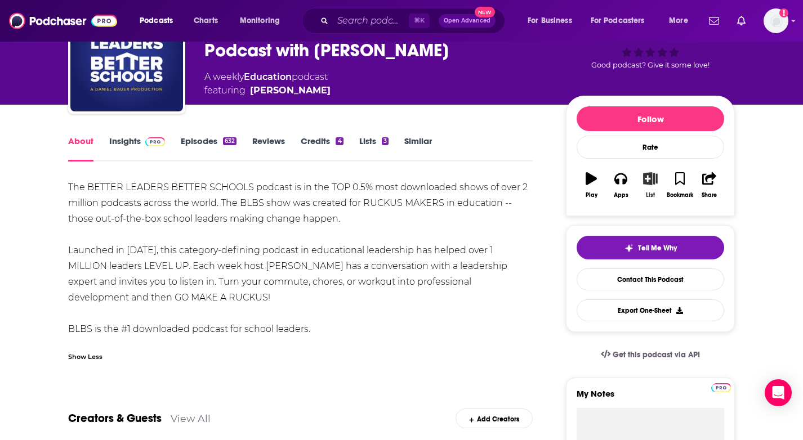
click at [650, 186] on button "List" at bounding box center [650, 185] width 29 height 41
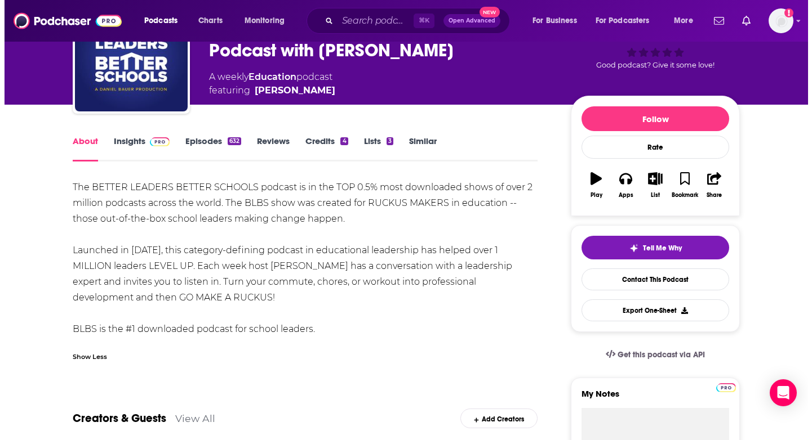
scroll to position [0, 0]
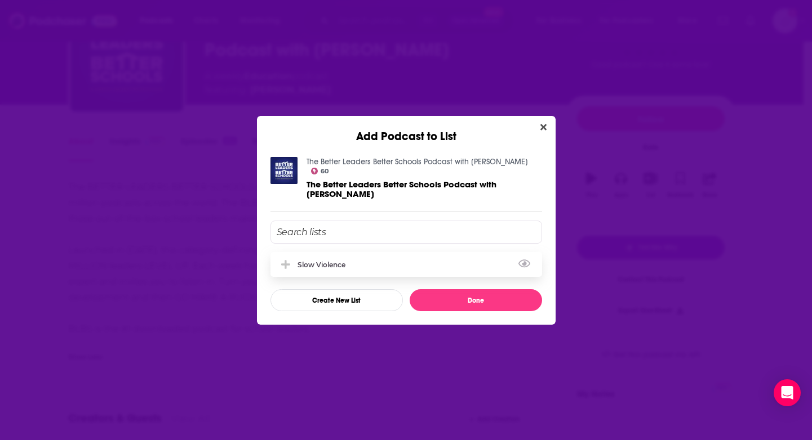
click at [409, 255] on div "Slow Violence" at bounding box center [405, 264] width 271 height 25
click at [470, 298] on button "Done" at bounding box center [475, 301] width 132 height 22
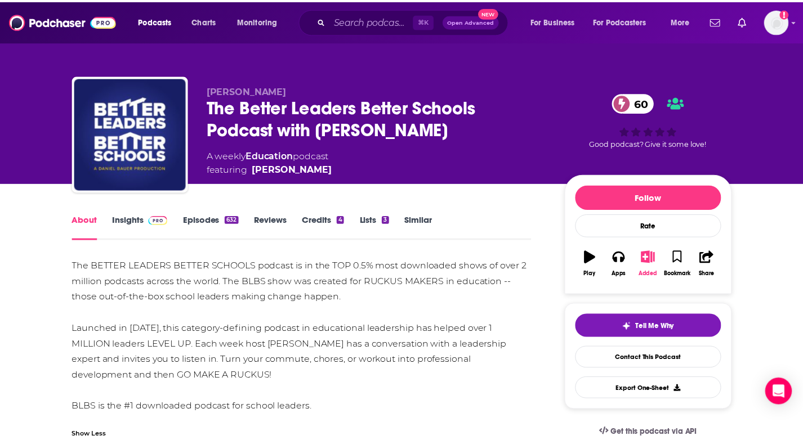
scroll to position [79, 0]
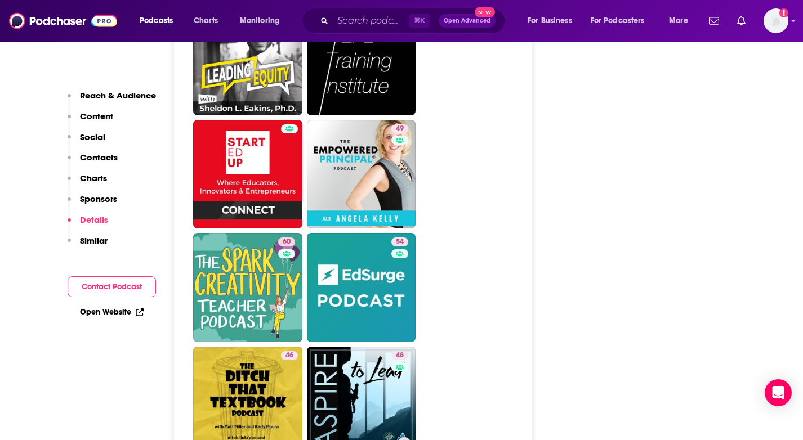
scroll to position [3324, 0]
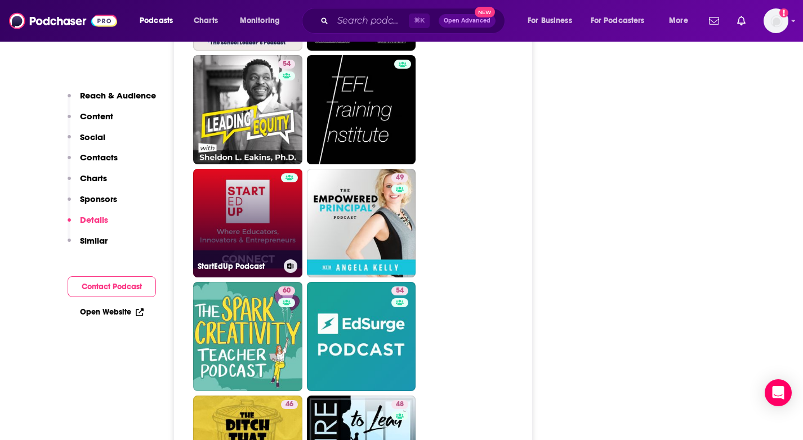
click at [277, 169] on link "StartEdUp Podcast" at bounding box center [247, 223] width 109 height 109
type input "https://www.podchaser.com/podcasts/startedup-podcast-241443"
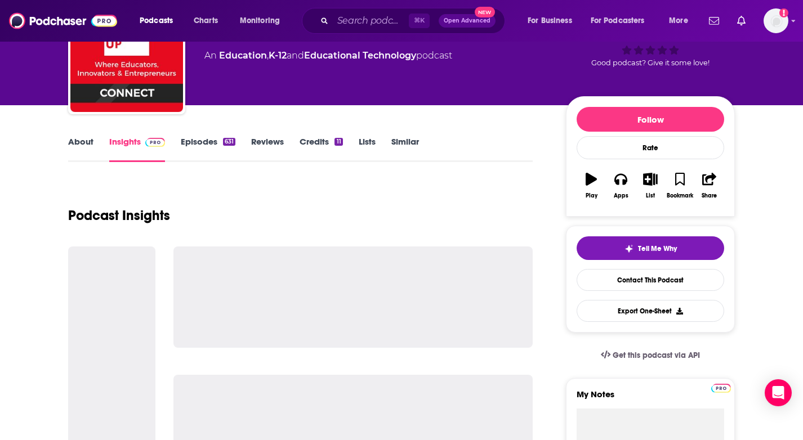
scroll to position [84, 0]
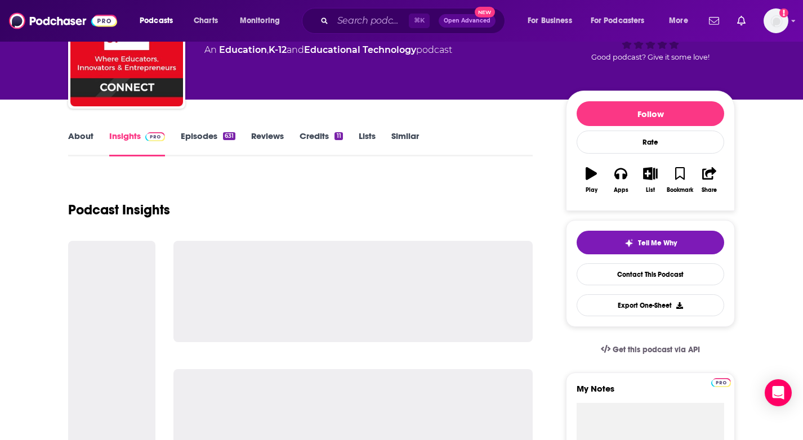
click at [85, 138] on link "About" at bounding box center [80, 144] width 25 height 26
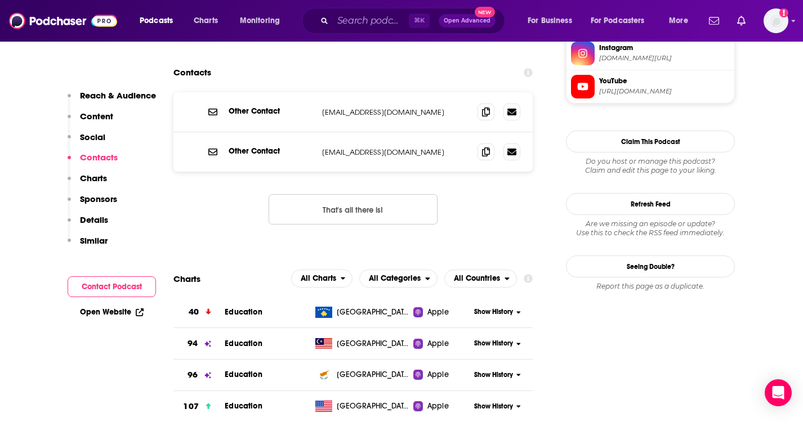
scroll to position [399, 0]
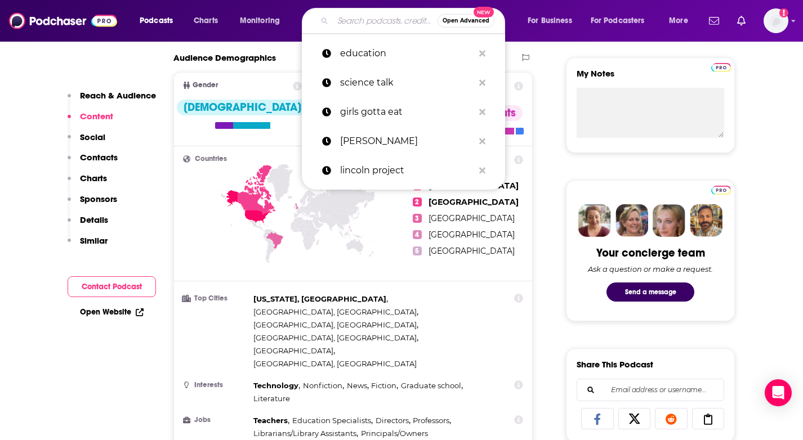
click at [372, 18] on input "Search podcasts, credits, & more..." at bounding box center [385, 21] width 105 height 18
click at [374, 56] on p "education" at bounding box center [406, 53] width 133 height 29
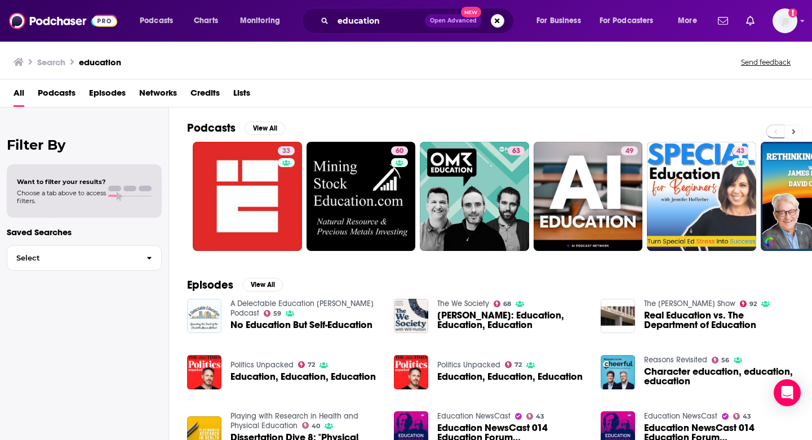
click at [792, 131] on icon at bounding box center [793, 132] width 4 height 8
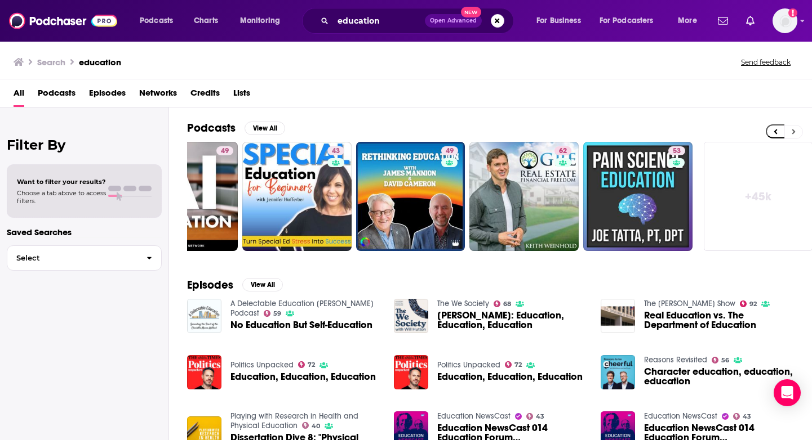
scroll to position [0, 410]
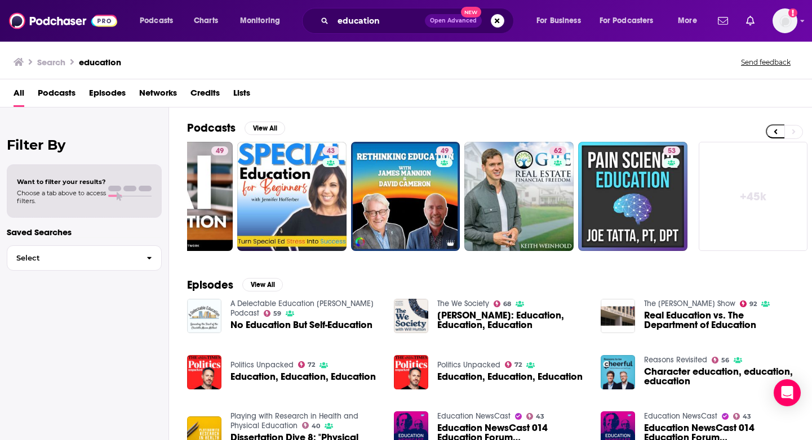
click at [760, 195] on link "+ 45k" at bounding box center [752, 196] width 109 height 109
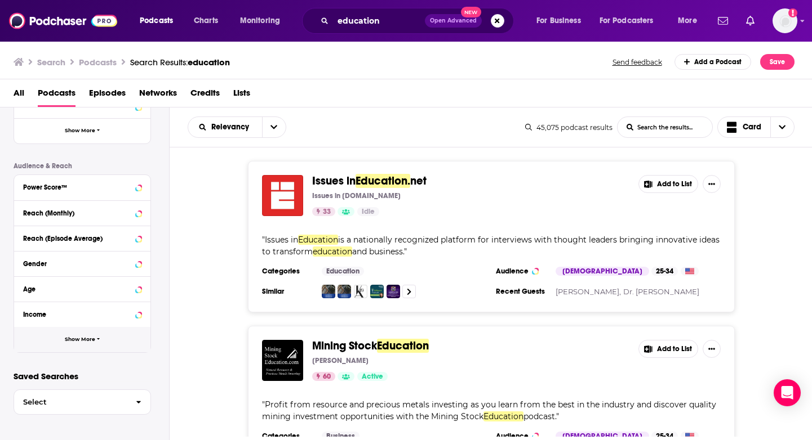
scroll to position [51, 0]
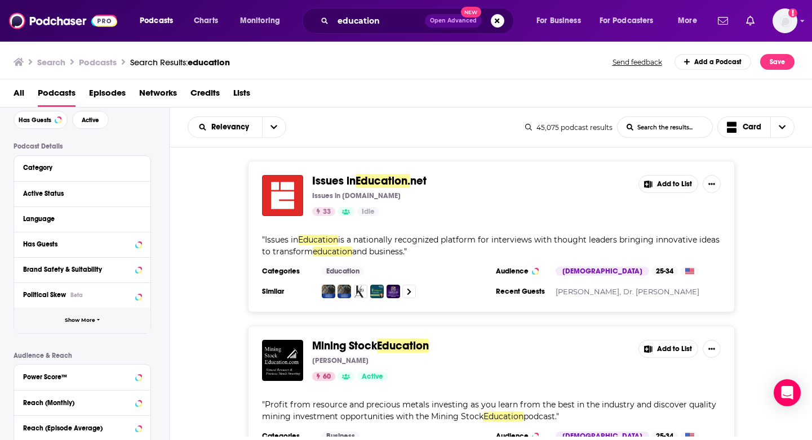
click at [103, 314] on button "Show More" at bounding box center [82, 320] width 136 height 25
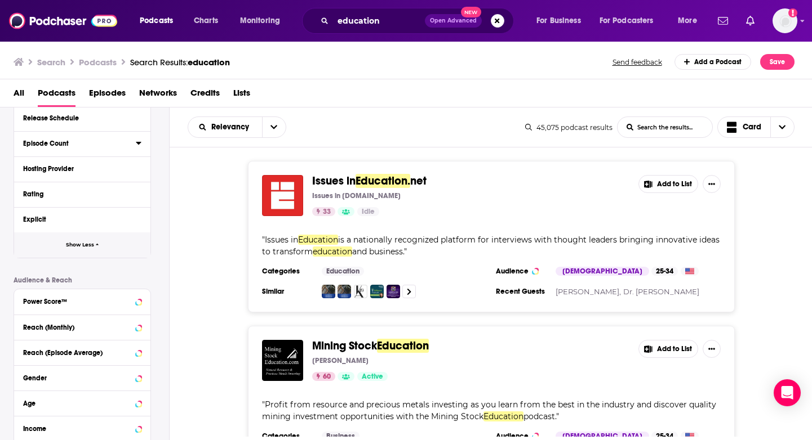
scroll to position [417, 0]
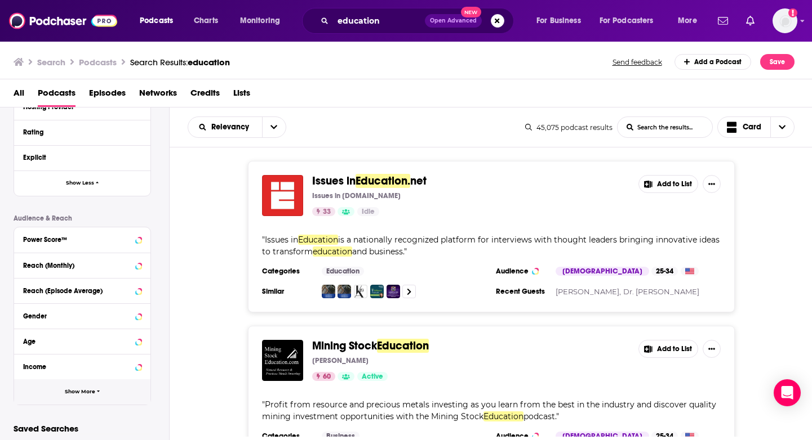
click at [63, 399] on button "Show More" at bounding box center [82, 392] width 136 height 25
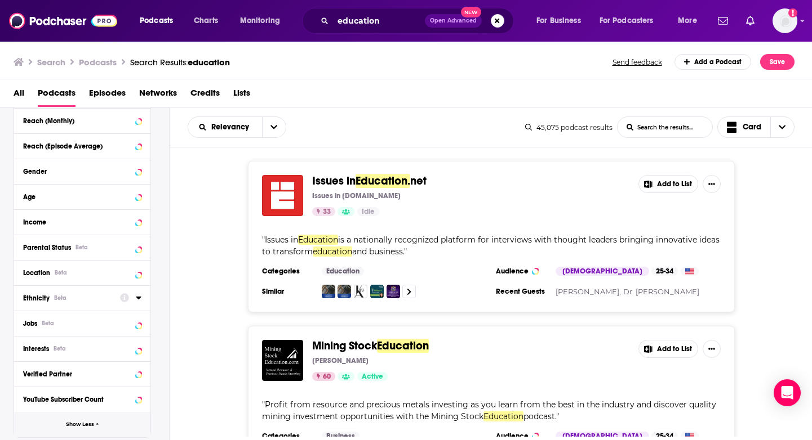
scroll to position [572, 0]
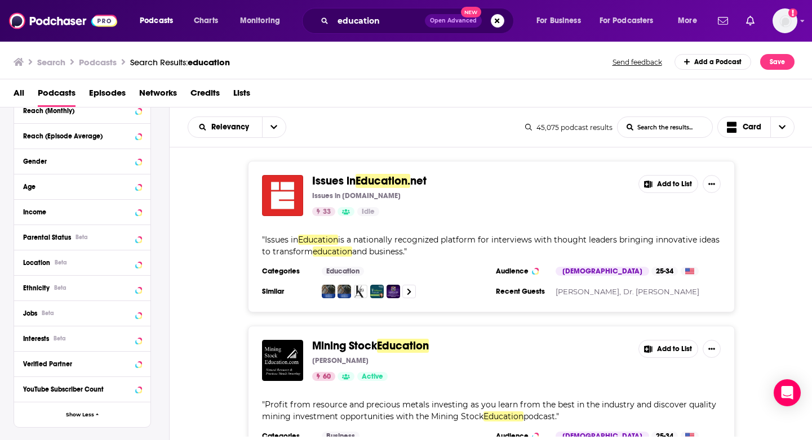
click at [116, 254] on div "Location Beta" at bounding box center [82, 262] width 136 height 25
click at [120, 260] on icon at bounding box center [124, 262] width 9 height 9
click at [139, 264] on icon at bounding box center [139, 262] width 6 height 9
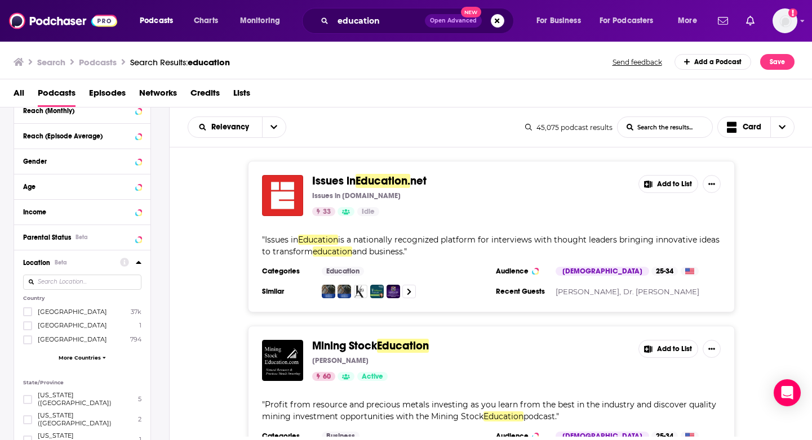
click at [55, 314] on span "[GEOGRAPHIC_DATA]" at bounding box center [72, 312] width 69 height 8
click at [28, 315] on input "multiSelectOption-unitedstates-0" at bounding box center [28, 315] width 0 height 0
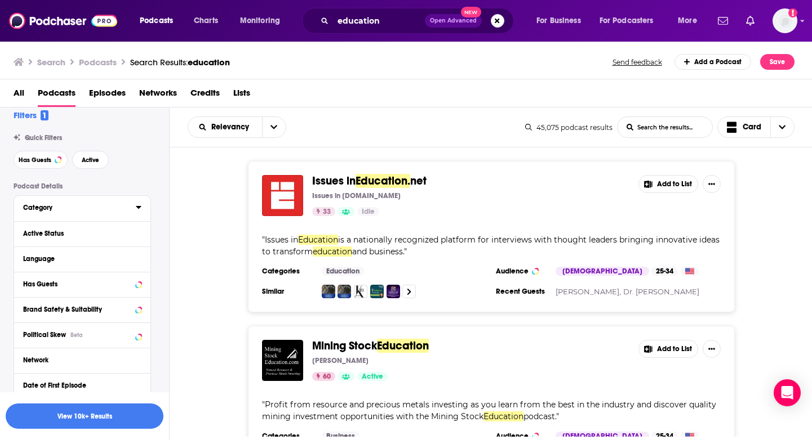
scroll to position [0, 0]
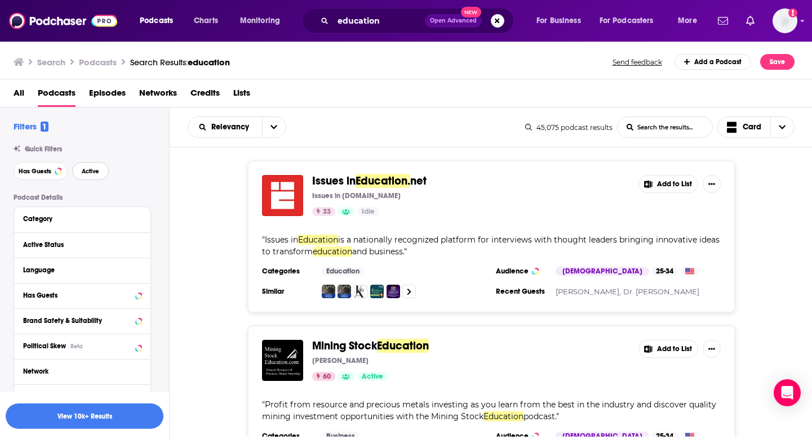
click at [91, 173] on span "Active" at bounding box center [90, 171] width 17 height 6
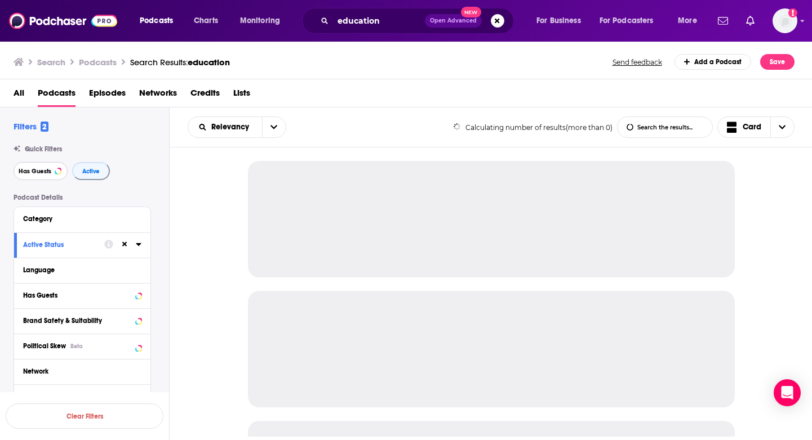
click at [46, 173] on span "Has Guests" at bounding box center [35, 171] width 33 height 6
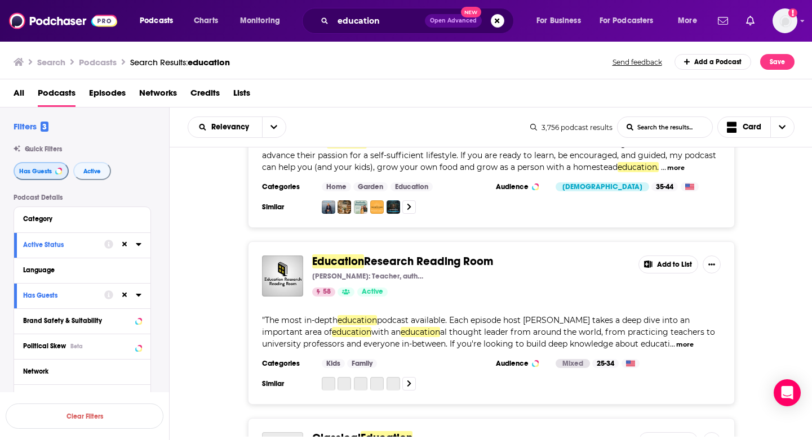
scroll to position [1028, 0]
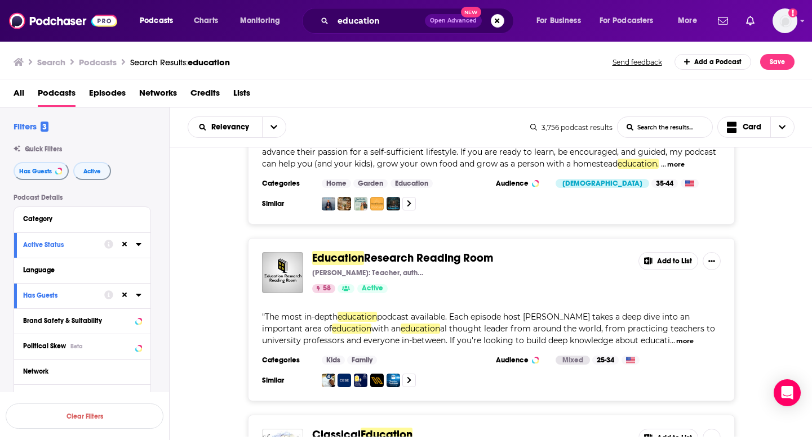
click at [664, 252] on button "Add to List" at bounding box center [668, 261] width 60 height 18
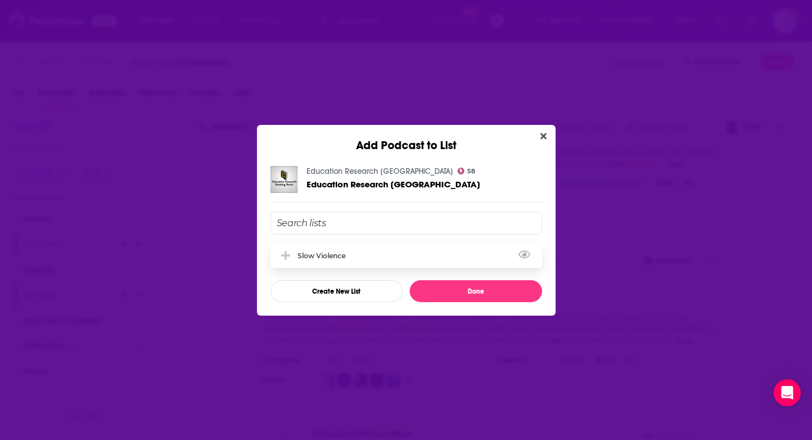
click at [440, 254] on div "Slow Violence" at bounding box center [405, 255] width 271 height 25
click at [460, 292] on button "Done" at bounding box center [475, 291] width 132 height 22
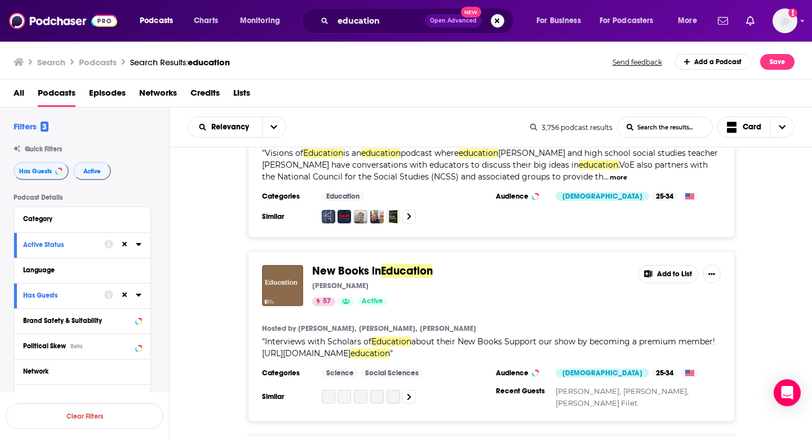
scroll to position [2260, 0]
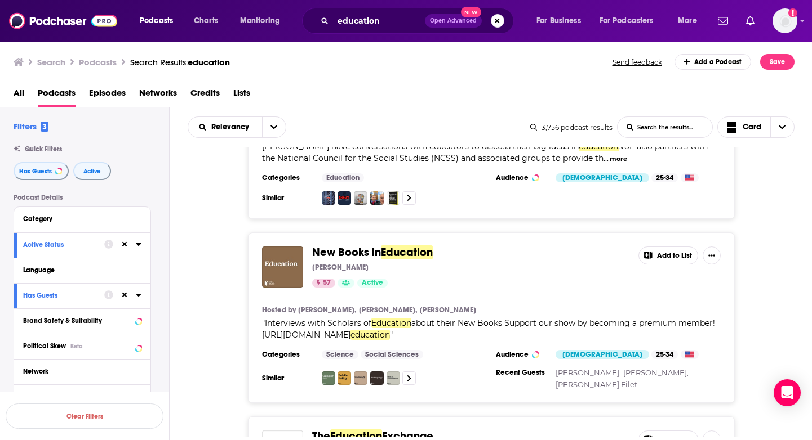
click at [667, 247] on button "Add to List" at bounding box center [668, 256] width 60 height 18
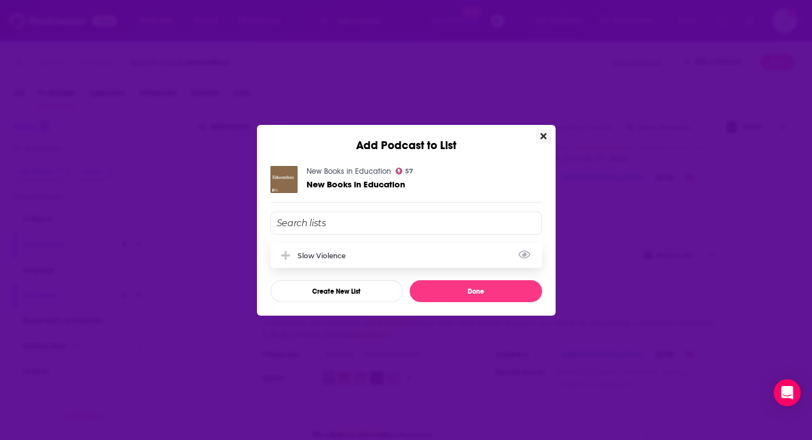
click at [345, 255] on div "Slow Violence" at bounding box center [324, 256] width 55 height 8
click at [447, 283] on button "Done" at bounding box center [475, 291] width 132 height 22
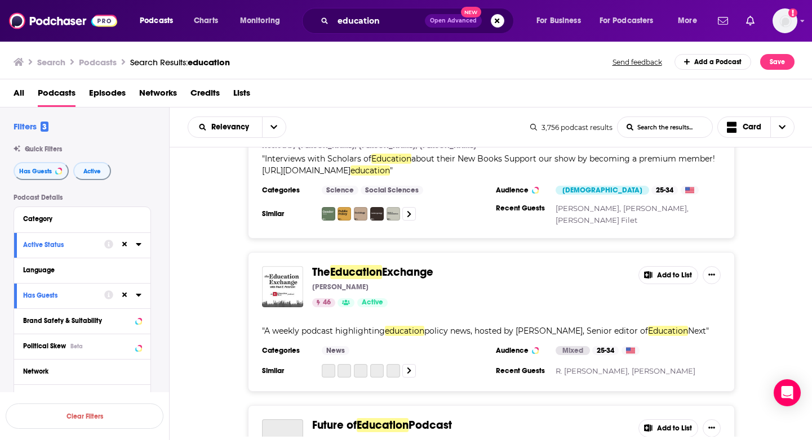
scroll to position [2430, 0]
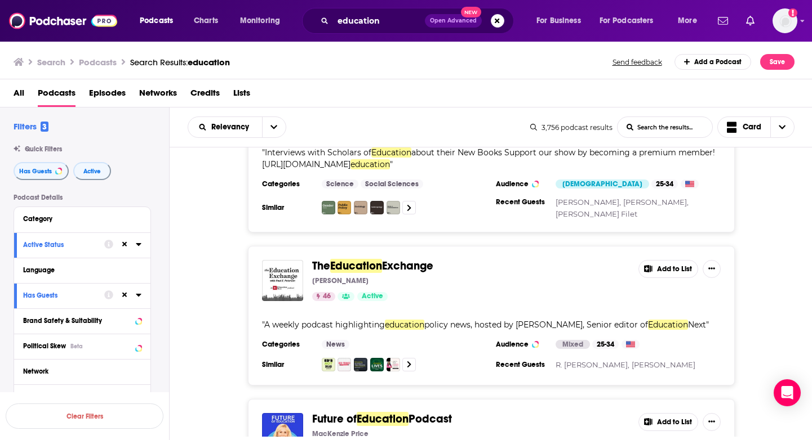
click at [669, 260] on button "Add to List" at bounding box center [668, 269] width 60 height 18
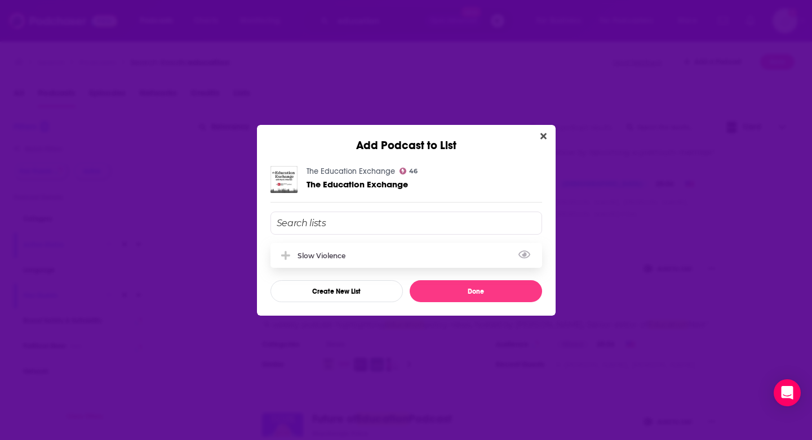
click at [389, 258] on div "Slow Violence" at bounding box center [405, 255] width 271 height 25
click at [451, 296] on button "Done" at bounding box center [475, 291] width 132 height 22
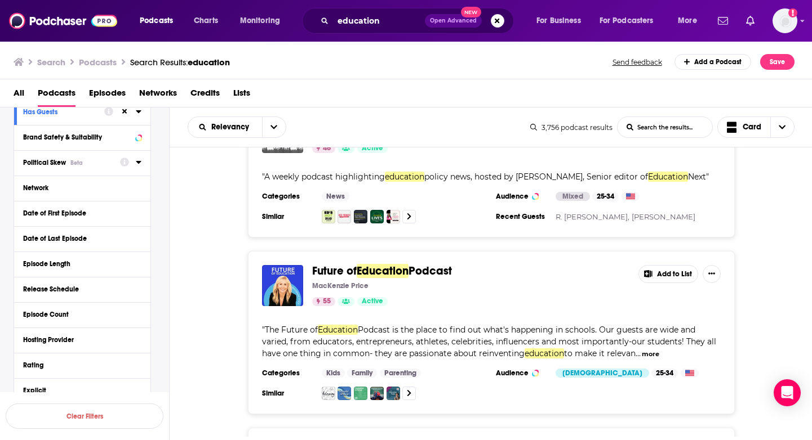
scroll to position [182, 0]
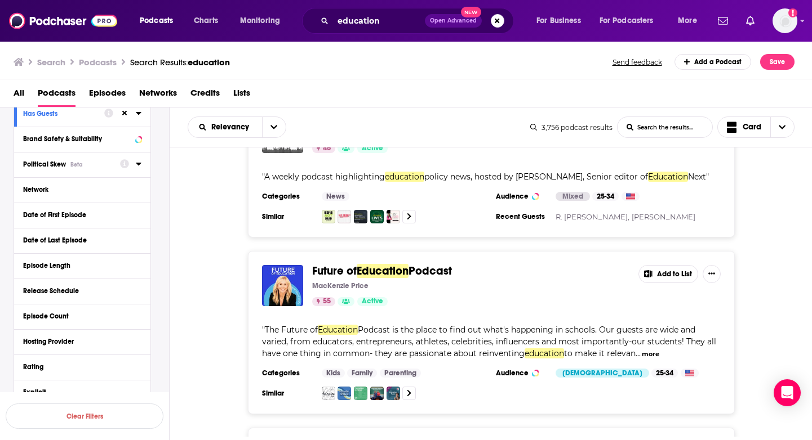
click at [109, 161] on button "Political Skew Beta" at bounding box center [71, 164] width 97 height 14
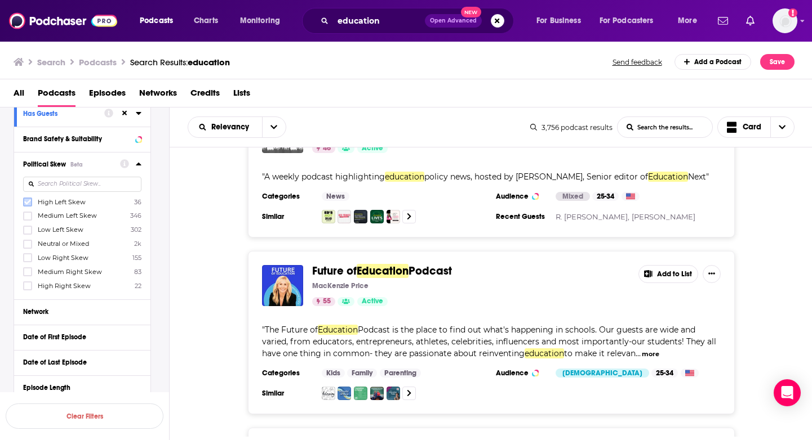
click at [30, 201] on icon at bounding box center [27, 202] width 7 height 5
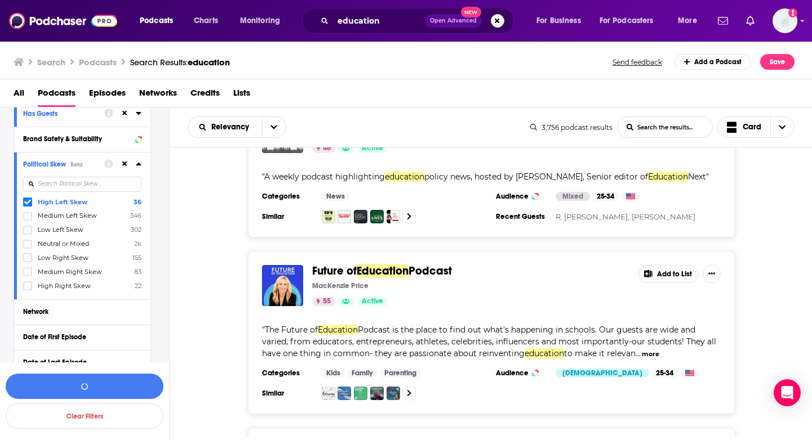
click at [27, 223] on div "High Left Skew 36 Medium Left Skew 346 Low Left Skew 302 Neutral or Mixed 2k Lo…" at bounding box center [82, 243] width 118 height 93
click at [27, 218] on icon at bounding box center [27, 215] width 7 height 5
click at [30, 237] on div "High Left Skew 36 Medium Left Skew 346 Low Left Skew 302 Neutral or Mixed 2k Lo…" at bounding box center [82, 243] width 118 height 93
click at [30, 231] on icon at bounding box center [27, 230] width 7 height 7
click at [29, 243] on icon at bounding box center [27, 244] width 7 height 5
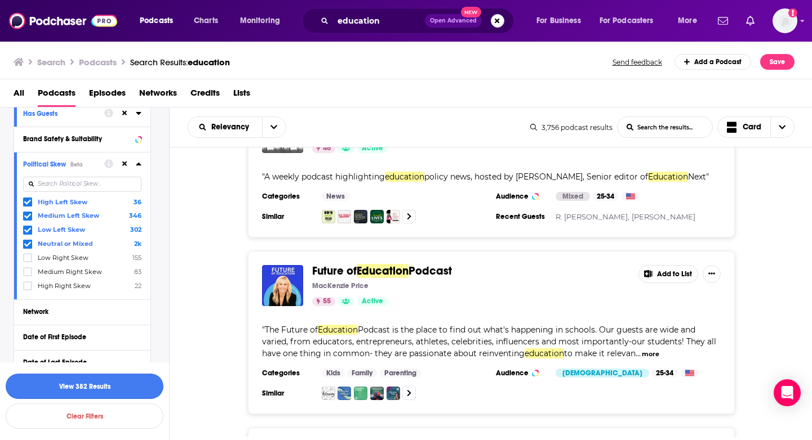
click at [34, 393] on button "View 382 Results" at bounding box center [85, 386] width 158 height 25
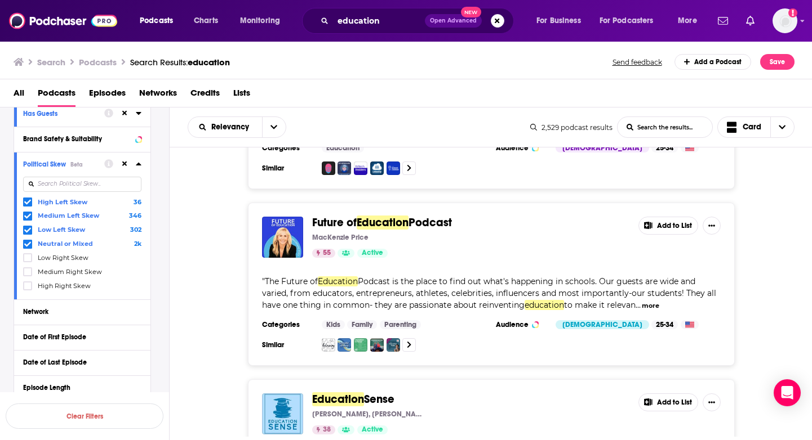
scroll to position [1460, 0]
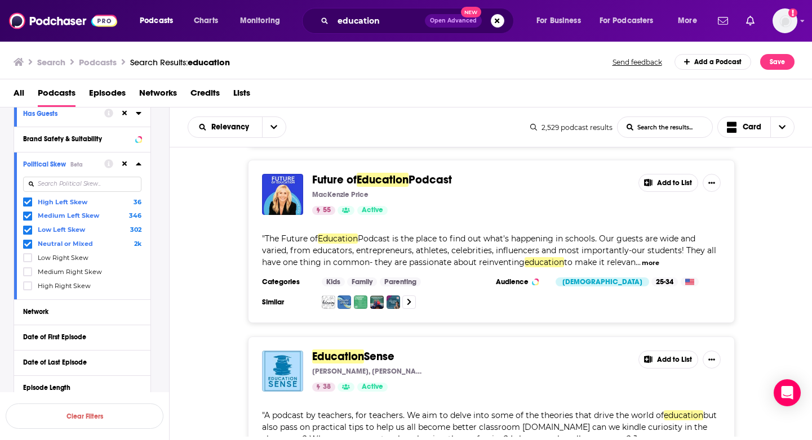
click at [645, 179] on icon at bounding box center [648, 182] width 8 height 7
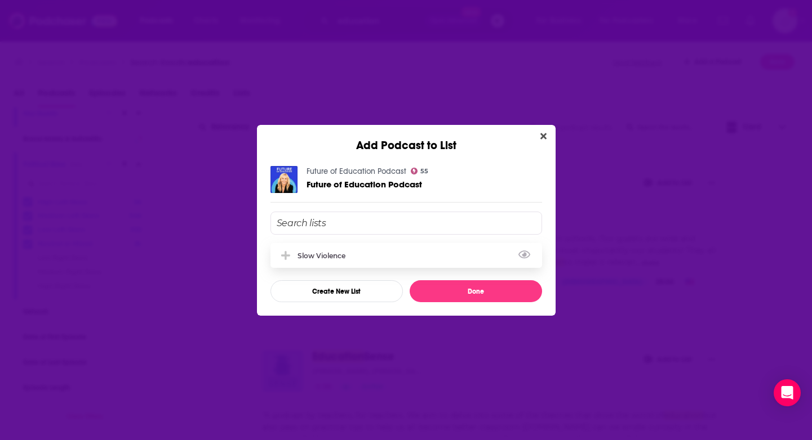
click at [407, 262] on div "Slow Violence" at bounding box center [405, 255] width 271 height 25
click at [464, 290] on button "Done" at bounding box center [475, 291] width 132 height 22
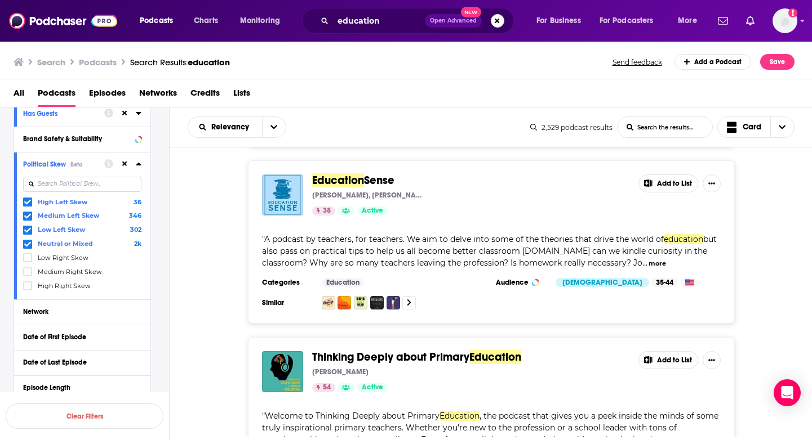
scroll to position [1634, 0]
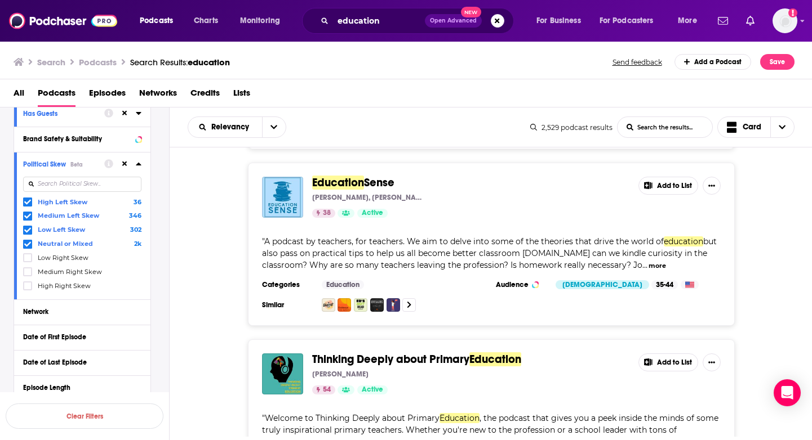
click at [666, 177] on button "Add to List" at bounding box center [668, 186] width 60 height 18
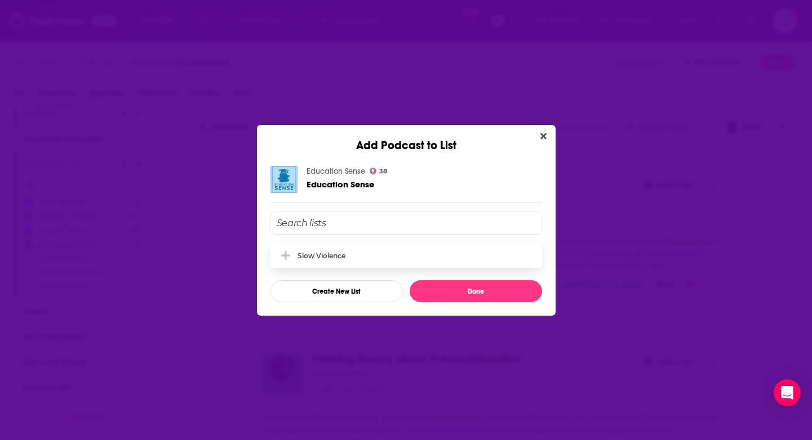
click at [453, 243] on div "Slow Violence" at bounding box center [405, 255] width 271 height 25
click at [473, 292] on button "Done" at bounding box center [475, 291] width 132 height 22
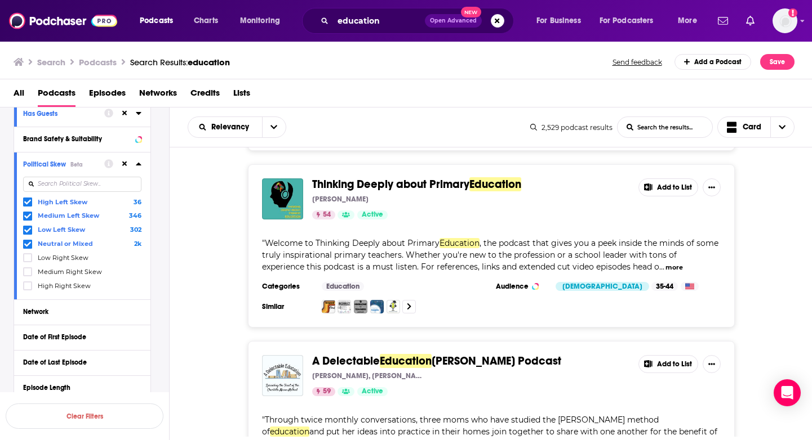
scroll to position [1809, 0]
click at [663, 179] on button "Add to List" at bounding box center [668, 188] width 60 height 18
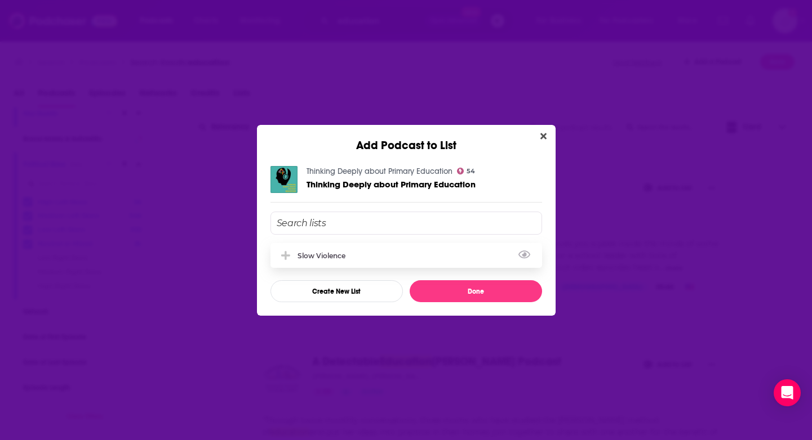
click at [440, 256] on div "Slow Violence" at bounding box center [405, 255] width 271 height 25
click at [456, 293] on button "Done" at bounding box center [475, 291] width 132 height 22
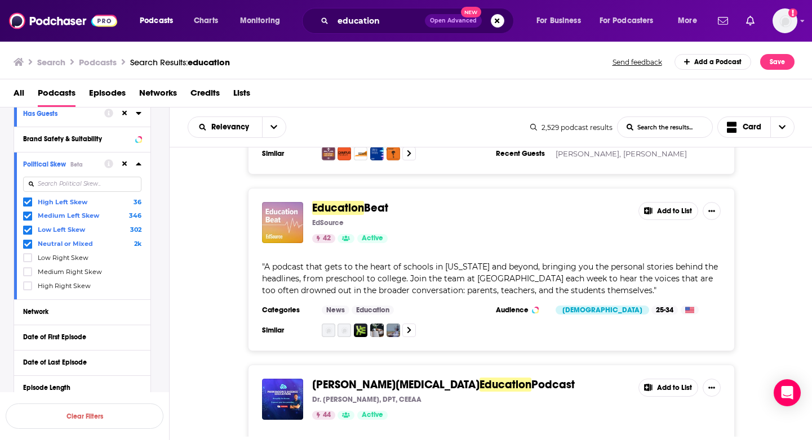
scroll to position [2835, 0]
click at [665, 202] on button "Add to List" at bounding box center [668, 211] width 60 height 18
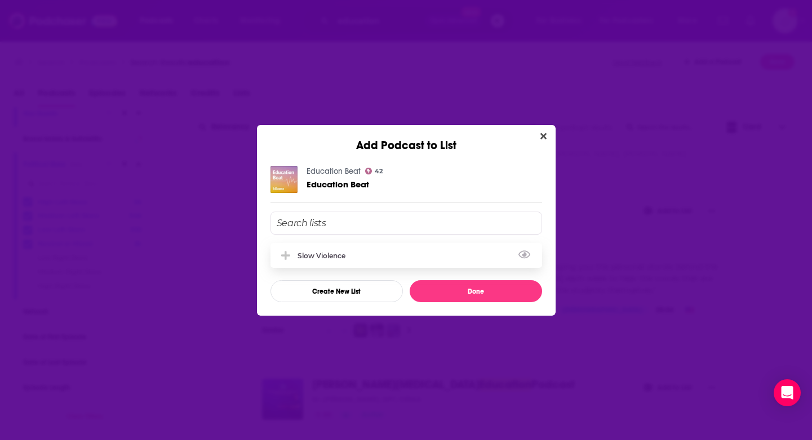
click at [425, 247] on div "Slow Violence" at bounding box center [405, 255] width 271 height 25
click at [460, 298] on button "Done" at bounding box center [475, 291] width 132 height 22
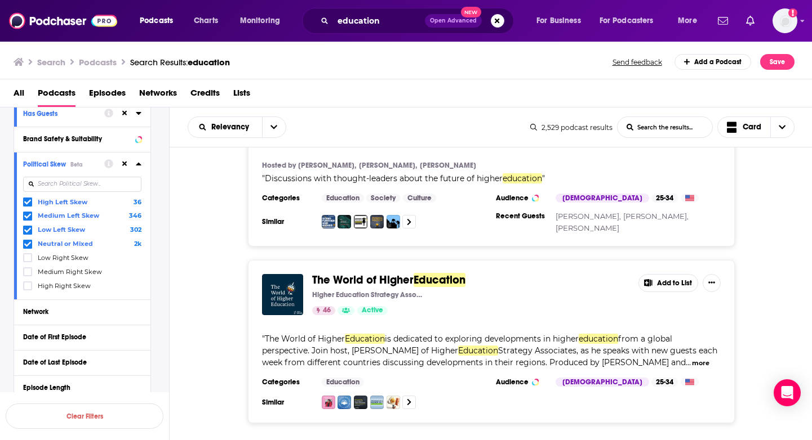
scroll to position [4209, 0]
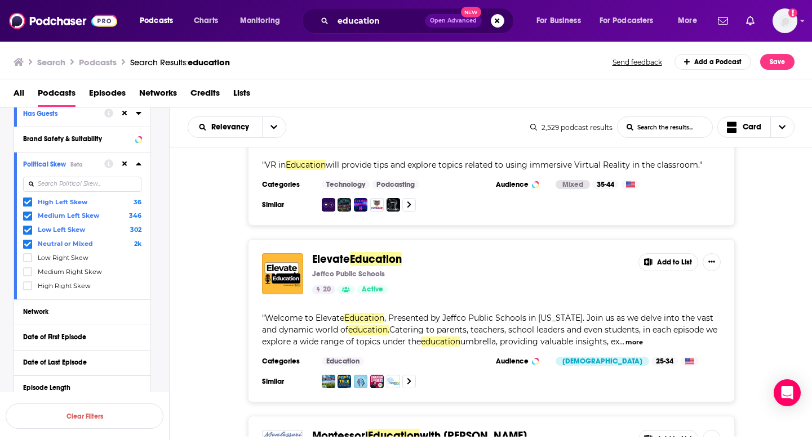
scroll to position [5449, 0]
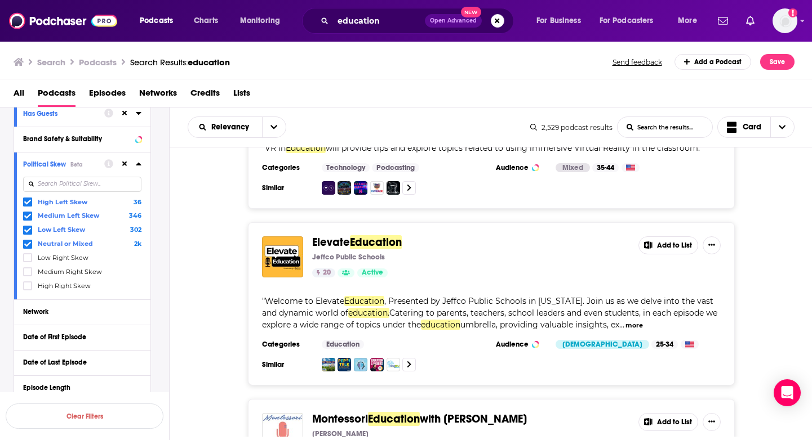
click at [658, 237] on button "Add to List" at bounding box center [668, 246] width 60 height 18
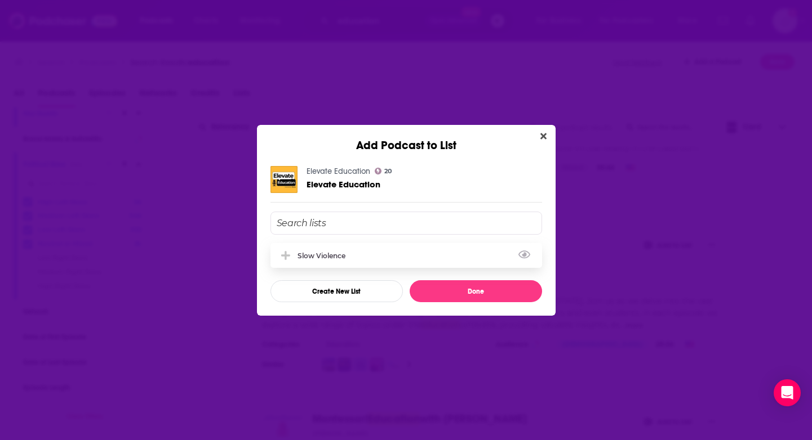
click at [433, 252] on div "Slow Violence" at bounding box center [405, 255] width 271 height 25
click at [475, 295] on button "Done" at bounding box center [475, 291] width 132 height 22
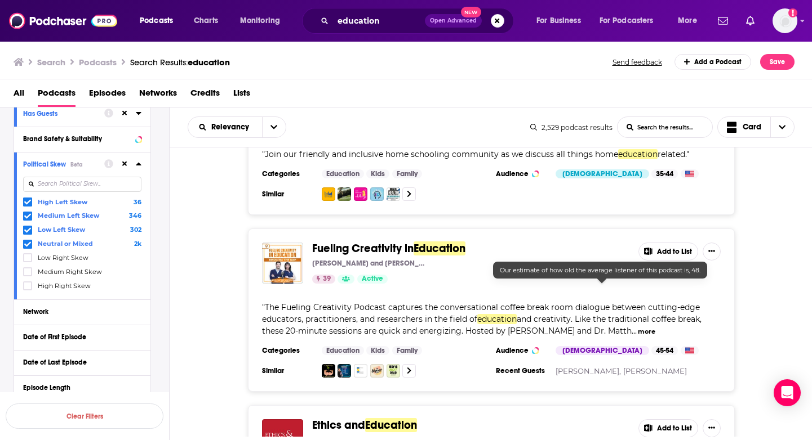
scroll to position [6104, 0]
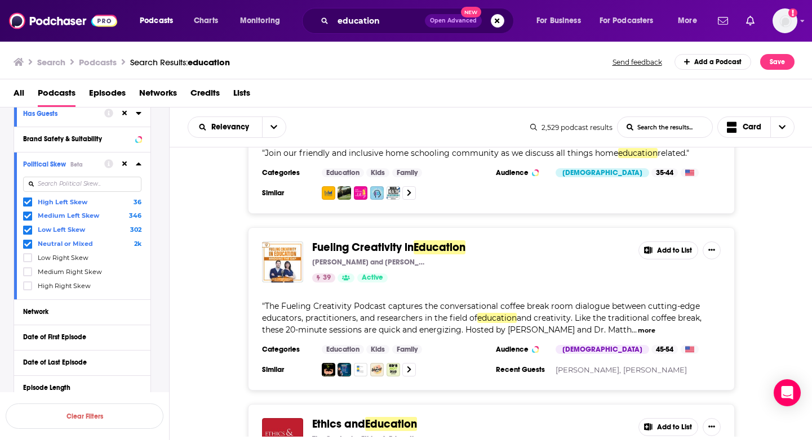
click at [664, 242] on button "Add to List" at bounding box center [668, 251] width 60 height 18
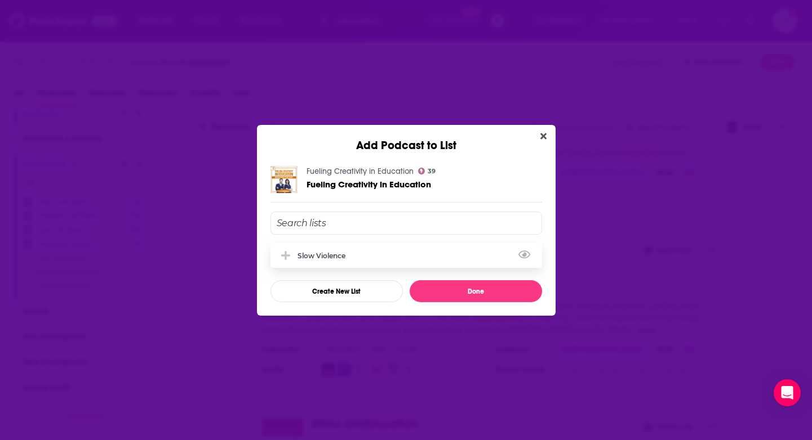
click at [487, 257] on div "Slow Violence" at bounding box center [405, 255] width 271 height 25
click at [480, 296] on button "Done" at bounding box center [475, 291] width 132 height 22
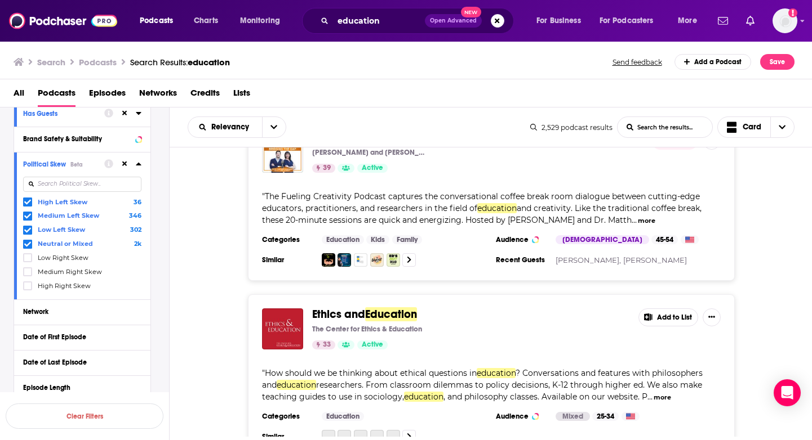
scroll to position [6267, 0]
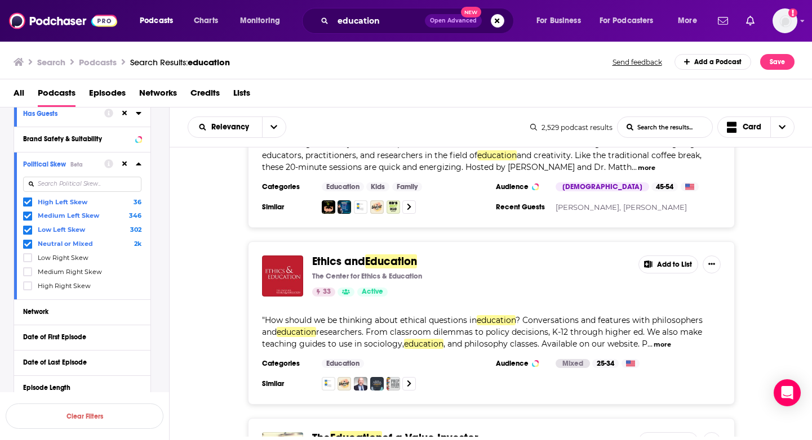
click at [678, 256] on button "Add to List" at bounding box center [668, 265] width 60 height 18
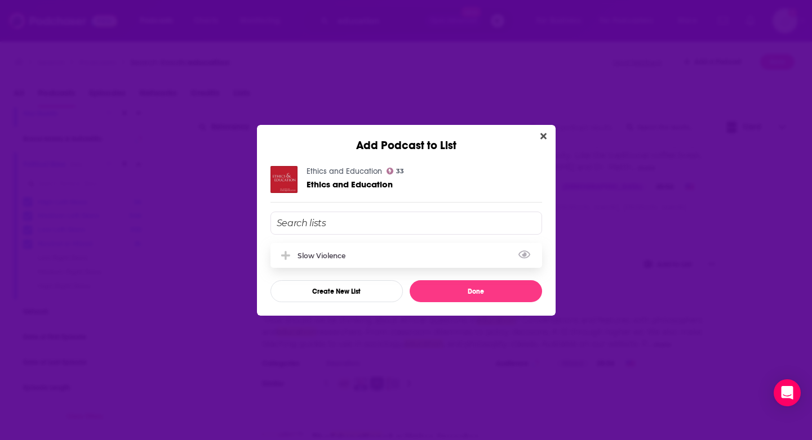
click at [390, 257] on div "Slow Violence" at bounding box center [405, 255] width 271 height 25
click at [465, 287] on button "Done" at bounding box center [475, 291] width 132 height 22
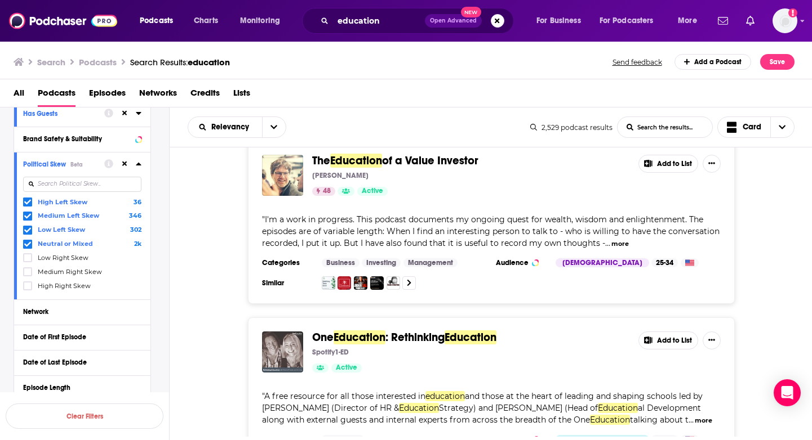
scroll to position [6551, 0]
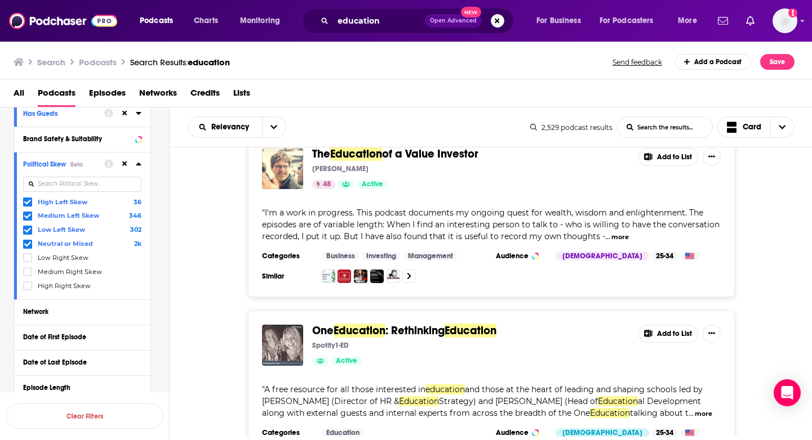
click at [657, 325] on button "Add to List" at bounding box center [668, 334] width 60 height 18
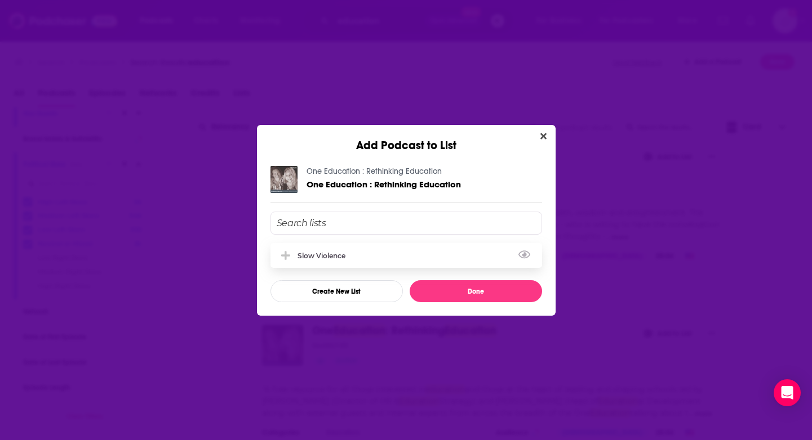
click at [399, 255] on div "Slow Violence" at bounding box center [405, 255] width 271 height 25
click at [462, 291] on button "Done" at bounding box center [475, 291] width 132 height 22
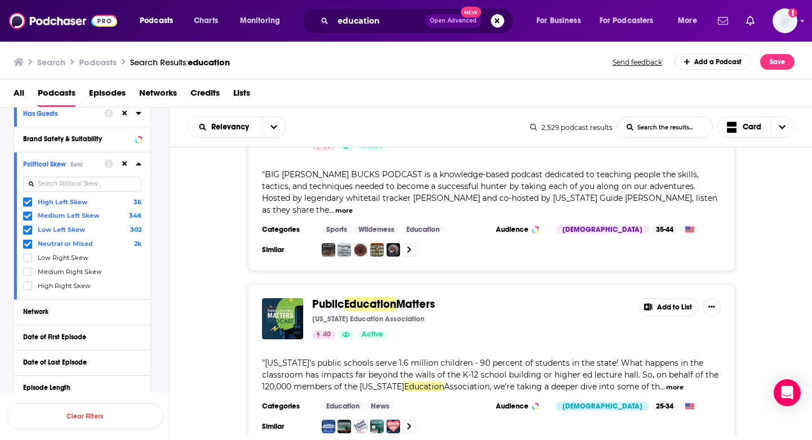
scroll to position [7177, 0]
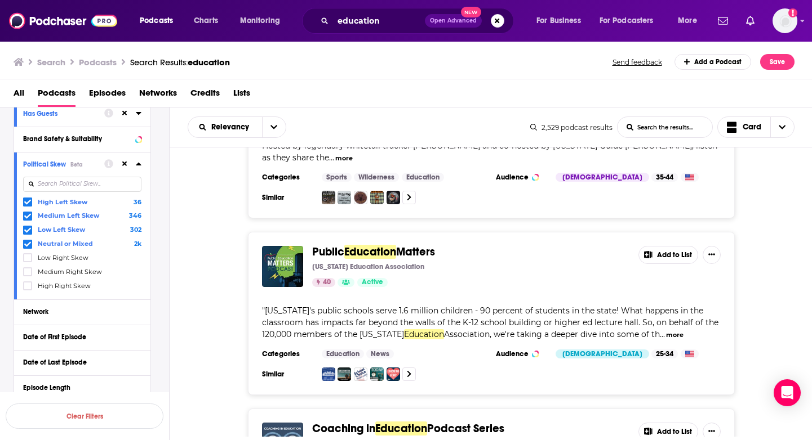
click at [661, 246] on button "Add to List" at bounding box center [668, 255] width 60 height 18
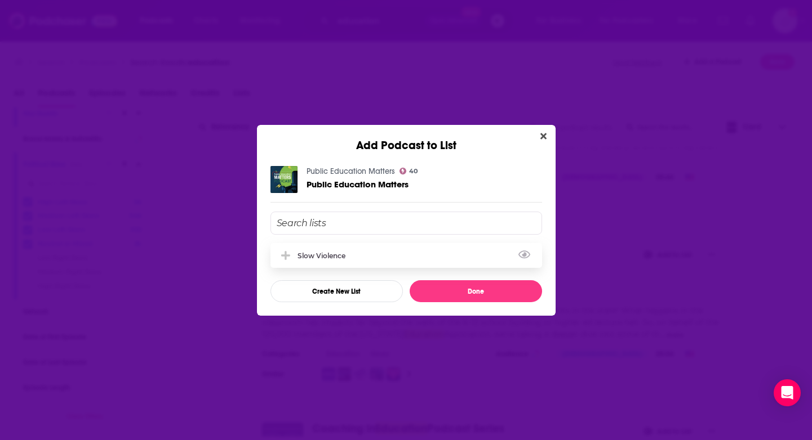
click at [422, 254] on div "Slow Violence" at bounding box center [405, 255] width 271 height 25
drag, startPoint x: 470, startPoint y: 288, endPoint x: 482, endPoint y: 283, distance: 13.1
click at [470, 288] on button "Done" at bounding box center [475, 291] width 132 height 22
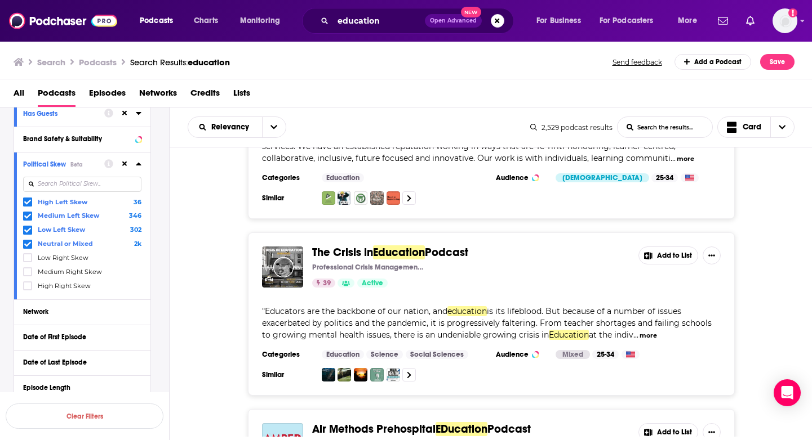
scroll to position [7902, 0]
click at [652, 247] on button "Add to List" at bounding box center [668, 256] width 60 height 18
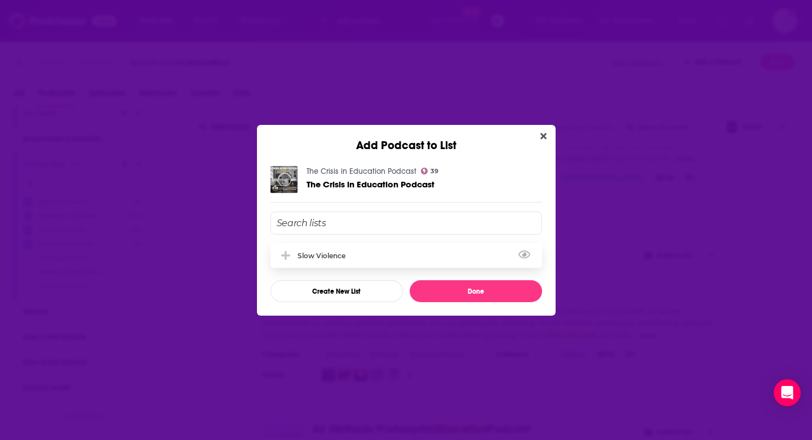
click at [372, 255] on div "Slow Violence" at bounding box center [405, 255] width 271 height 25
click at [489, 283] on button "Done" at bounding box center [475, 291] width 132 height 22
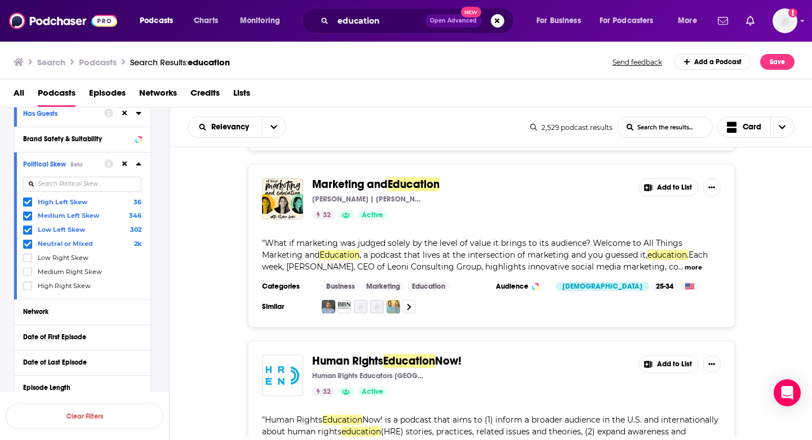
scroll to position [8559, 0]
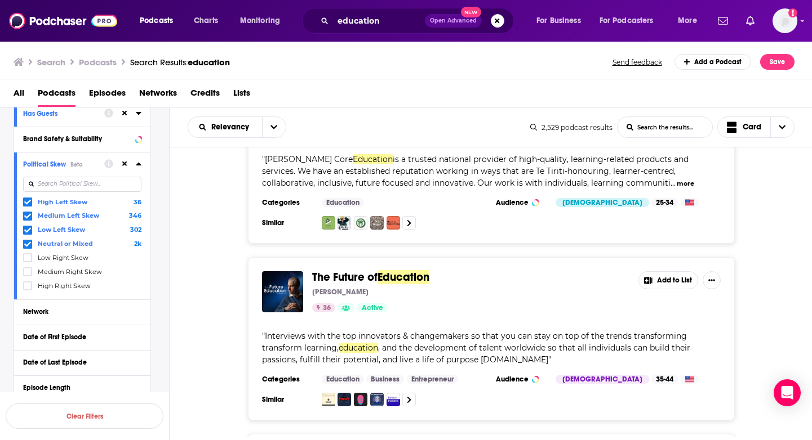
scroll to position [8945, 0]
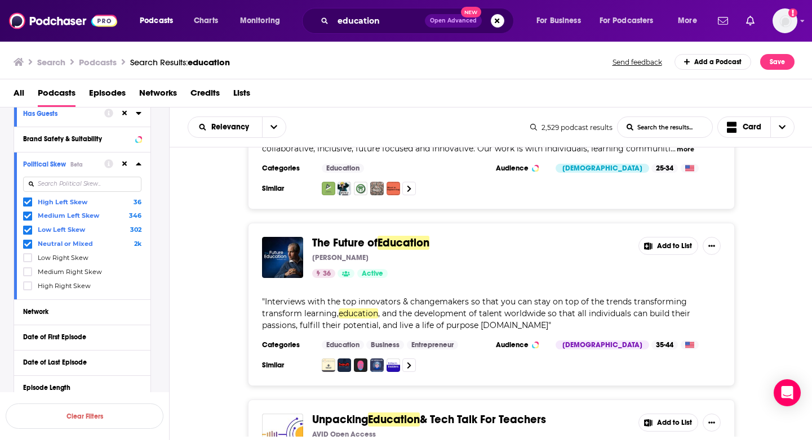
click at [674, 237] on button "Add to List" at bounding box center [668, 246] width 60 height 18
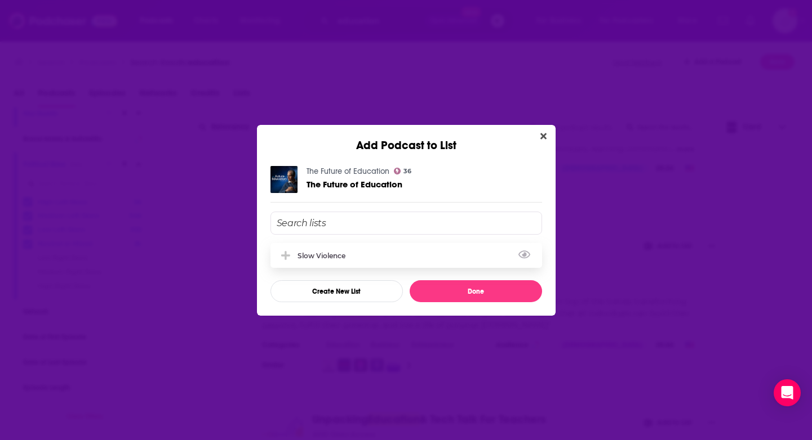
click at [417, 252] on div "Slow Violence" at bounding box center [405, 255] width 271 height 25
click at [447, 293] on button "Done" at bounding box center [475, 291] width 132 height 22
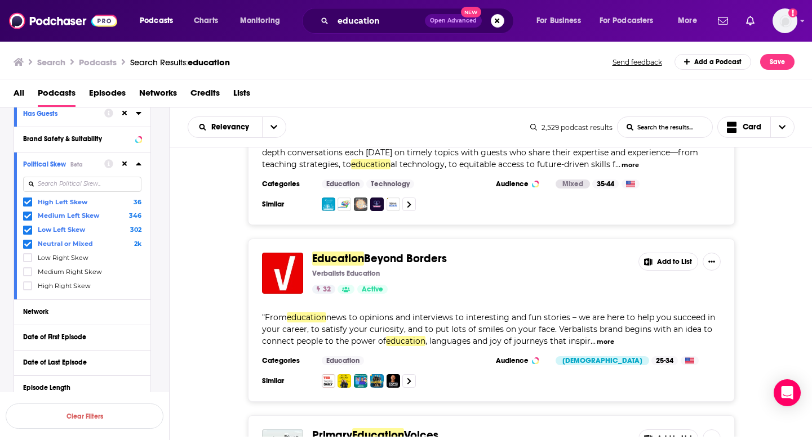
scroll to position [9311, 0]
click at [616, 311] on div "" From education news to opinions and interviews to interesting and fun stories…" at bounding box center [491, 328] width 458 height 35
click at [614, 337] on button "more" at bounding box center [604, 342] width 17 height 10
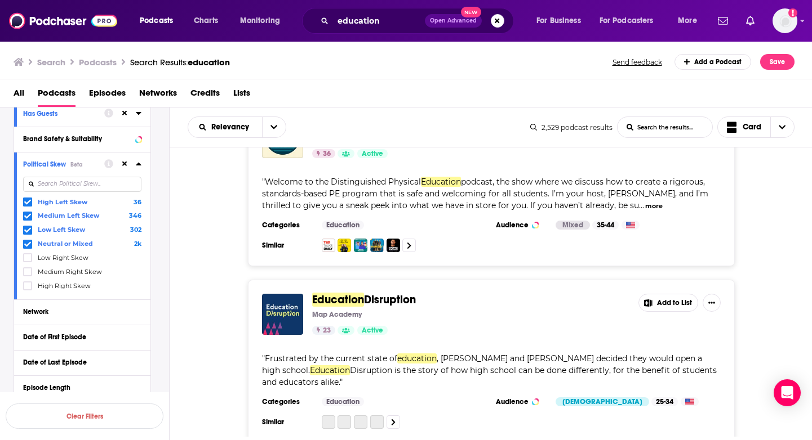
scroll to position [11233, 0]
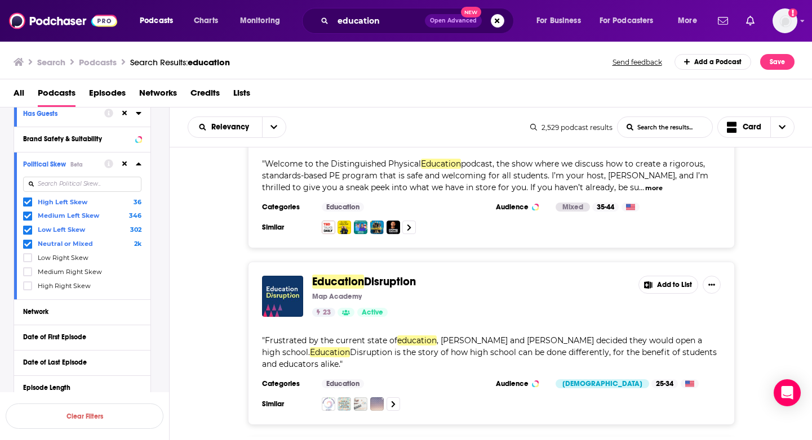
click at [651, 282] on icon at bounding box center [648, 285] width 8 height 7
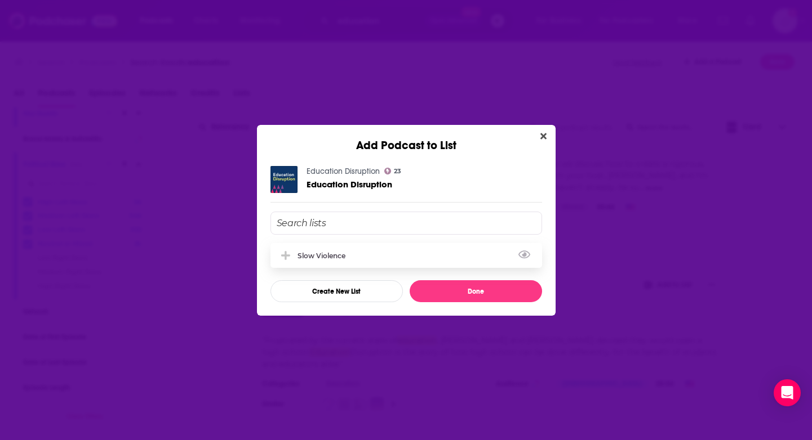
click at [442, 251] on div "Slow Violence" at bounding box center [405, 255] width 271 height 25
click at [480, 295] on button "Done" at bounding box center [475, 291] width 132 height 22
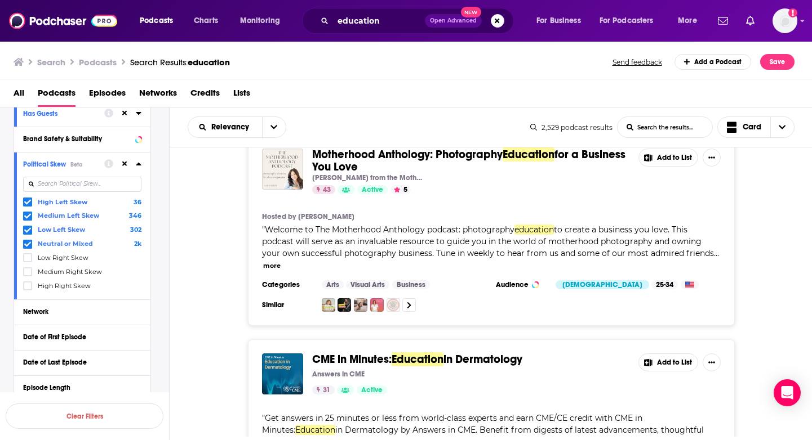
scroll to position [13010, 0]
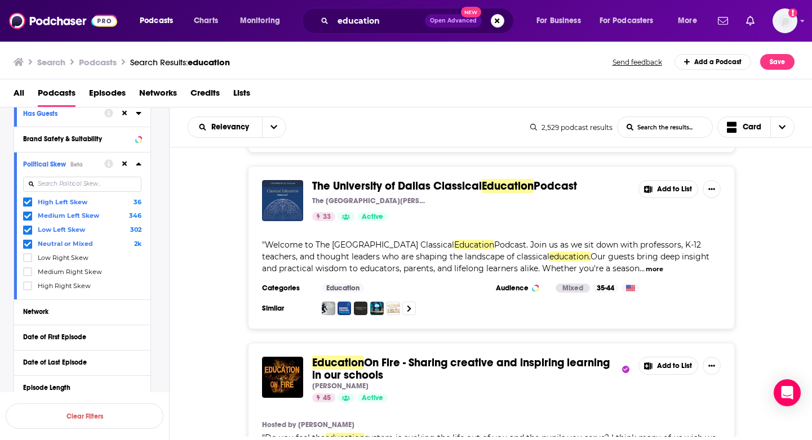
scroll to position [15533, 0]
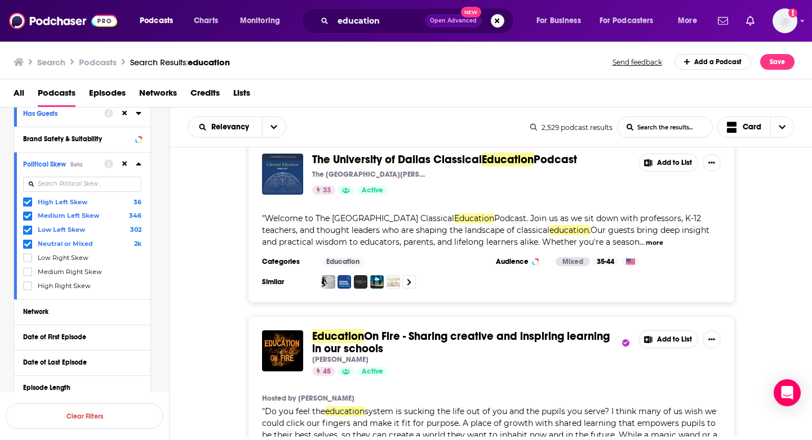
scroll to position [15544, 0]
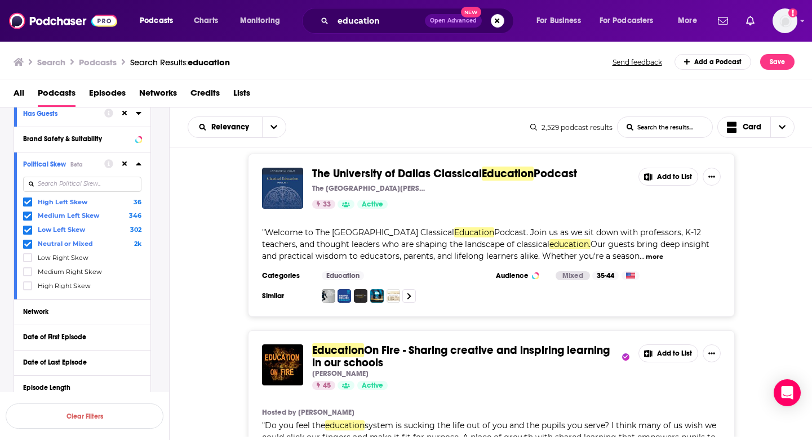
drag, startPoint x: 684, startPoint y: 180, endPoint x: 675, endPoint y: 206, distance: 27.6
click at [675, 345] on div "Education On Fire - Sharing creative and inspiring learning in our schools Mark…" at bounding box center [491, 368] width 458 height 46
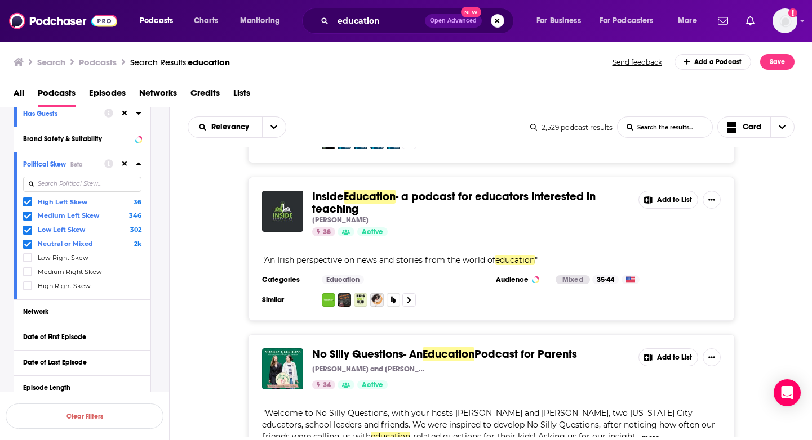
scroll to position [16872, 0]
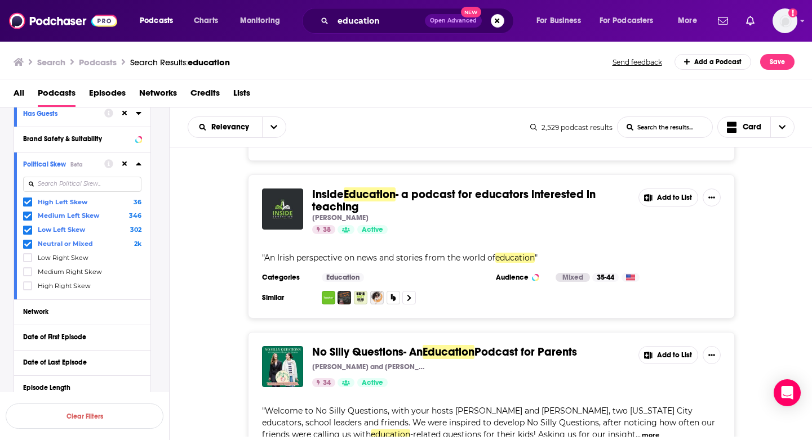
click at [651, 431] on button "more" at bounding box center [650, 436] width 17 height 10
click at [679, 346] on button "Add to List" at bounding box center [668, 355] width 60 height 18
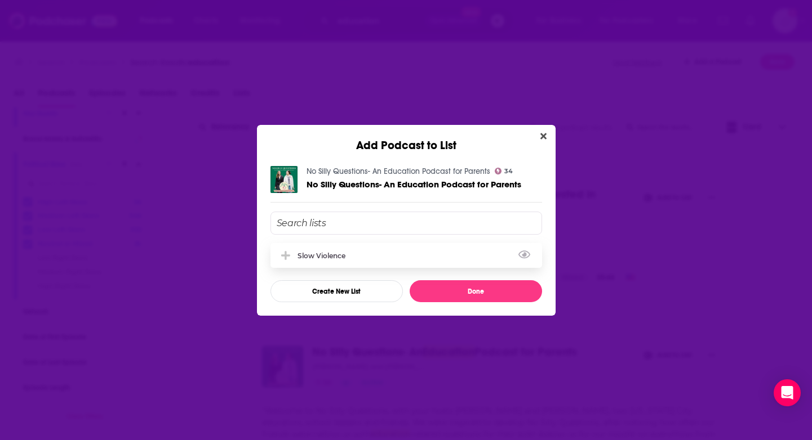
click at [436, 245] on div "Slow Violence" at bounding box center [405, 255] width 271 height 25
click at [454, 288] on button "Done" at bounding box center [475, 291] width 132 height 22
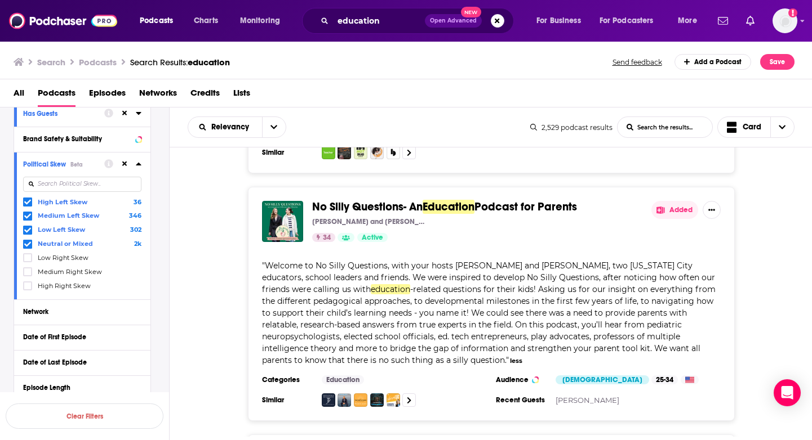
scroll to position [17118, 0]
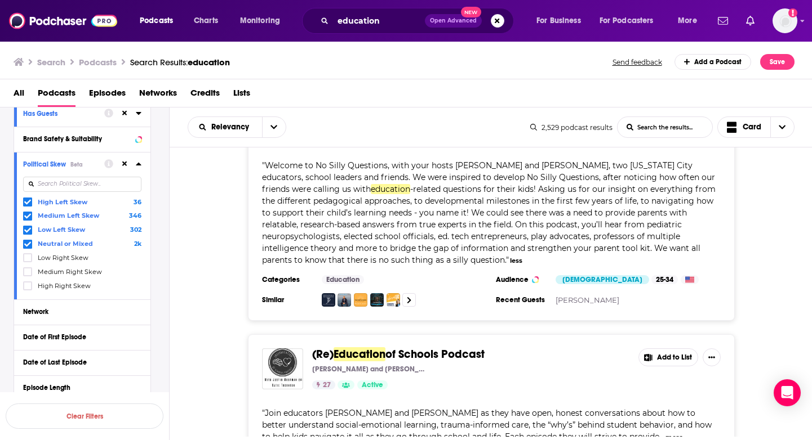
click at [661, 349] on button "Add to List" at bounding box center [668, 358] width 60 height 18
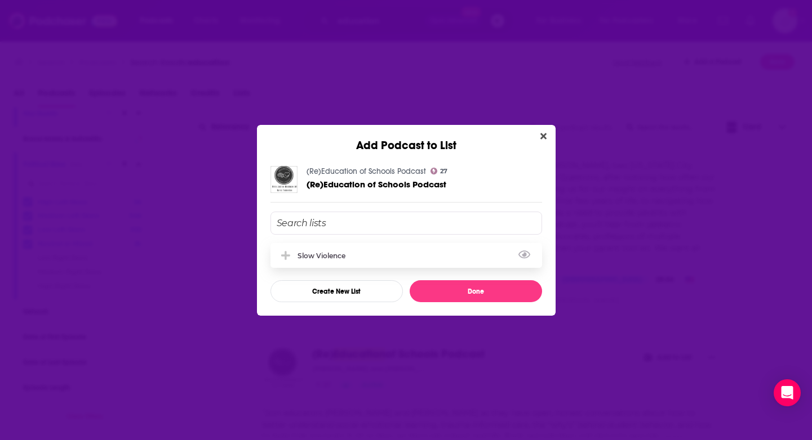
click at [416, 256] on div "Slow Violence" at bounding box center [405, 255] width 271 height 25
click at [456, 289] on button "Done" at bounding box center [475, 291] width 132 height 22
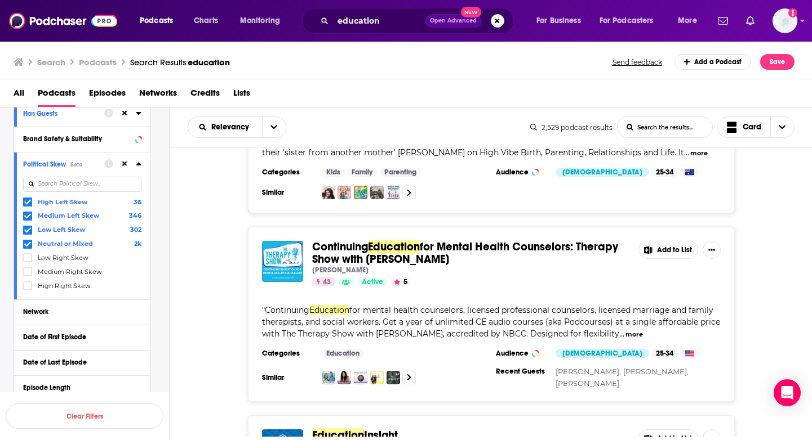
scroll to position [17579, 0]
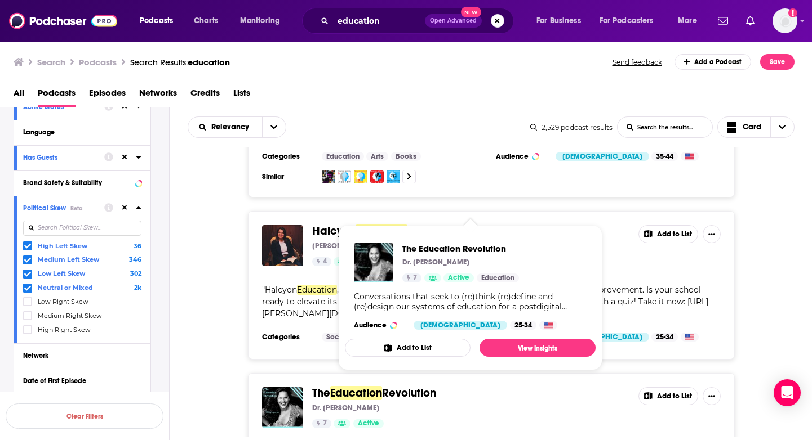
scroll to position [19220, 0]
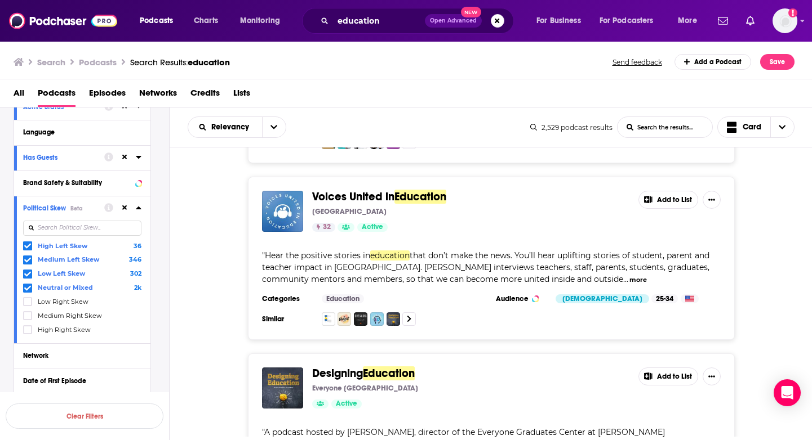
scroll to position [20094, 0]
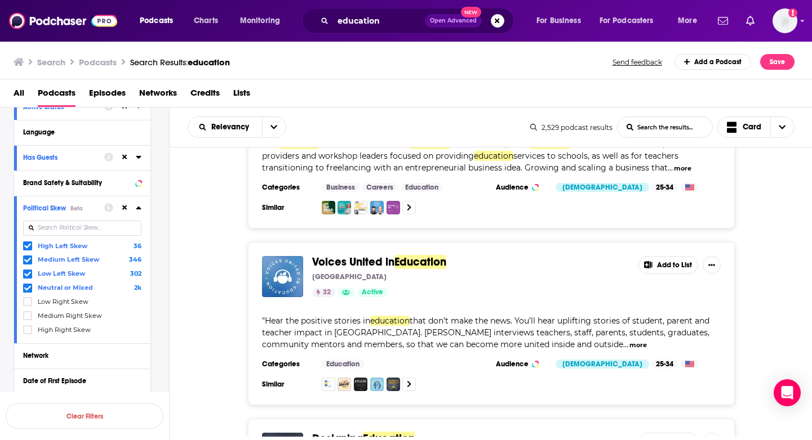
click at [659, 433] on button "Add to List" at bounding box center [668, 442] width 60 height 18
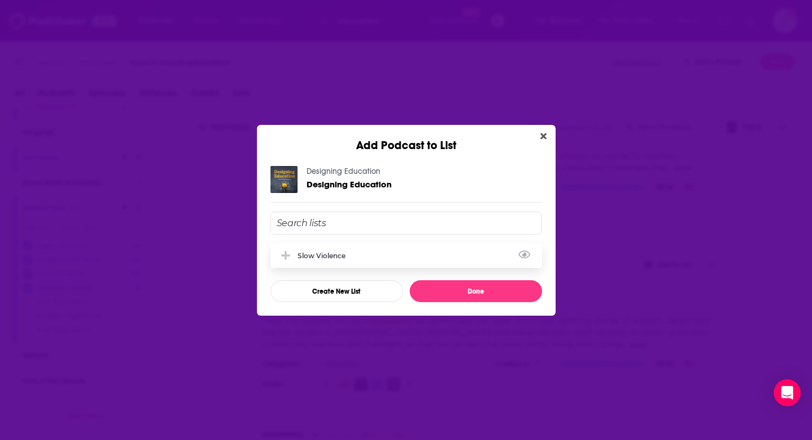
click at [432, 253] on div "Slow Violence" at bounding box center [405, 255] width 271 height 25
click at [453, 296] on button "Done" at bounding box center [475, 291] width 132 height 22
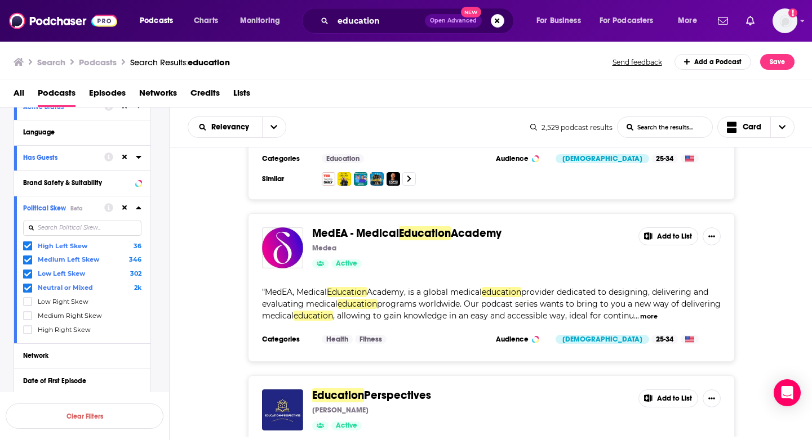
scroll to position [20984, 0]
click at [680, 389] on button "Add to List" at bounding box center [668, 398] width 60 height 18
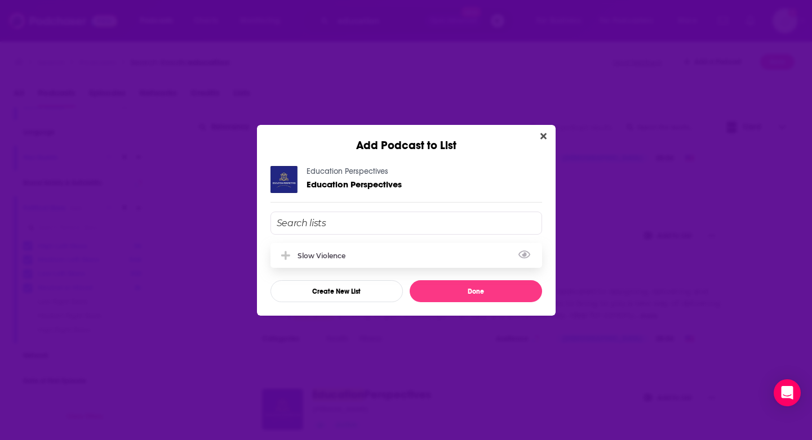
click at [431, 253] on div "Slow Violence" at bounding box center [405, 255] width 271 height 25
click at [458, 289] on button "Done" at bounding box center [475, 291] width 132 height 22
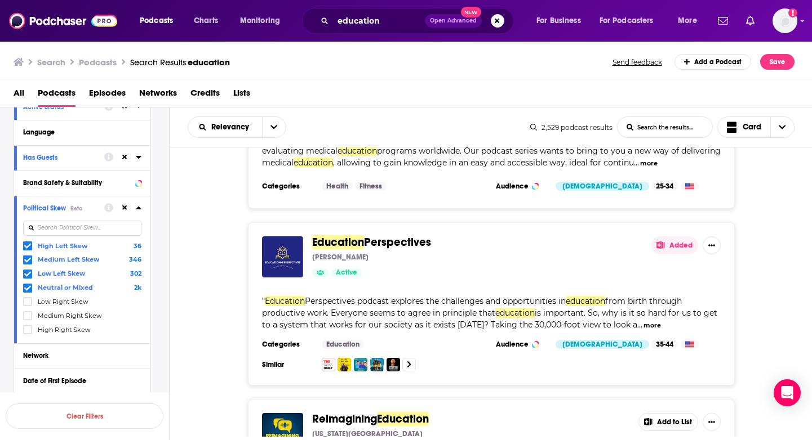
scroll to position [21157, 0]
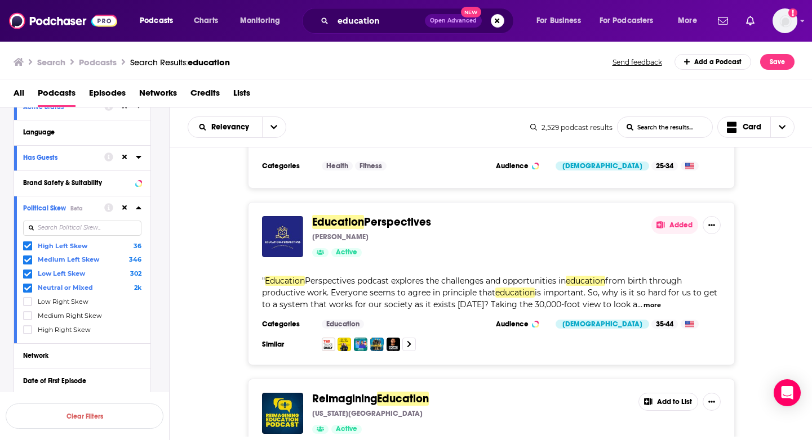
click at [673, 393] on button "Add to List" at bounding box center [668, 402] width 60 height 18
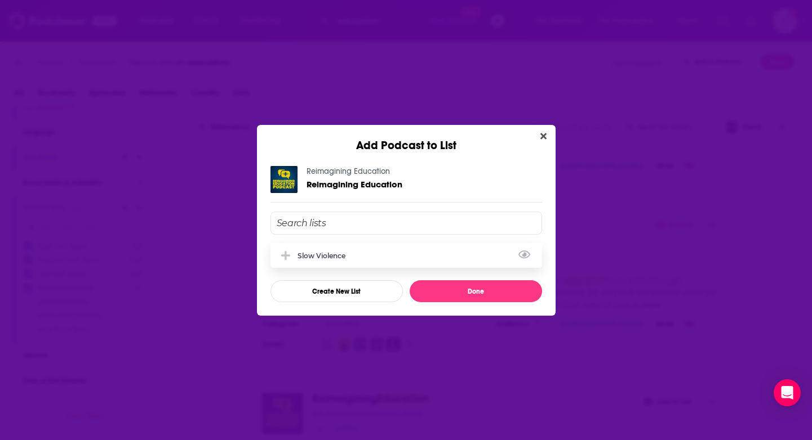
click at [432, 252] on div "Slow Violence" at bounding box center [405, 255] width 271 height 25
click at [444, 285] on button "Done" at bounding box center [475, 291] width 132 height 22
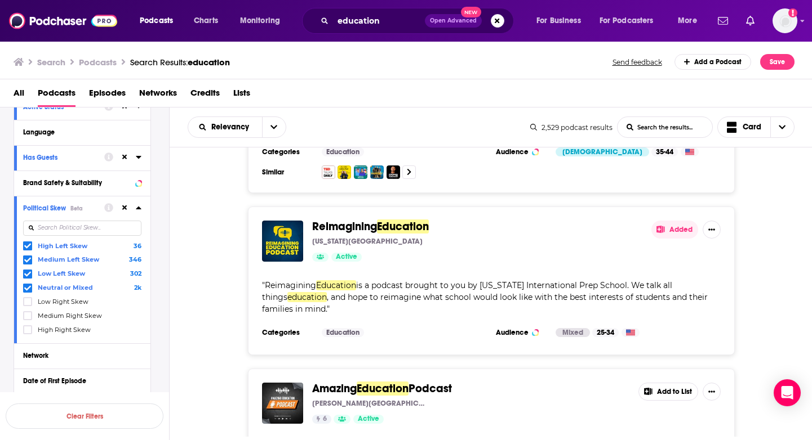
scroll to position [21328, 0]
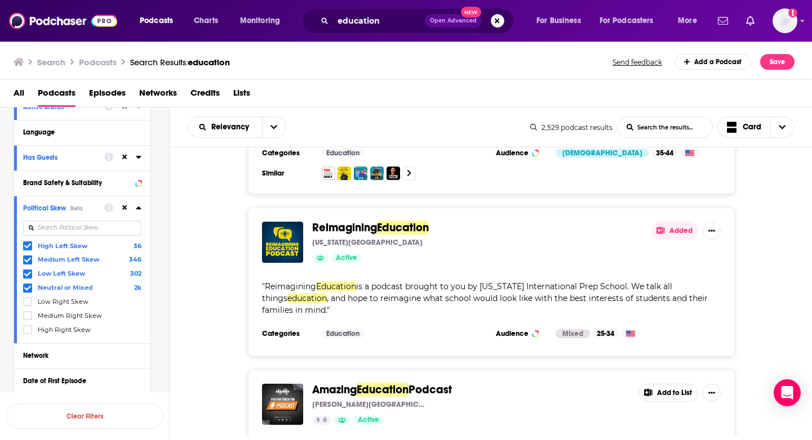
click at [678, 384] on button "Add to List" at bounding box center [668, 393] width 60 height 18
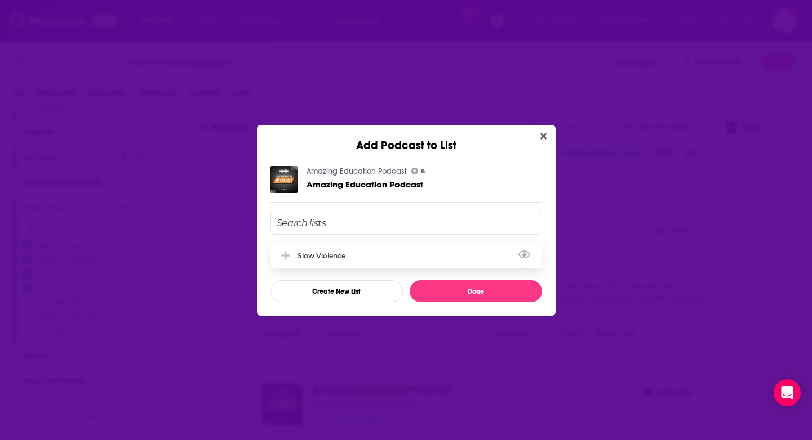
click at [445, 262] on div "Slow Violence" at bounding box center [405, 255] width 271 height 25
click at [456, 290] on button "Done" at bounding box center [475, 291] width 132 height 22
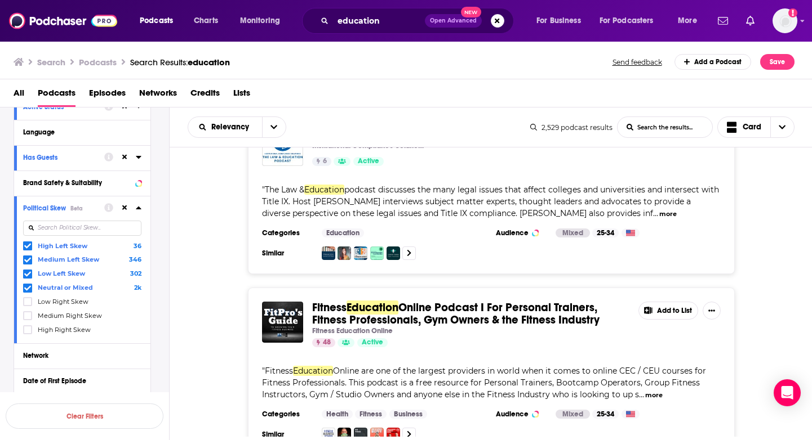
scroll to position [21978, 0]
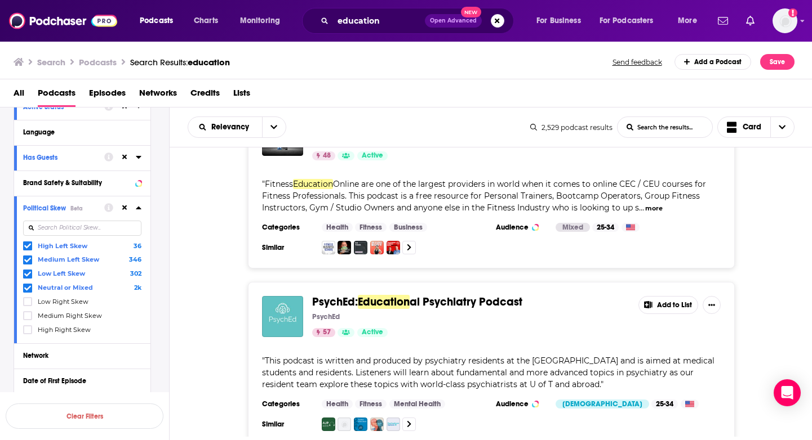
scroll to position [22137, 0]
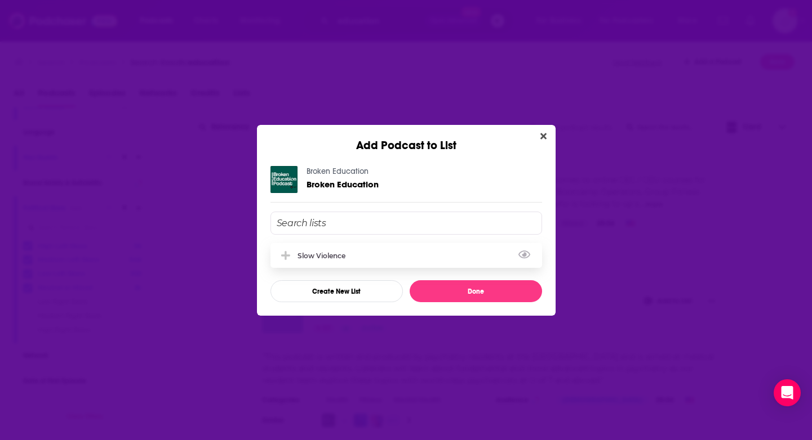
click at [470, 257] on div "Slow Violence" at bounding box center [405, 255] width 271 height 25
click at [471, 299] on button "Done" at bounding box center [475, 291] width 132 height 22
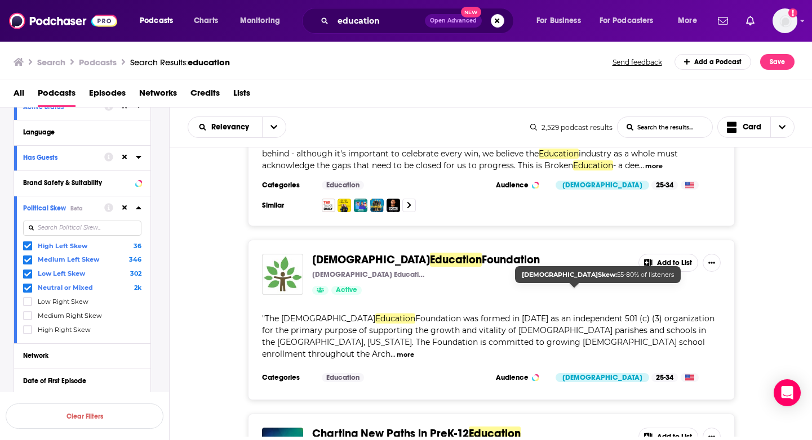
scroll to position [22530, 0]
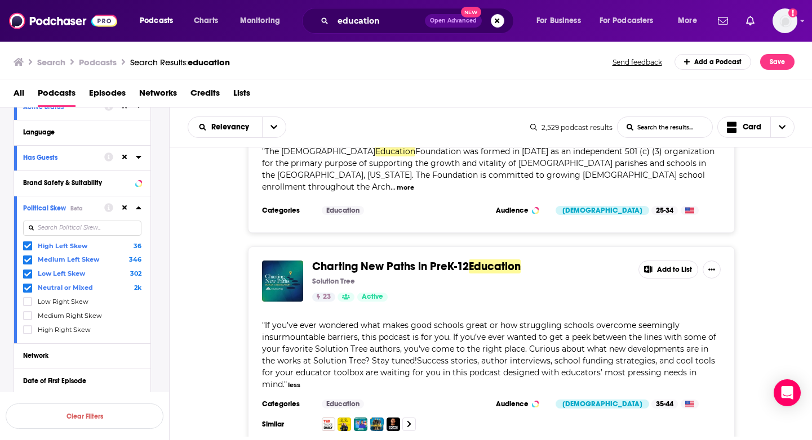
scroll to position [22697, 0]
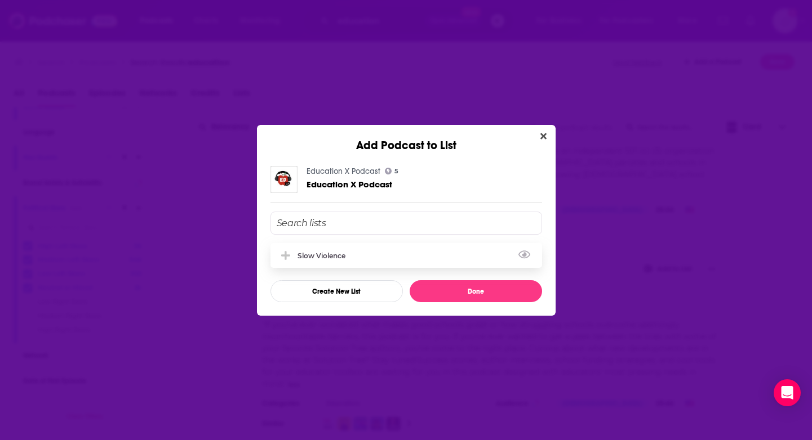
click at [380, 262] on div "Slow Violence" at bounding box center [405, 255] width 271 height 25
click at [482, 284] on button "Done" at bounding box center [475, 291] width 132 height 22
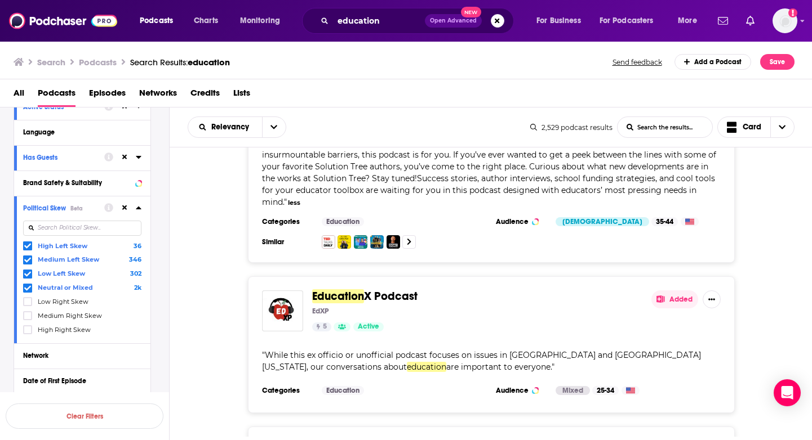
scroll to position [22913, 0]
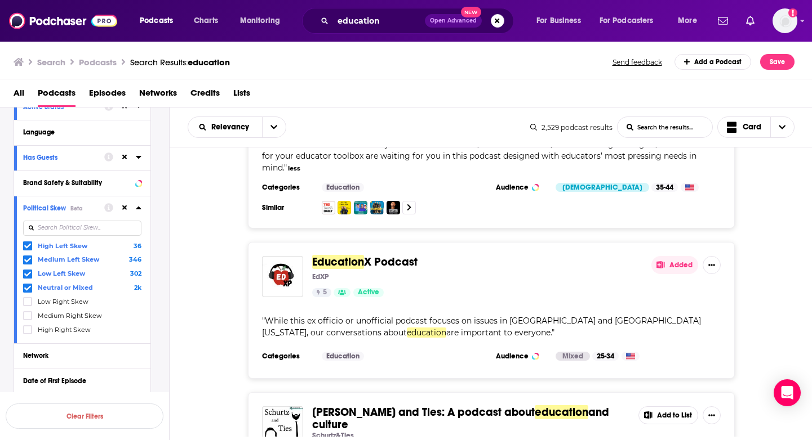
click at [662, 407] on button "Add to List" at bounding box center [668, 416] width 60 height 18
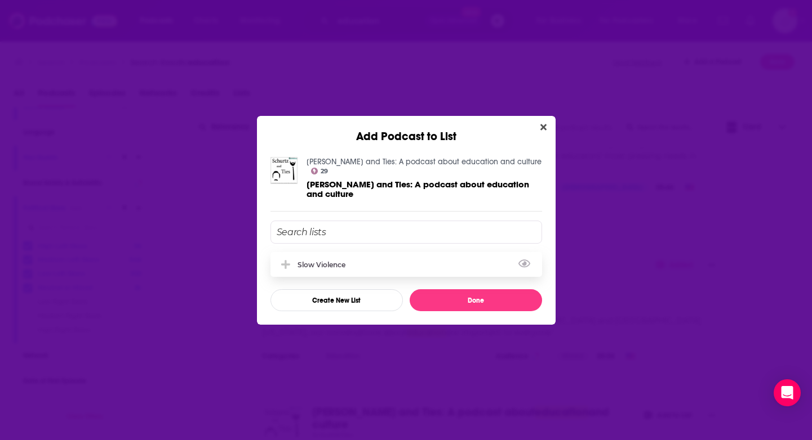
click at [372, 263] on div "Slow Violence" at bounding box center [405, 264] width 271 height 25
click at [469, 292] on button "Done" at bounding box center [475, 301] width 132 height 22
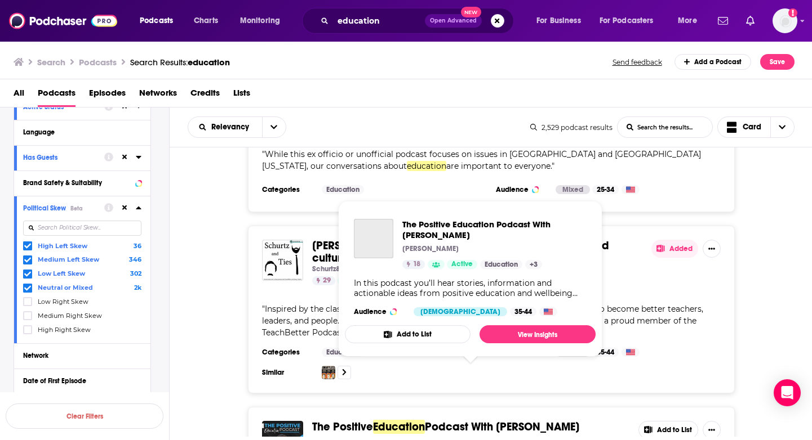
scroll to position [23080, 0]
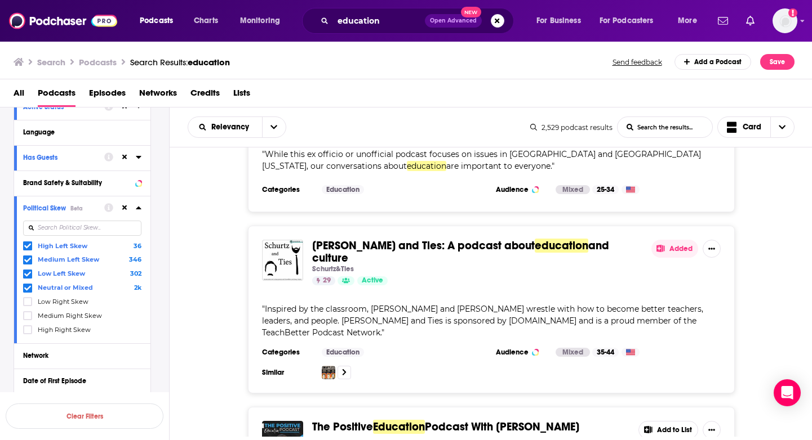
click at [681, 421] on button "Add to List" at bounding box center [668, 430] width 60 height 18
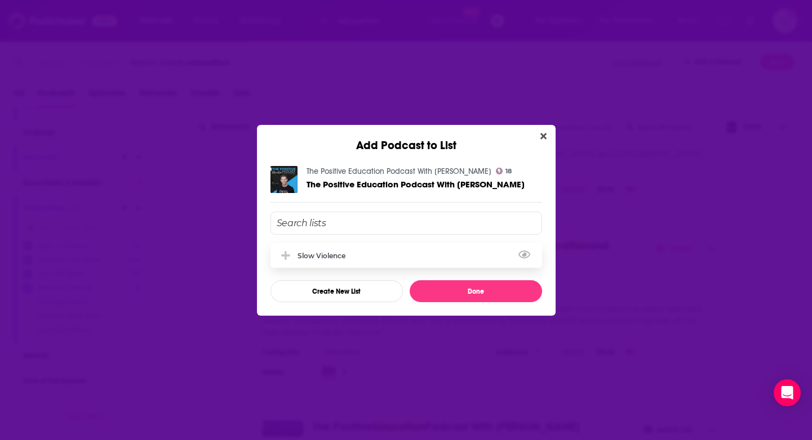
click at [480, 261] on div "Slow Violence" at bounding box center [405, 255] width 271 height 25
click at [473, 297] on button "Done" at bounding box center [475, 291] width 132 height 22
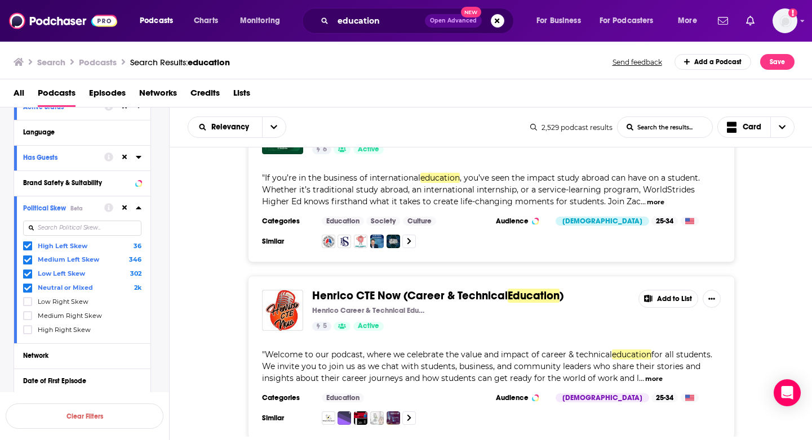
scroll to position [25500, 0]
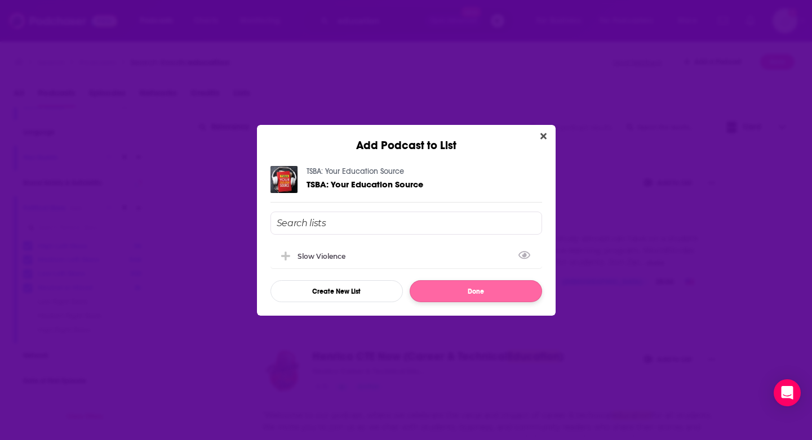
drag, startPoint x: 415, startPoint y: 250, endPoint x: 460, endPoint y: 288, distance: 59.5
click at [415, 250] on div "Slow Violence" at bounding box center [405, 256] width 271 height 25
click at [476, 288] on button "Done" at bounding box center [475, 291] width 132 height 22
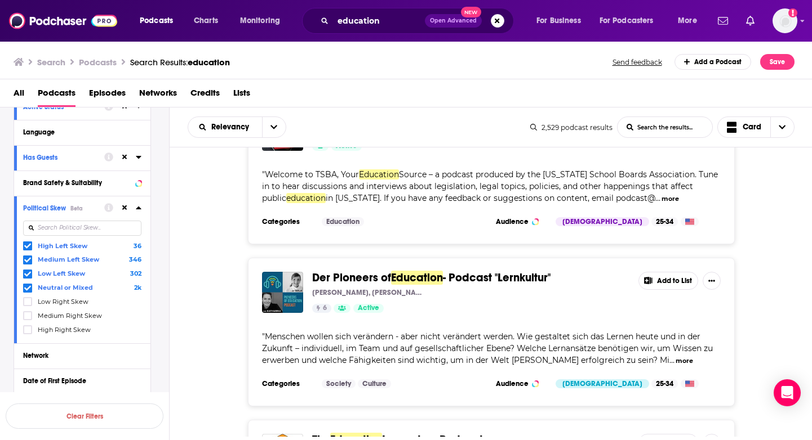
scroll to position [25916, 0]
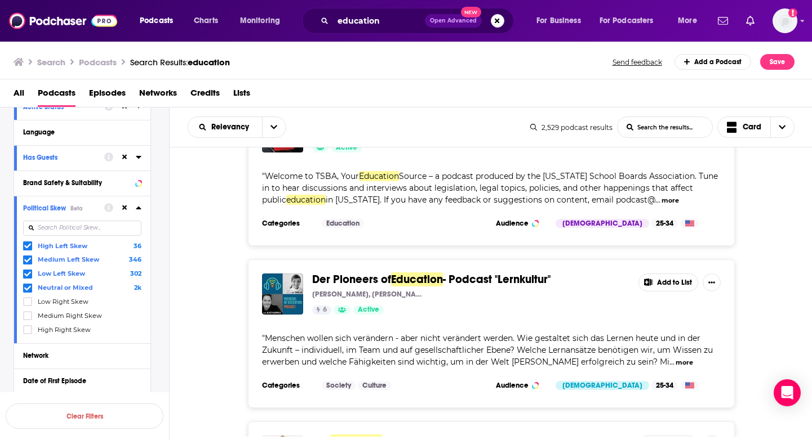
click at [669, 436] on button "Add to List" at bounding box center [668, 445] width 60 height 18
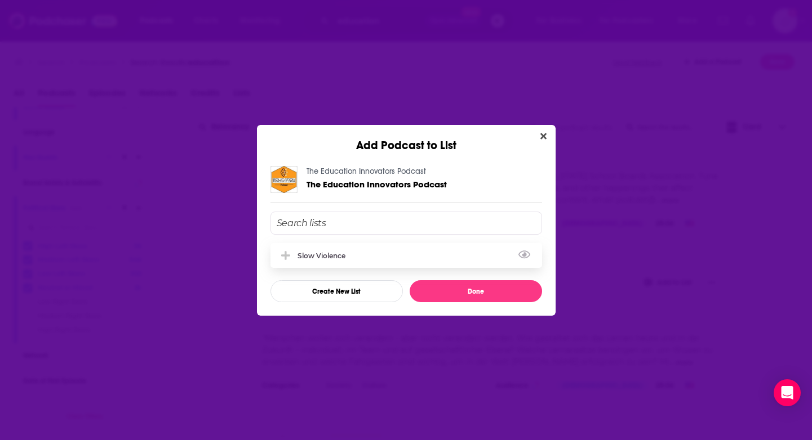
click at [389, 256] on div "Slow Violence" at bounding box center [405, 255] width 271 height 25
click at [490, 290] on button "Done" at bounding box center [475, 291] width 132 height 22
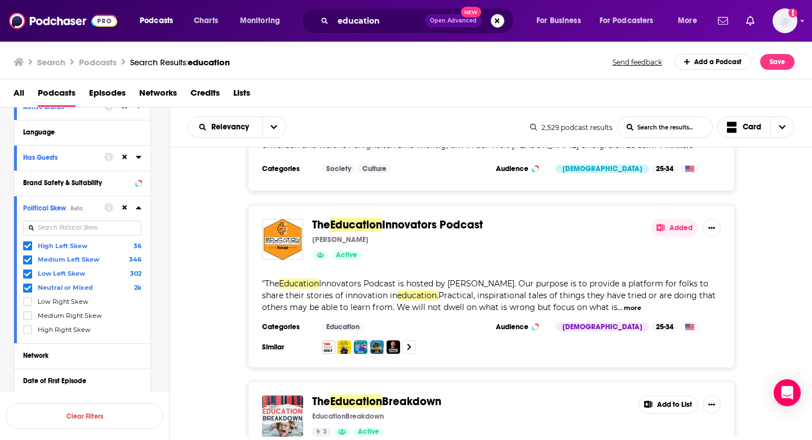
scroll to position [26176, 0]
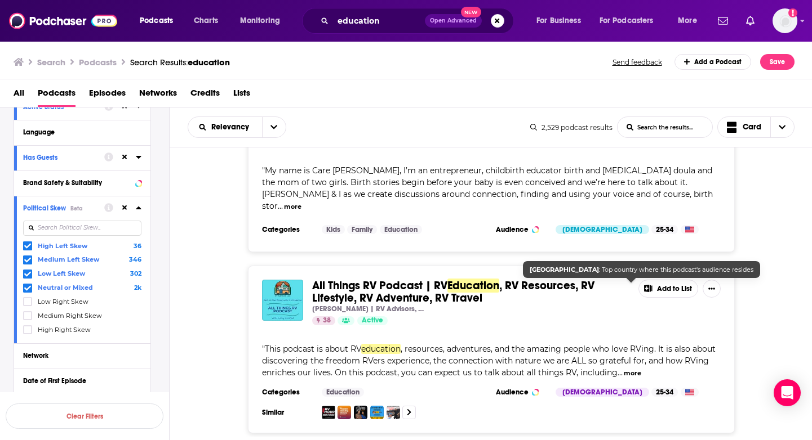
scroll to position [26578, 0]
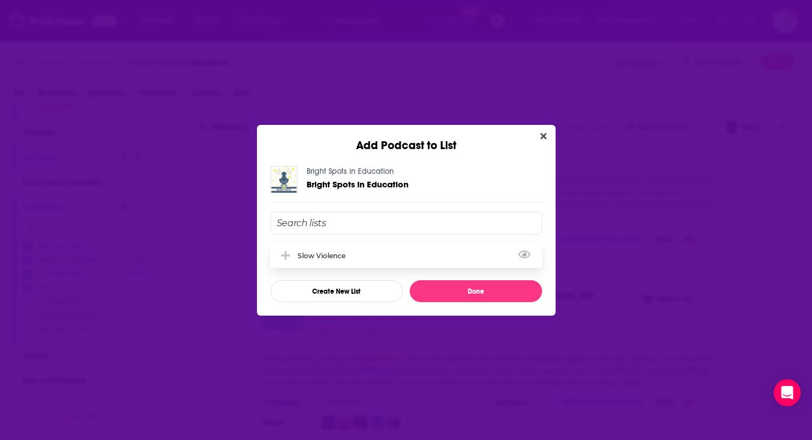
click at [448, 255] on div "Slow Violence" at bounding box center [405, 255] width 271 height 25
click at [435, 293] on button "Done" at bounding box center [475, 291] width 132 height 22
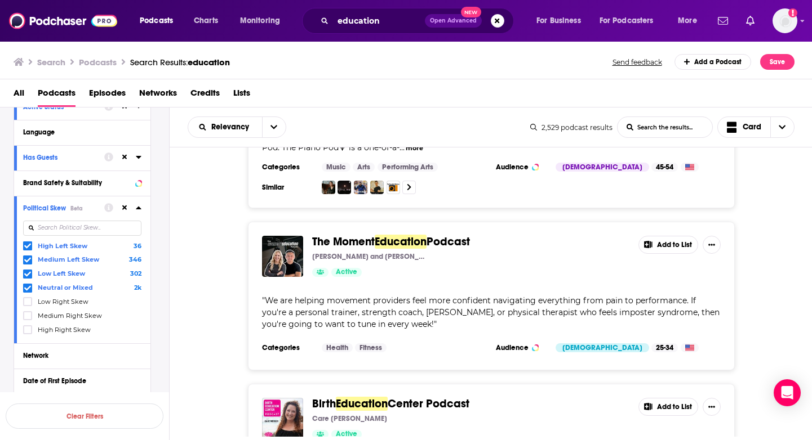
scroll to position [28893, 0]
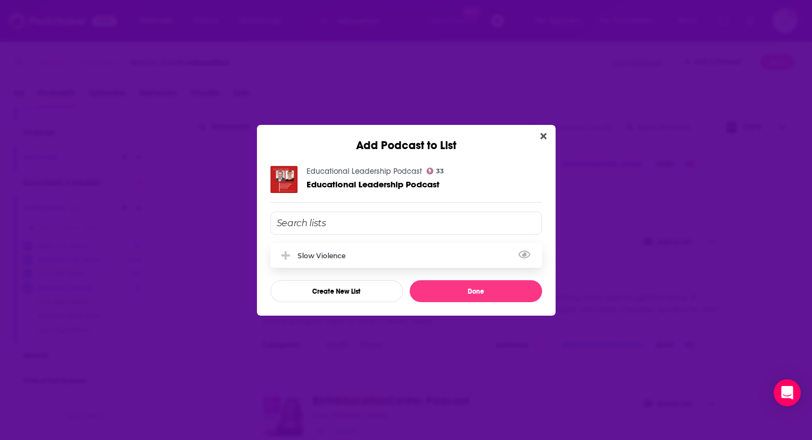
click at [418, 252] on div "Slow Violence" at bounding box center [405, 255] width 271 height 25
click at [449, 296] on button "Done" at bounding box center [475, 291] width 132 height 22
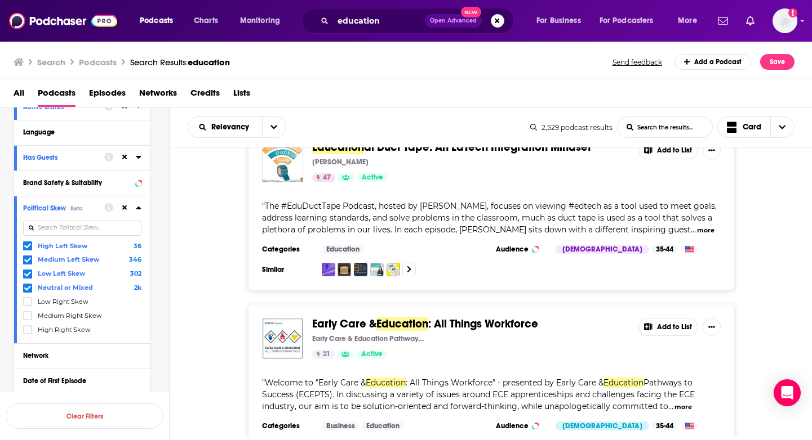
scroll to position [30020, 0]
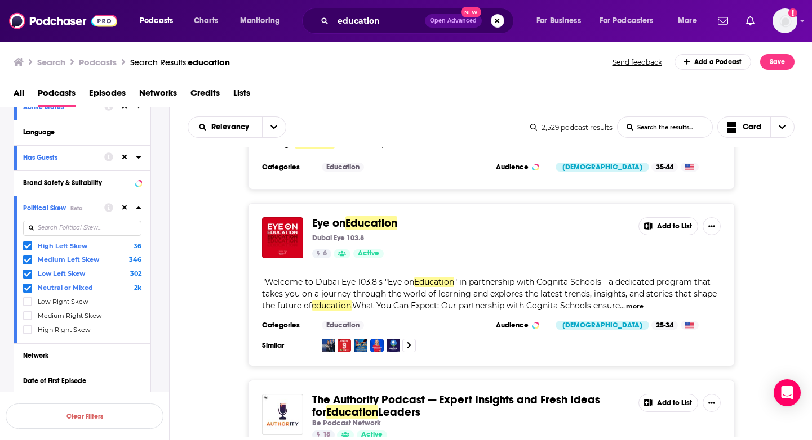
scroll to position [30485, 0]
